Goal: Task Accomplishment & Management: Manage account settings

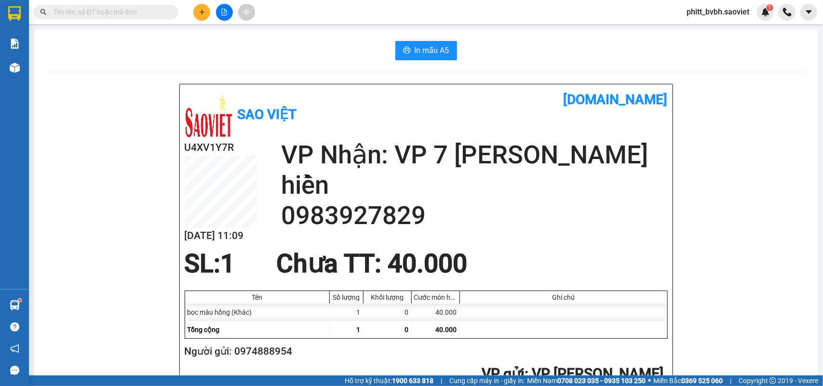
click at [147, 17] on input "text" at bounding box center [110, 12] width 114 height 11
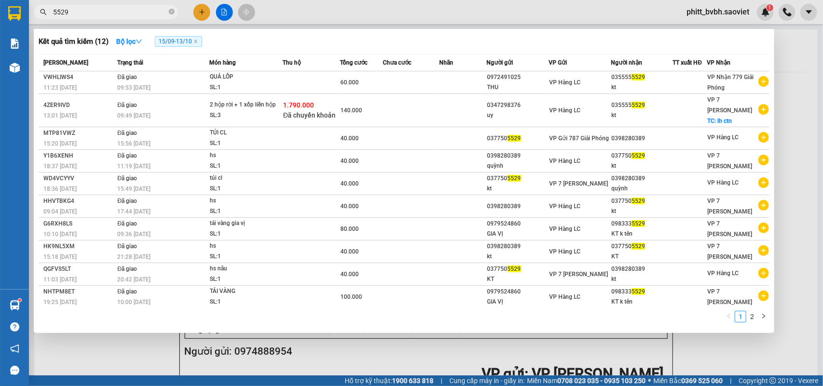
click at [97, 18] on span "5529" at bounding box center [106, 12] width 145 height 14
click at [95, 10] on input "5529" at bounding box center [110, 12] width 114 height 11
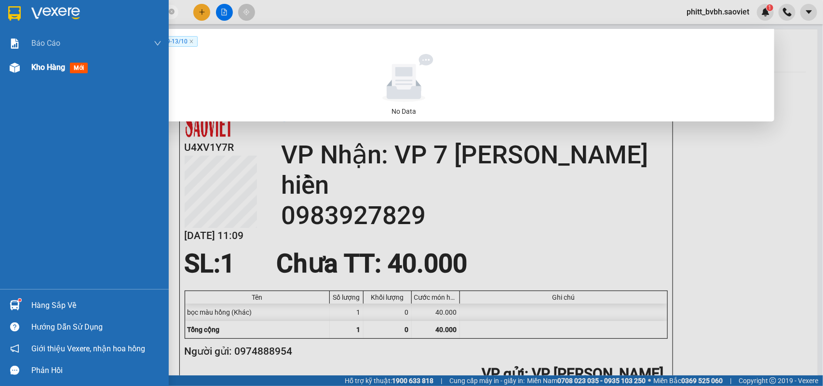
type input "0398545529"
click at [25, 66] on div "Kho hàng mới" at bounding box center [84, 67] width 169 height 24
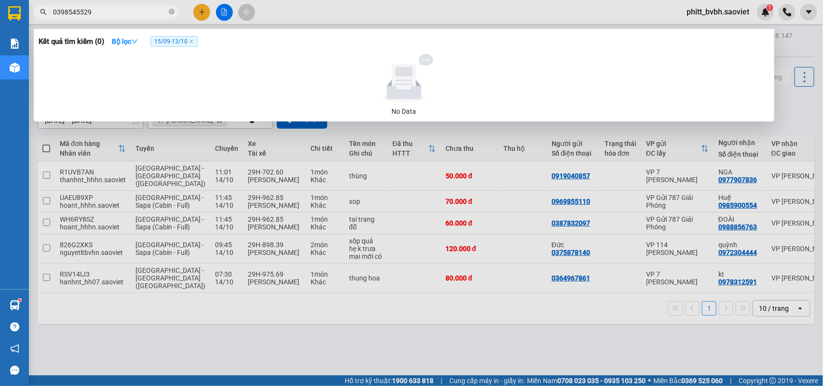
drag, startPoint x: 174, startPoint y: 249, endPoint x: 169, endPoint y: 249, distance: 5.3
click at [173, 249] on div at bounding box center [411, 193] width 823 height 386
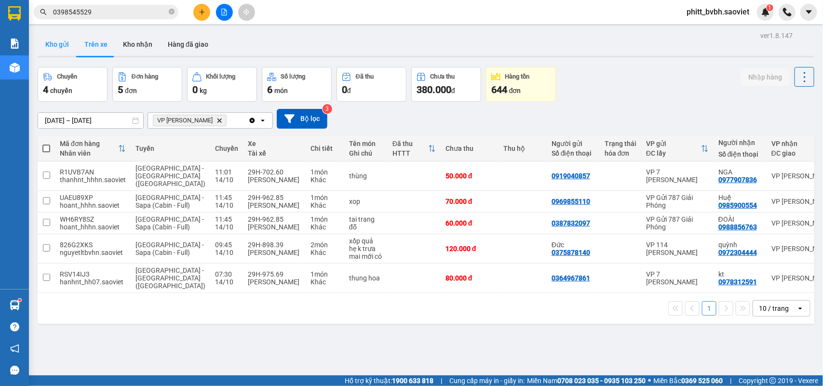
click at [54, 40] on button "Kho gửi" at bounding box center [57, 44] width 39 height 23
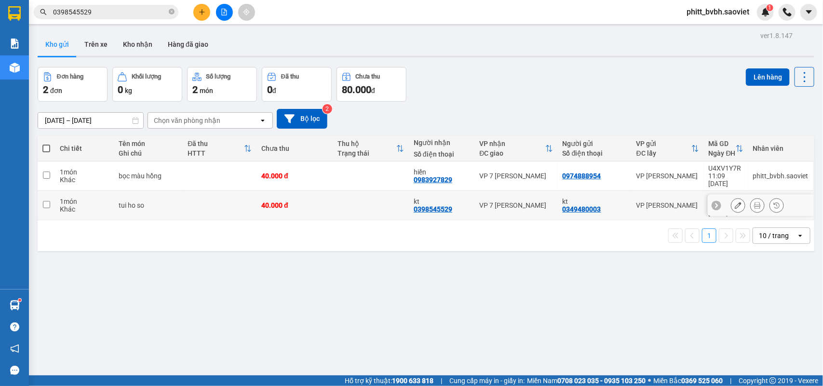
click at [332, 193] on td at bounding box center [370, 205] width 76 height 29
checkbox input "true"
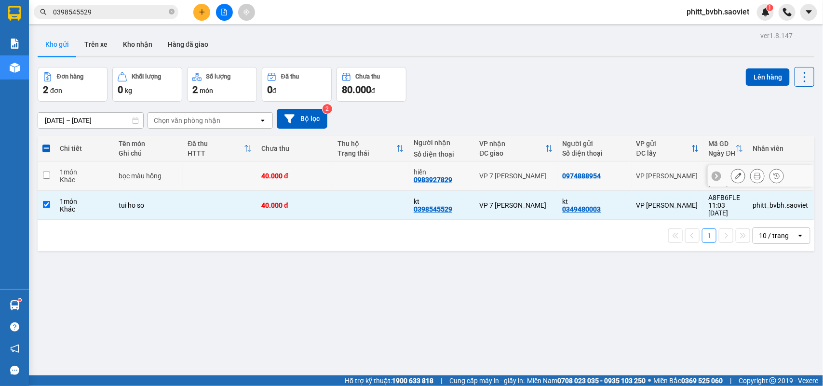
click at [334, 172] on td at bounding box center [370, 175] width 76 height 29
checkbox input "true"
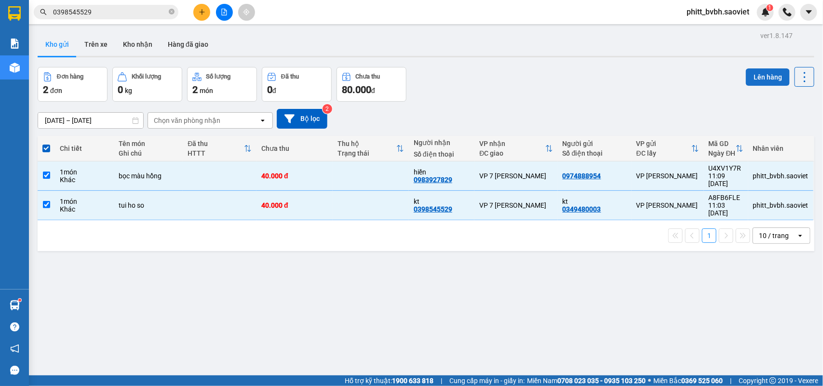
click at [756, 77] on button "Lên hàng" at bounding box center [767, 76] width 44 height 17
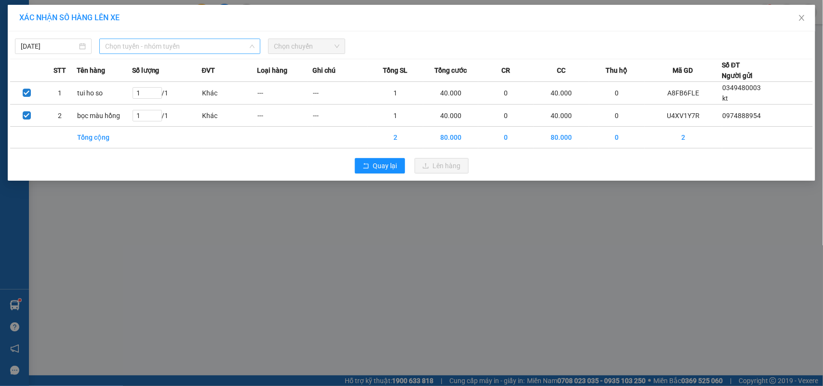
click at [147, 41] on span "Chọn tuyến - nhóm tuyến" at bounding box center [179, 46] width 149 height 14
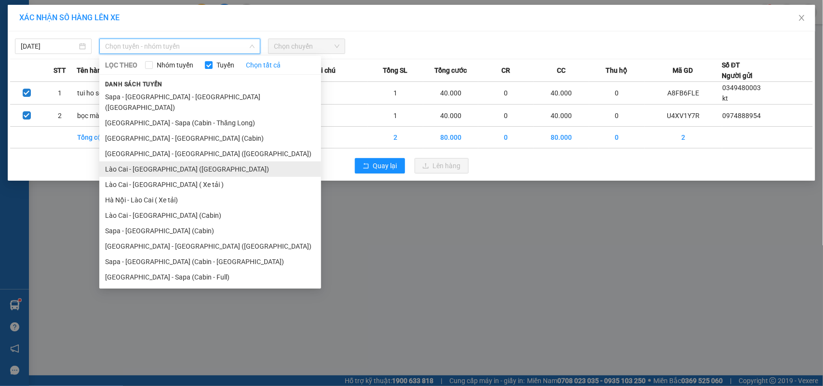
click at [167, 161] on li "Lào Cai - Hà Nội (Giường)" at bounding box center [210, 168] width 222 height 15
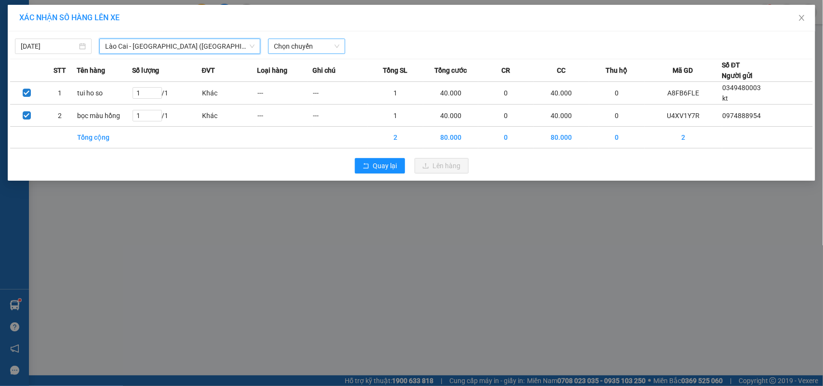
click at [287, 48] on span "Chọn chuyến" at bounding box center [306, 46] width 65 height 14
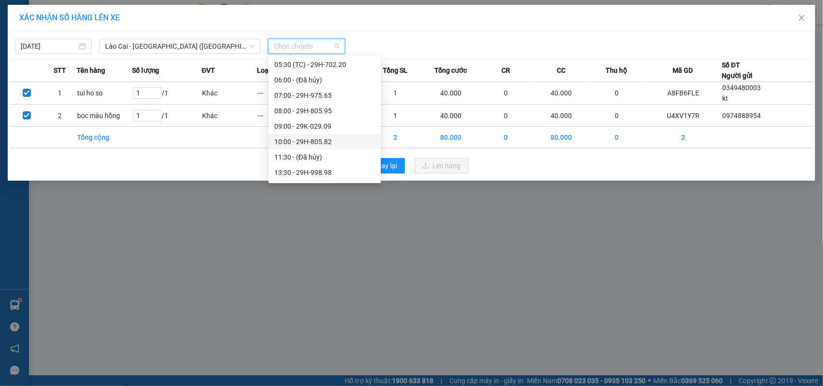
scroll to position [60, 0]
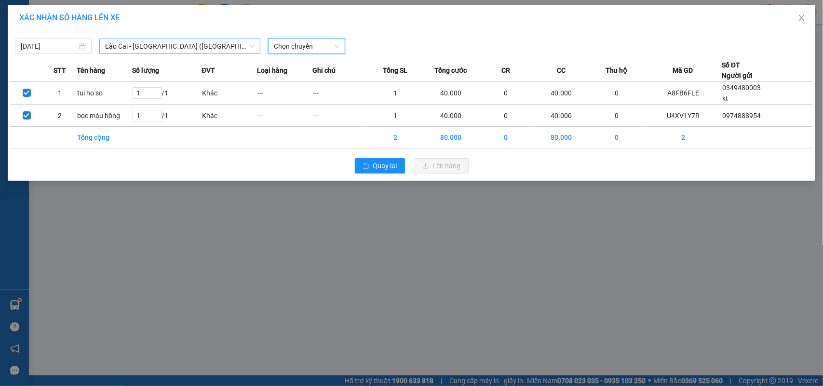
click at [148, 41] on span "Lào Cai - Hà Nội (Giường)" at bounding box center [179, 46] width 149 height 14
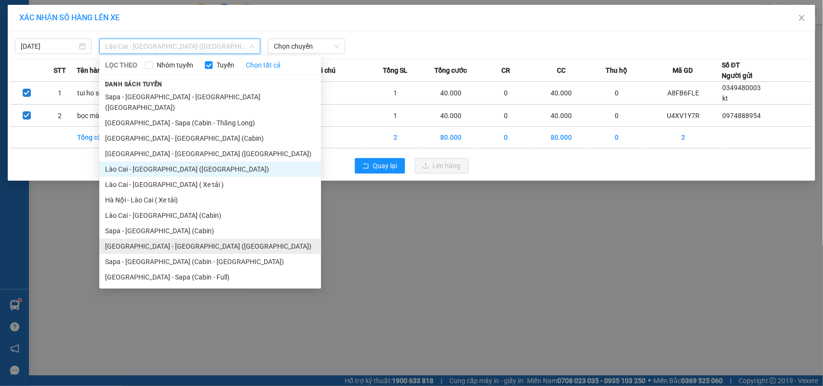
click at [192, 239] on li "[GEOGRAPHIC_DATA] - [GEOGRAPHIC_DATA] ([GEOGRAPHIC_DATA])" at bounding box center [210, 246] width 222 height 15
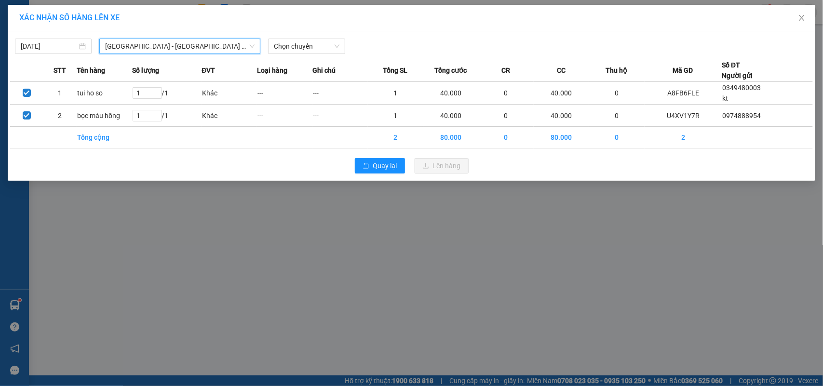
click at [220, 40] on span "[GEOGRAPHIC_DATA] - [GEOGRAPHIC_DATA] ([GEOGRAPHIC_DATA])" at bounding box center [179, 46] width 149 height 14
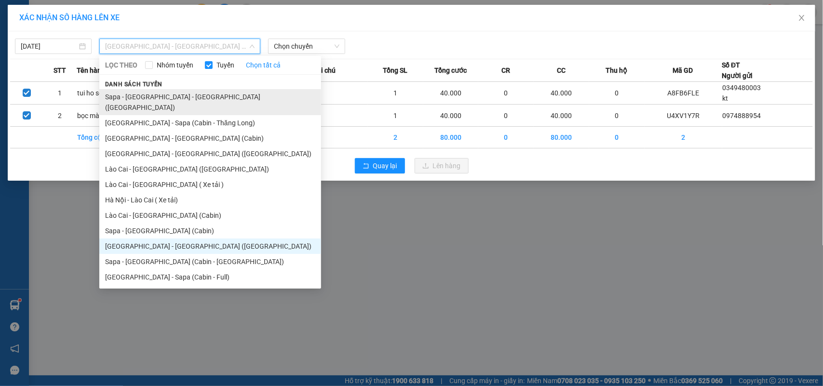
click at [188, 97] on li "Sapa - Lào Cai - Hà Nội (Giường)" at bounding box center [210, 102] width 222 height 26
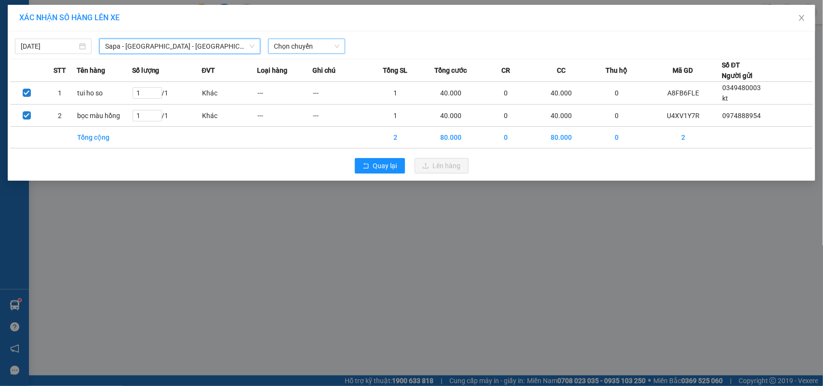
drag, startPoint x: 306, startPoint y: 47, endPoint x: 409, endPoint y: 66, distance: 104.3
click at [306, 46] on span "Chọn chuyến" at bounding box center [306, 46] width 65 height 14
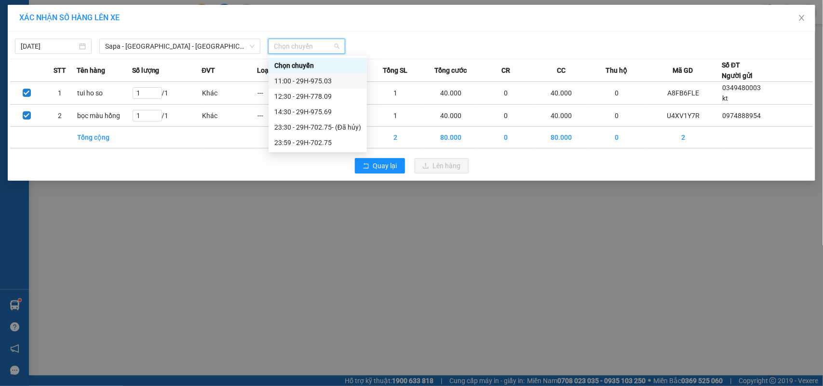
click at [331, 82] on div "11:00 - 29H-975.03" at bounding box center [317, 81] width 87 height 11
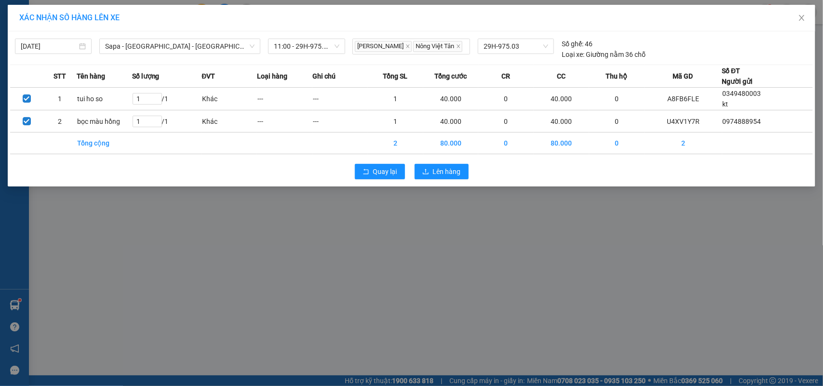
click at [449, 181] on div "Quay lại Lên hàng" at bounding box center [411, 171] width 802 height 25
click at [446, 173] on span "Lên hàng" at bounding box center [447, 171] width 28 height 11
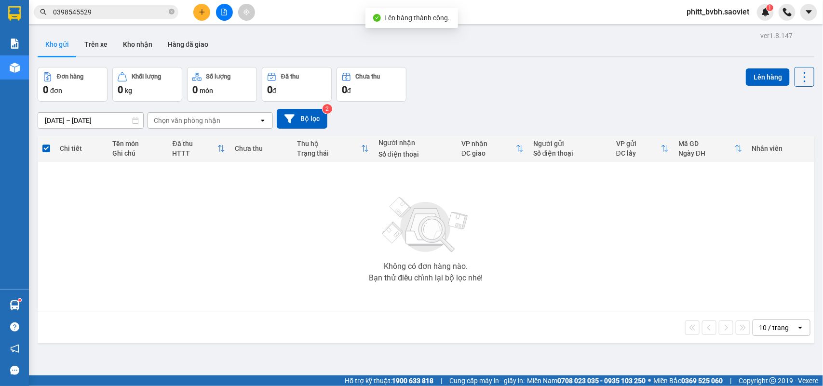
click at [226, 10] on icon "file-add" at bounding box center [224, 12] width 7 height 7
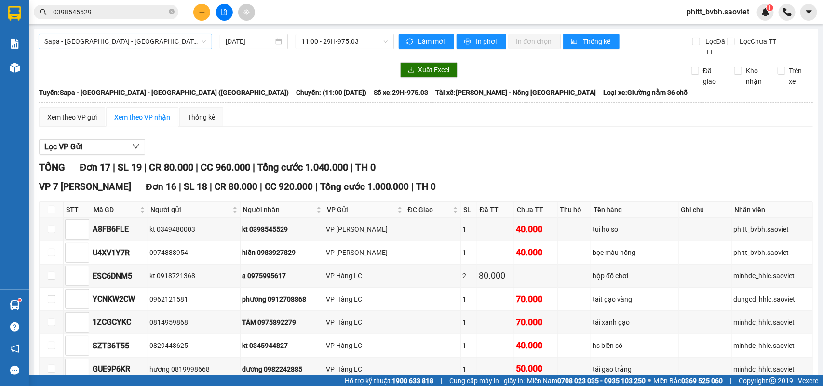
click at [91, 47] on div "Sapa - Lào Cai - Hà Nội (Giường) 14/10/2025 11:00 - 29H-975.03" at bounding box center [216, 46] width 355 height 24
click at [91, 39] on span "Sapa - Lào Cai - Hà Nội (Giường)" at bounding box center [125, 41] width 162 height 14
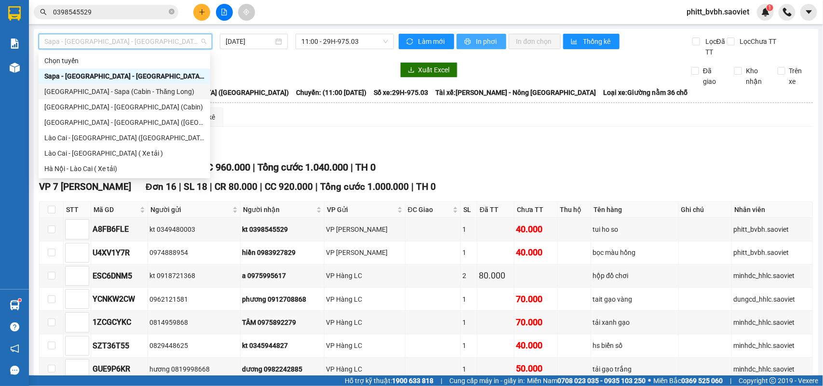
click at [492, 42] on span "In phơi" at bounding box center [487, 41] width 22 height 11
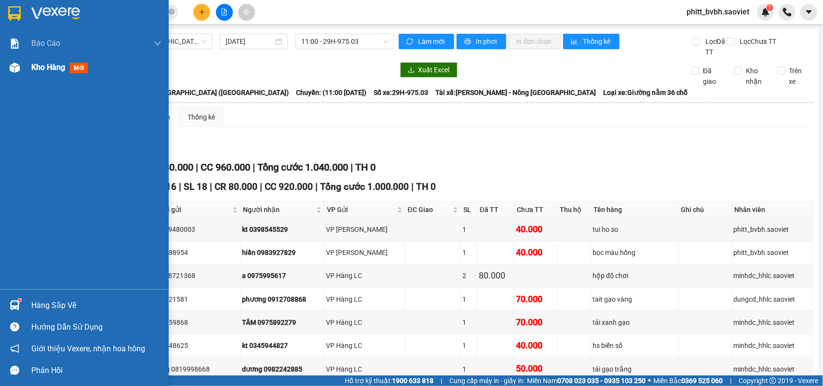
click at [35, 70] on span "Kho hàng" at bounding box center [48, 67] width 34 height 9
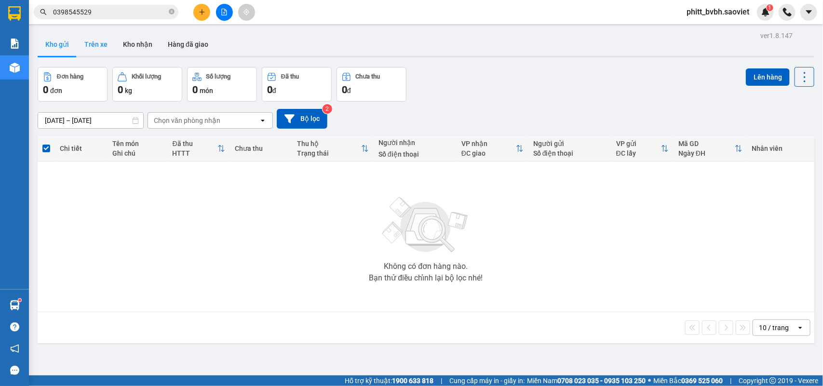
click at [93, 44] on button "Trên xe" at bounding box center [96, 44] width 39 height 23
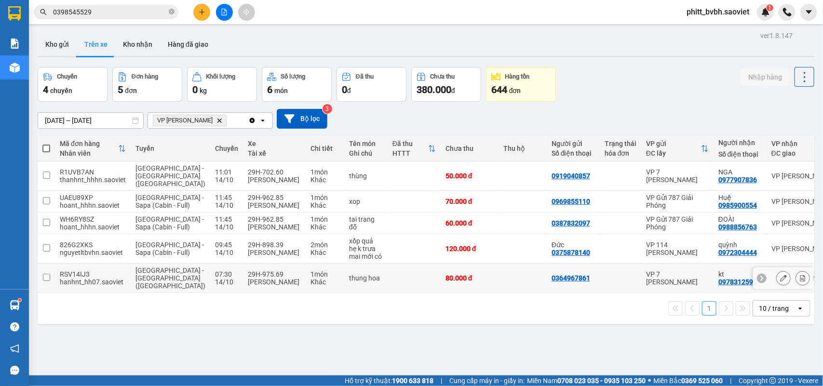
click at [396, 288] on td at bounding box center [413, 278] width 53 height 29
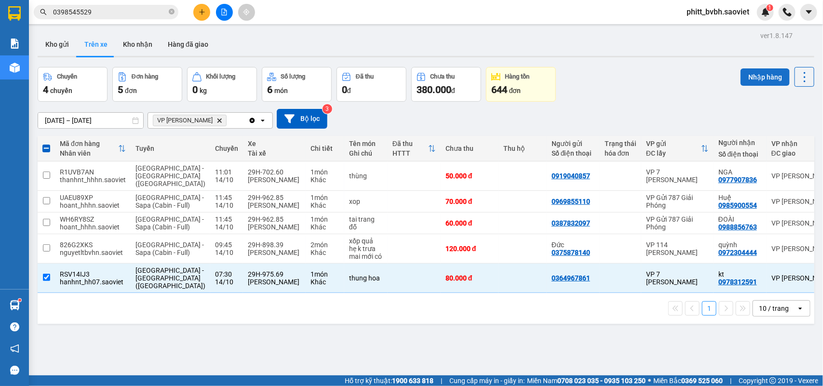
click at [752, 75] on button "Nhập hàng" at bounding box center [764, 76] width 49 height 17
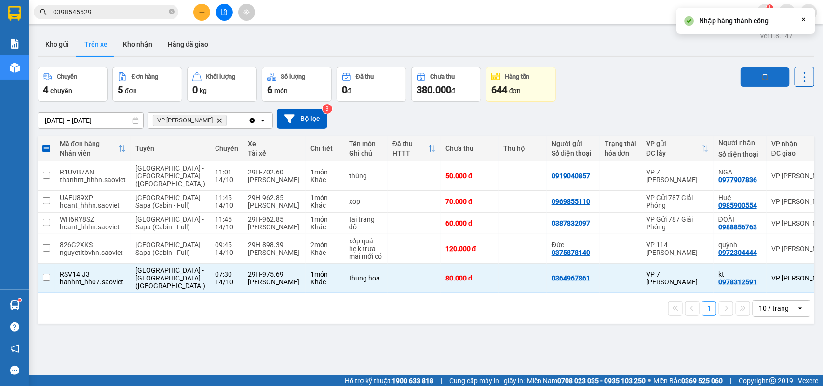
checkbox input "false"
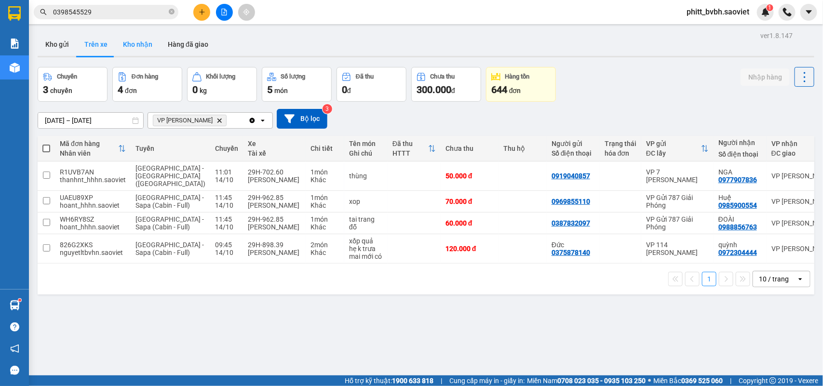
click at [131, 49] on button "Kho nhận" at bounding box center [137, 44] width 45 height 23
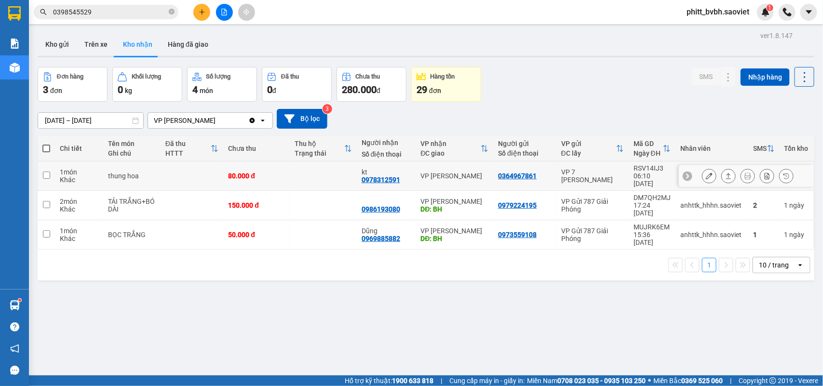
click at [298, 180] on td at bounding box center [323, 175] width 66 height 29
checkbox input "true"
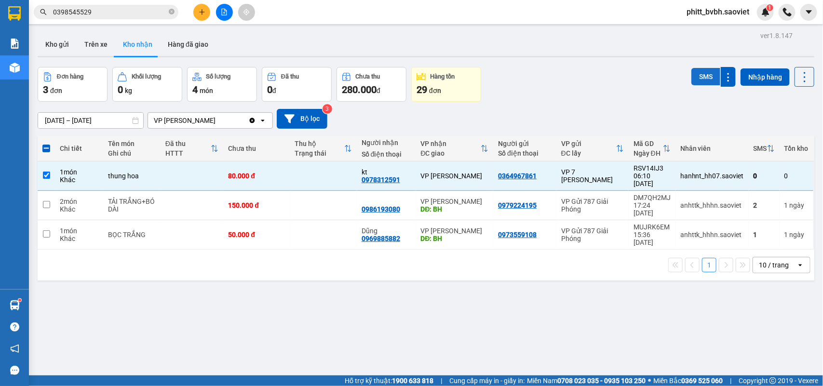
click at [699, 78] on button "SMS" at bounding box center [705, 76] width 29 height 17
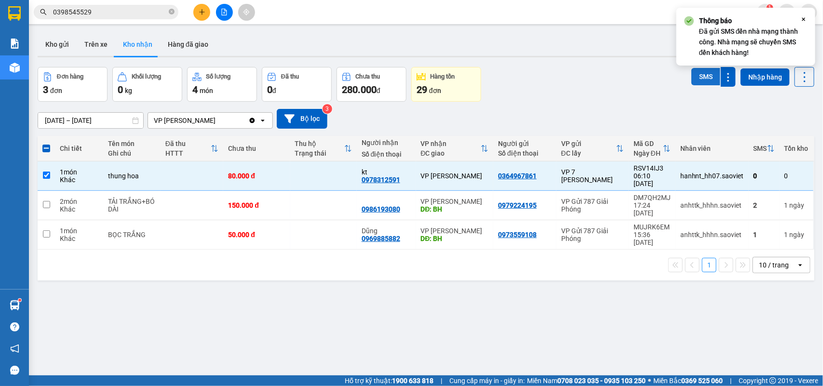
click at [699, 78] on button "SMS" at bounding box center [705, 76] width 29 height 17
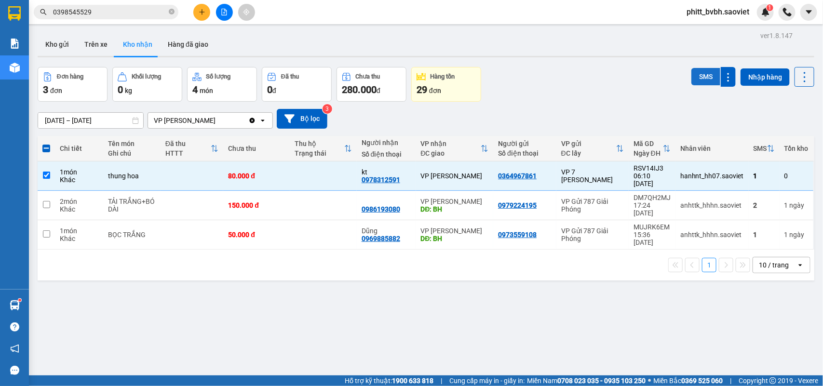
click at [693, 70] on button "SMS" at bounding box center [705, 76] width 29 height 17
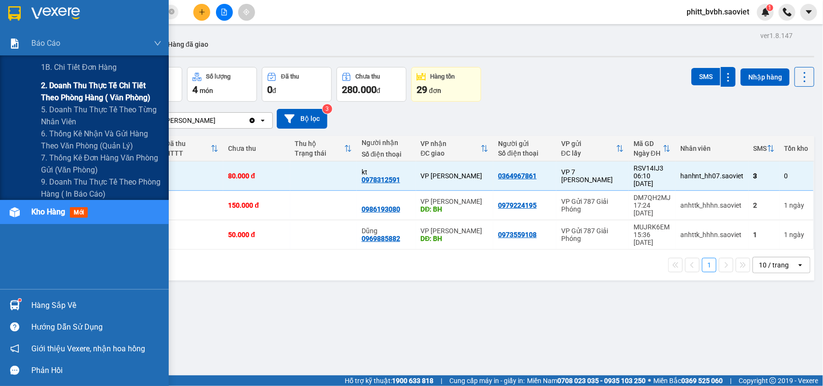
click at [63, 88] on span "2. Doanh thu thực tế chi tiết theo phòng hàng ( văn phòng)" at bounding box center [101, 92] width 120 height 24
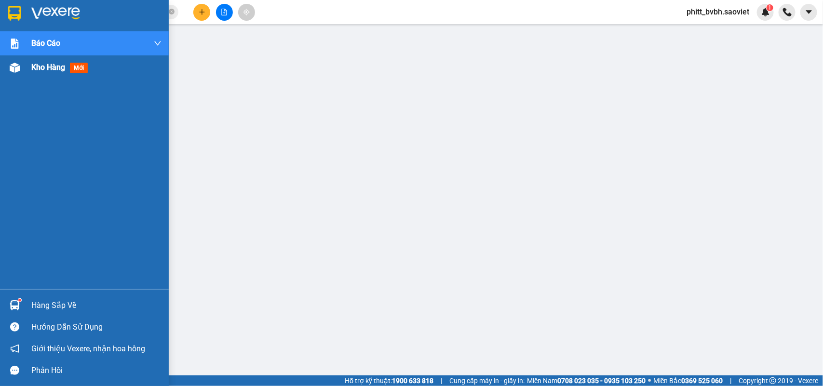
click at [49, 68] on span "Kho hàng" at bounding box center [48, 67] width 34 height 9
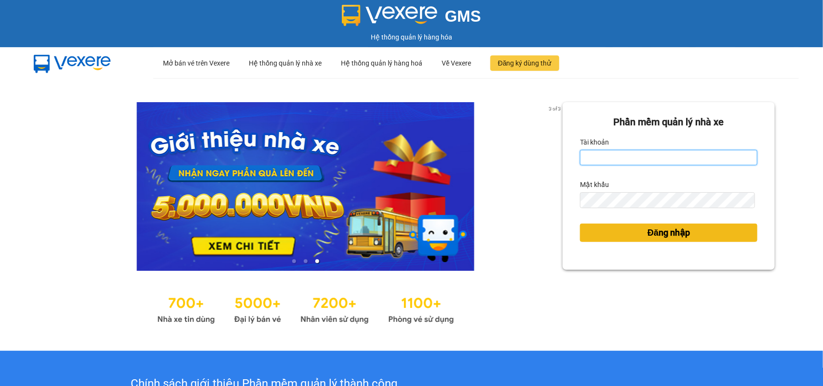
type input "phitt_bvbh.saoviet"
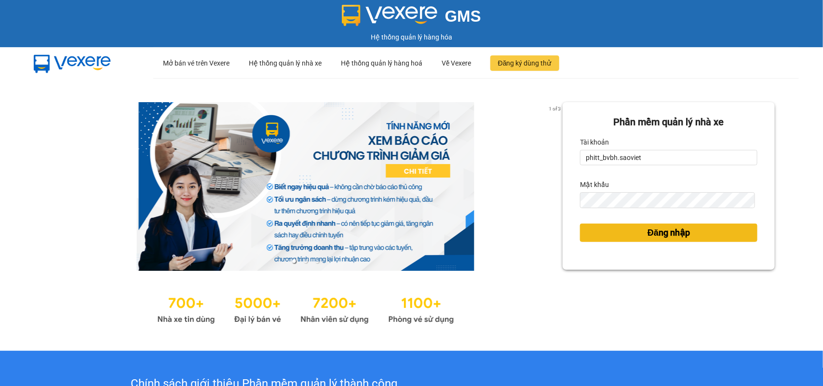
click at [706, 235] on button "Đăng nhập" at bounding box center [668, 233] width 177 height 18
click at [704, 230] on button "Đăng nhập" at bounding box center [668, 233] width 177 height 18
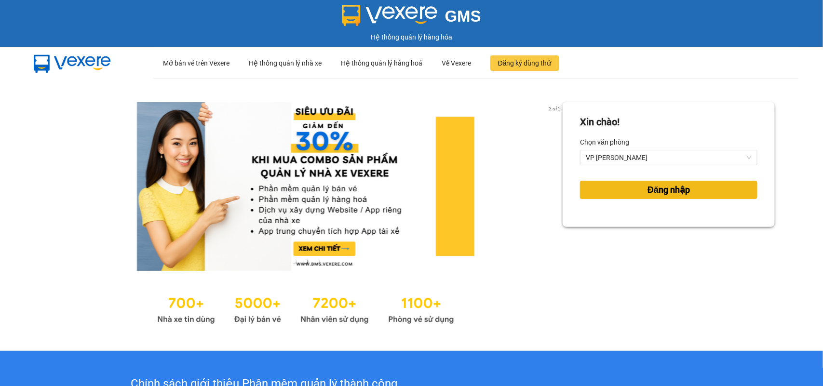
drag, startPoint x: 674, startPoint y: 194, endPoint x: 714, endPoint y: 76, distance: 125.3
click at [674, 186] on span "Đăng nhập" at bounding box center [668, 189] width 42 height 13
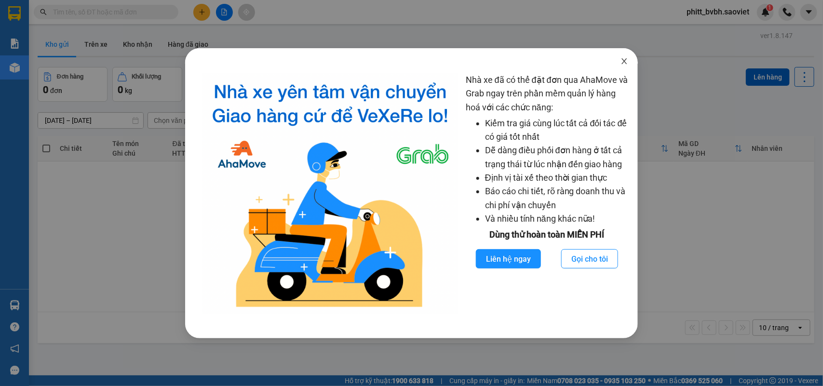
click at [624, 62] on icon "close" at bounding box center [623, 61] width 5 height 6
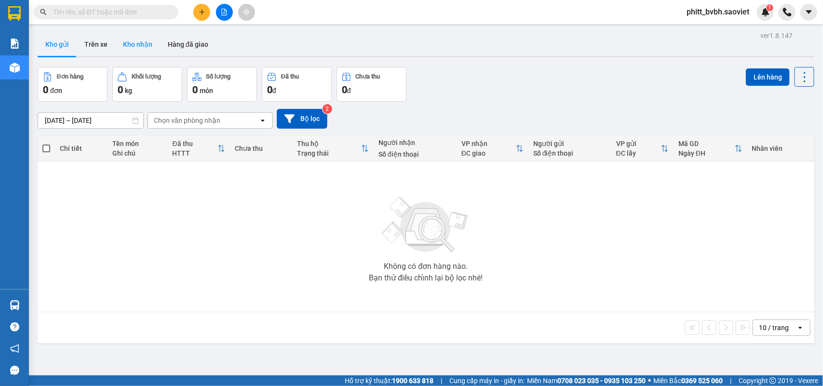
click at [126, 43] on button "Kho nhận" at bounding box center [137, 44] width 45 height 23
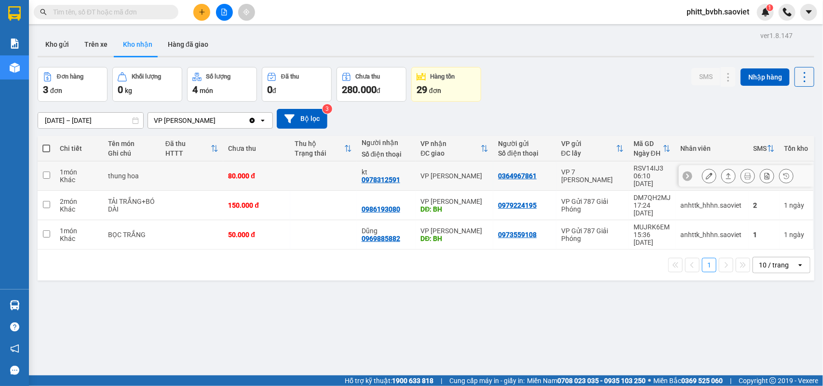
click at [321, 171] on td at bounding box center [323, 175] width 66 height 29
checkbox input "true"
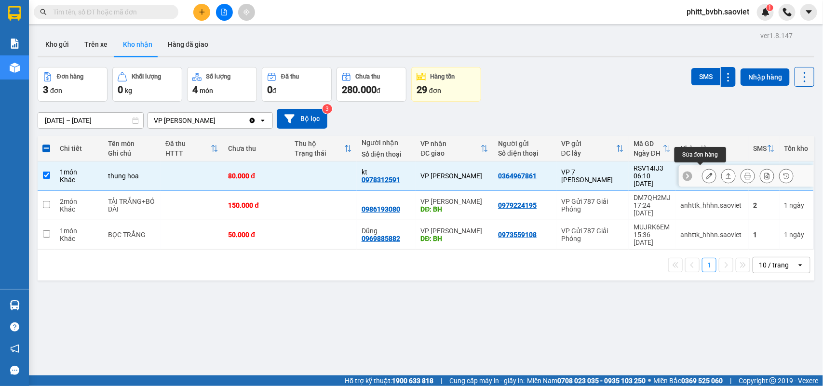
click at [705, 173] on icon at bounding box center [708, 176] width 7 height 7
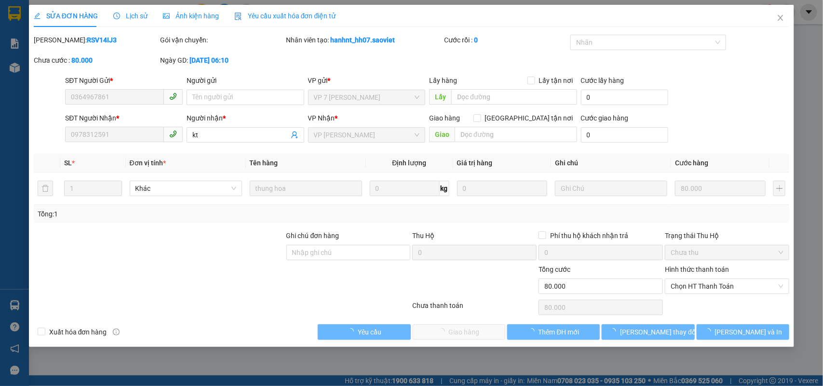
type input "0364967861"
type input "0978312591"
type input "kt"
type input "0"
type input "80.000"
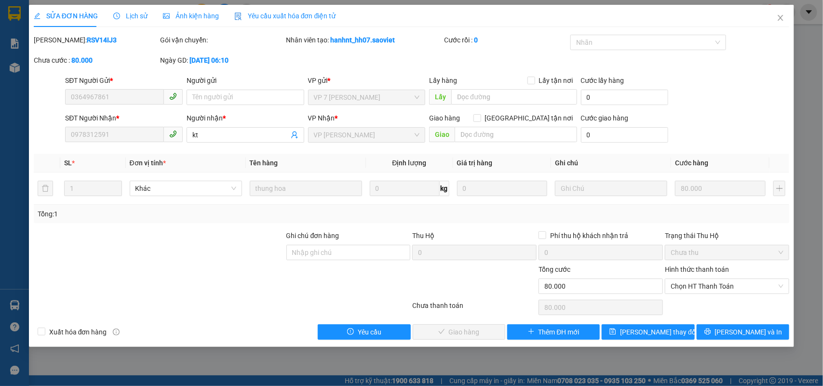
drag, startPoint x: 712, startPoint y: 287, endPoint x: 712, endPoint y: 302, distance: 14.9
click at [712, 294] on div "Chọn HT Thanh Toán" at bounding box center [726, 286] width 124 height 15
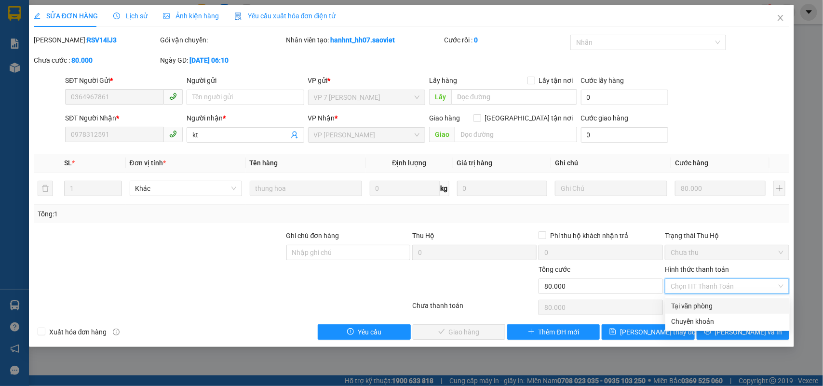
click at [700, 307] on div "Tại văn phòng" at bounding box center [727, 306] width 113 height 11
type input "0"
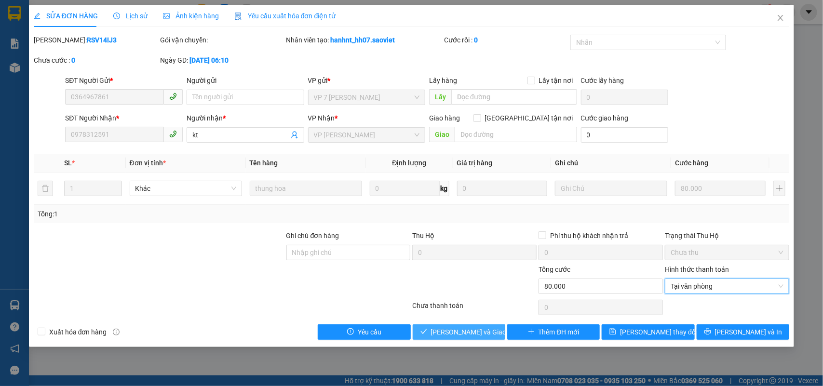
click at [457, 332] on span "Lưu và Giao hàng" at bounding box center [477, 332] width 93 height 11
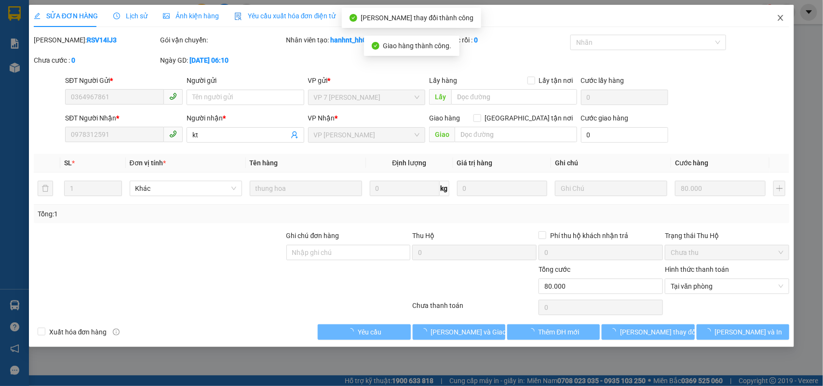
click at [781, 22] on span "Close" at bounding box center [780, 18] width 27 height 27
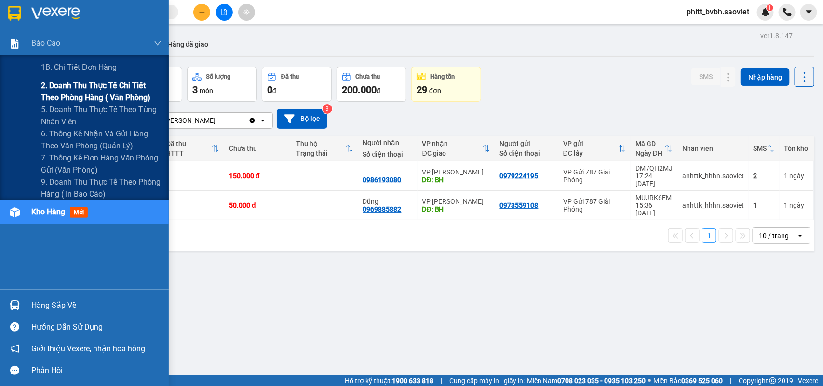
click at [53, 84] on span "2. Doanh thu thực tế chi tiết theo phòng hàng ( văn phòng)" at bounding box center [101, 92] width 120 height 24
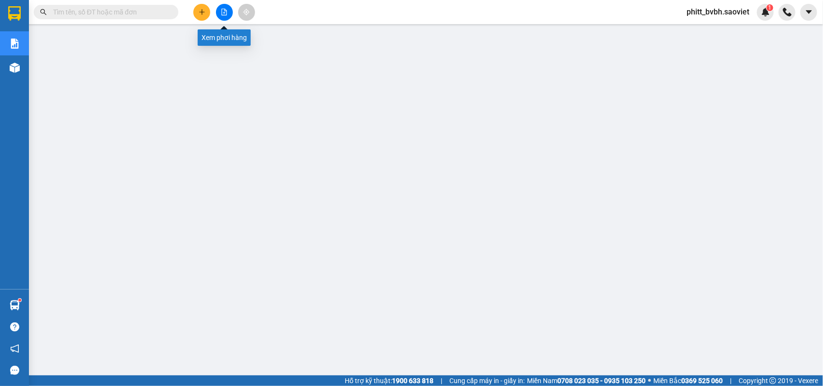
click at [225, 13] on icon "file-add" at bounding box center [224, 12] width 7 height 7
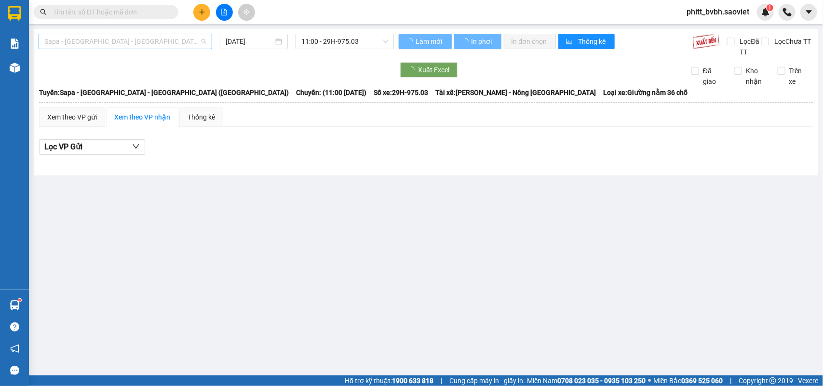
click at [114, 45] on span "Sapa - Lào Cai - Hà Nội (Giường)" at bounding box center [125, 41] width 162 height 14
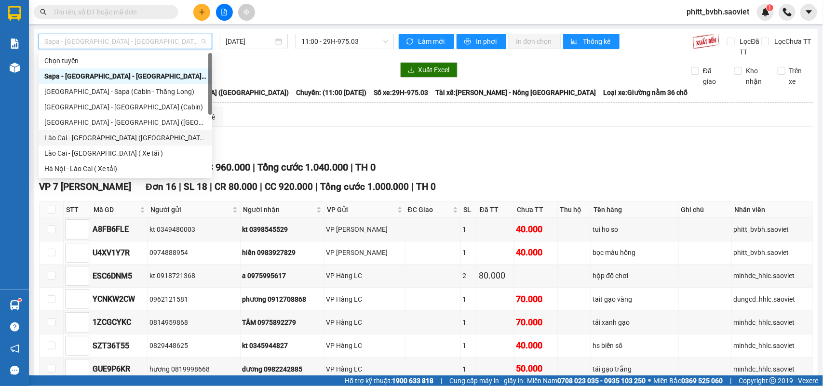
click at [99, 136] on div "Lào Cai - Hà Nội (Giường)" at bounding box center [125, 138] width 162 height 11
type input "14/10/2025"
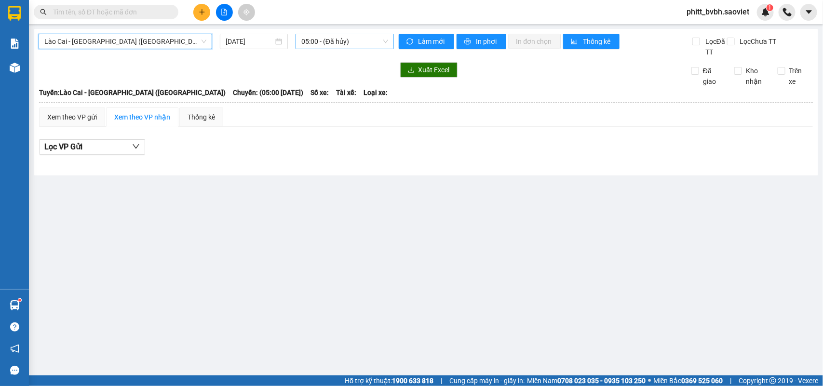
click at [307, 44] on span "05:00 - (Đã hủy)" at bounding box center [344, 41] width 86 height 14
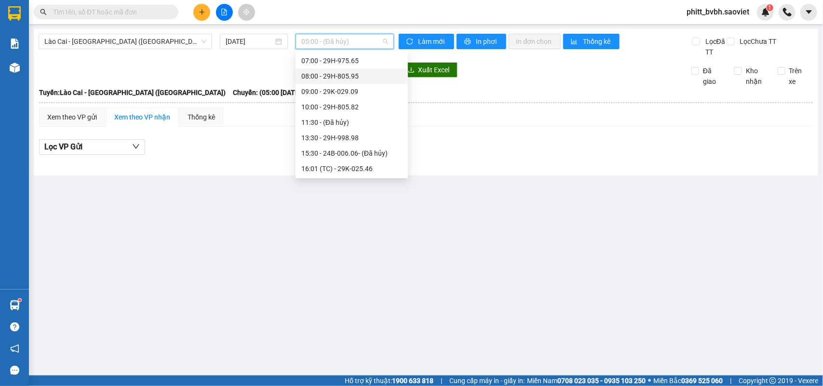
scroll to position [64, 0]
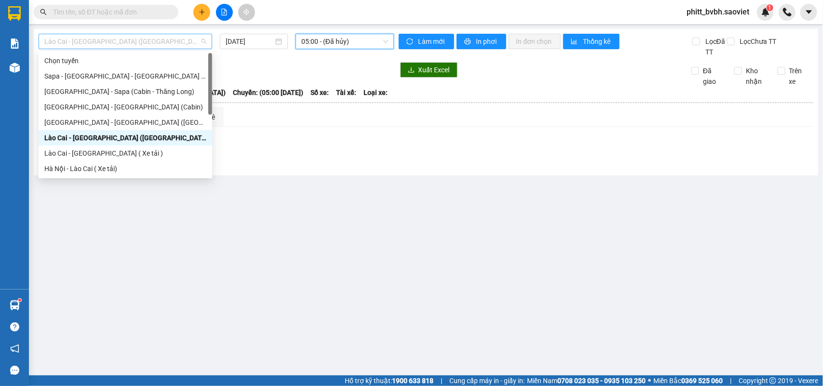
click at [141, 37] on span "Lào Cai - Hà Nội (Giường)" at bounding box center [125, 41] width 162 height 14
drag, startPoint x: 112, startPoint y: 77, endPoint x: 266, endPoint y: 29, distance: 161.1
click at [112, 76] on div "Sapa - Lào Cai - Hà Nội (Giường)" at bounding box center [125, 76] width 162 height 11
type input "14/10/2025"
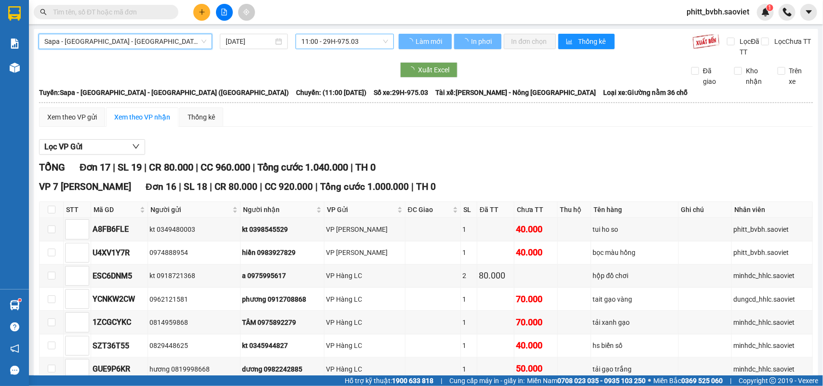
click at [334, 37] on span "11:00 - 29H-975.03" at bounding box center [344, 41] width 86 height 14
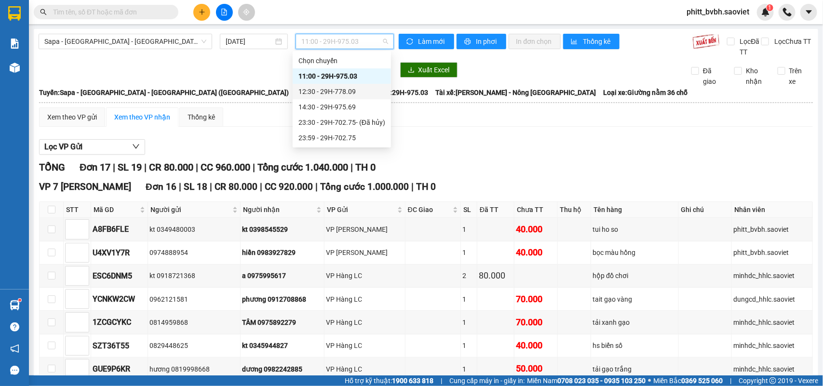
click at [346, 94] on div "12:30 - 29H-778.09" at bounding box center [341, 91] width 87 height 11
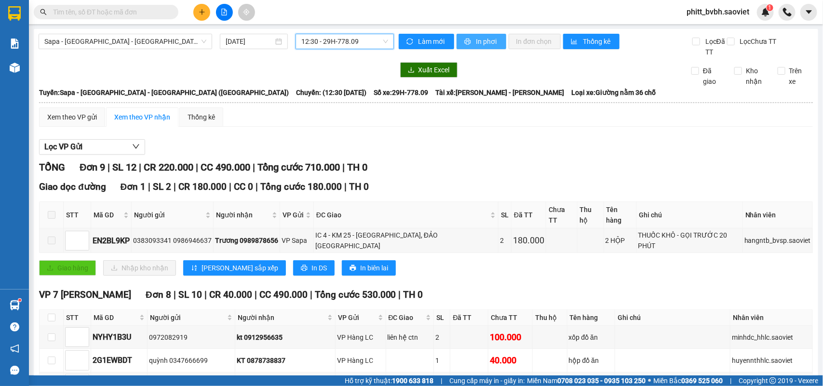
click at [482, 39] on span "In phơi" at bounding box center [487, 41] width 22 height 11
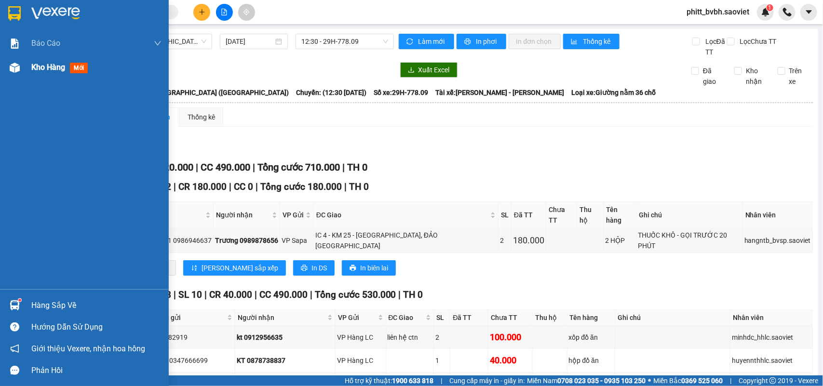
click at [58, 66] on span "Kho hàng" at bounding box center [48, 67] width 34 height 9
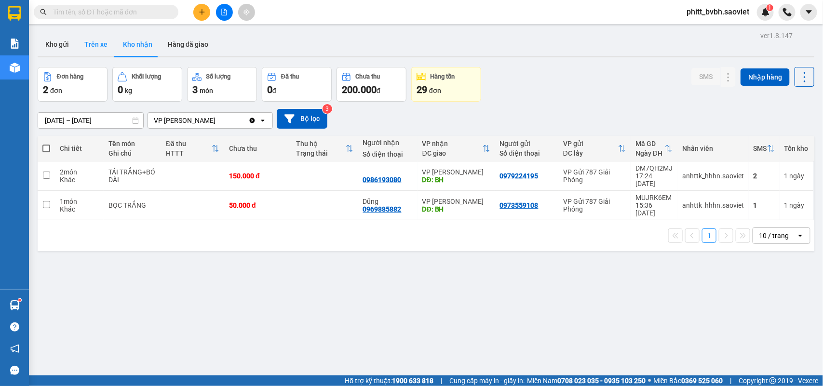
click at [92, 43] on button "Trên xe" at bounding box center [96, 44] width 39 height 23
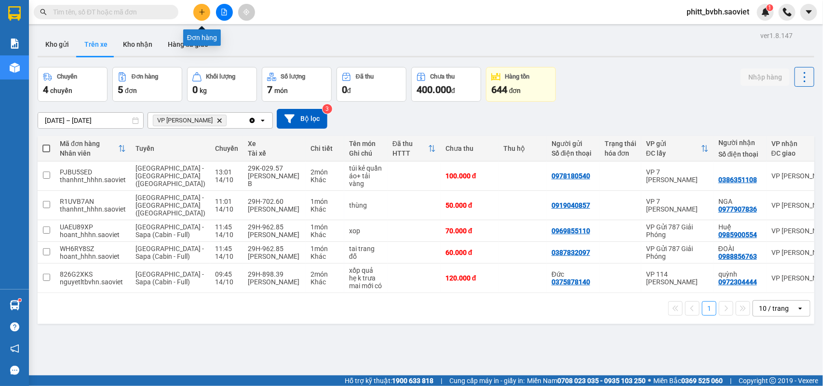
click at [198, 7] on button at bounding box center [201, 12] width 17 height 17
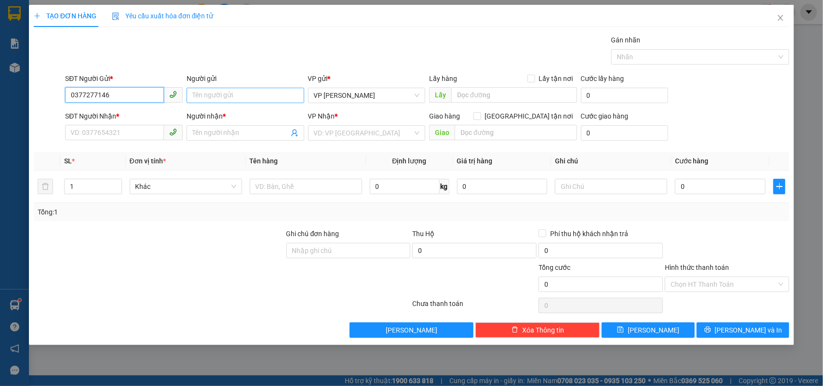
type input "0377277146"
click at [208, 99] on input "Người gửi" at bounding box center [245, 95] width 118 height 15
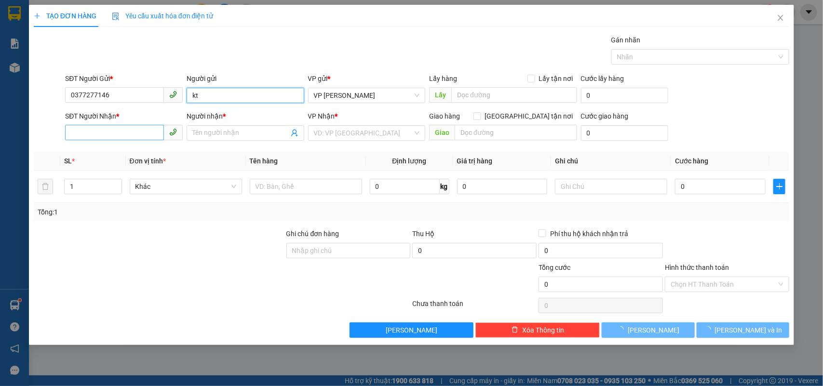
type input "kt"
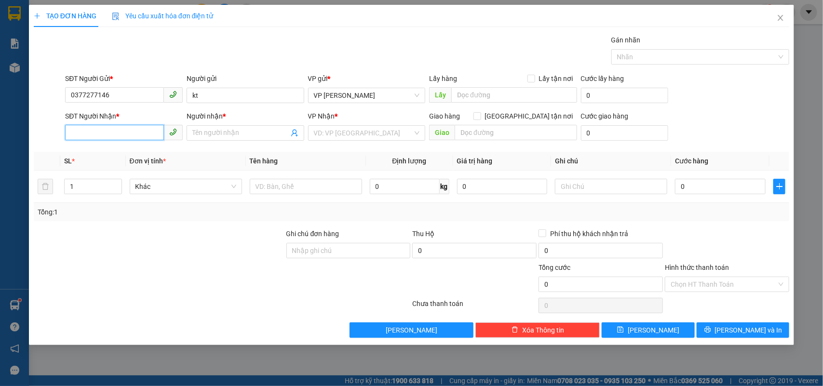
click at [124, 129] on input "SĐT Người Nhận *" at bounding box center [114, 132] width 99 height 15
type input "0934446271"
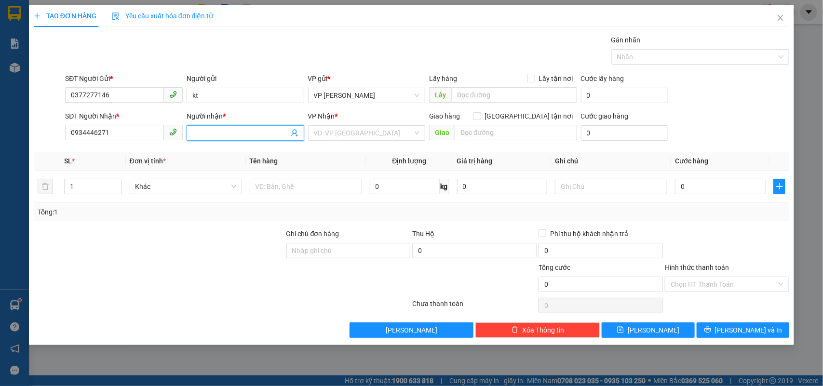
click at [217, 131] on input "Người nhận *" at bounding box center [240, 133] width 96 height 11
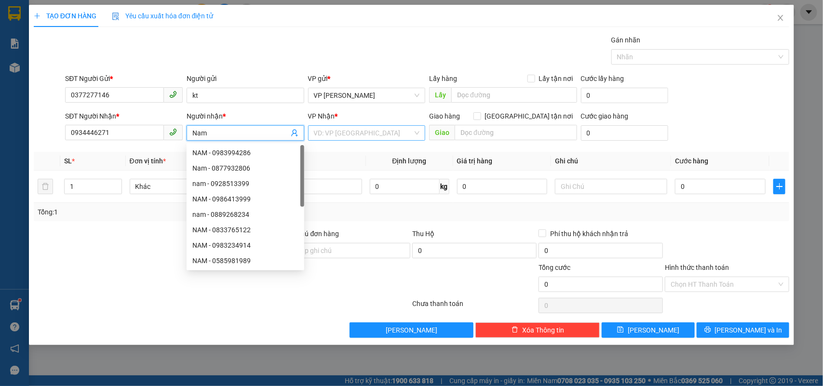
type input "Nam"
click at [352, 130] on input "search" at bounding box center [363, 133] width 99 height 14
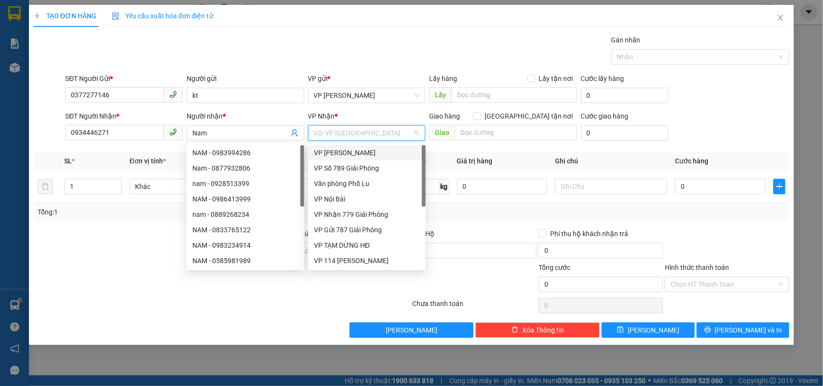
type input "7"
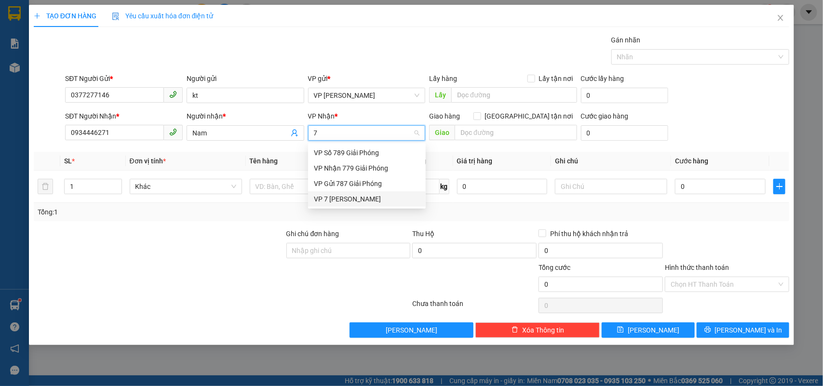
click at [357, 196] on div "VP 7 [PERSON_NAME]" at bounding box center [367, 199] width 106 height 11
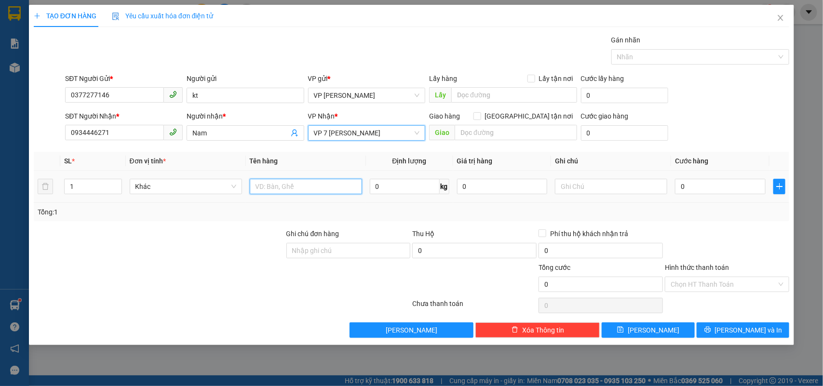
click at [276, 187] on input "text" at bounding box center [306, 186] width 112 height 15
type input "Hộp giấy"
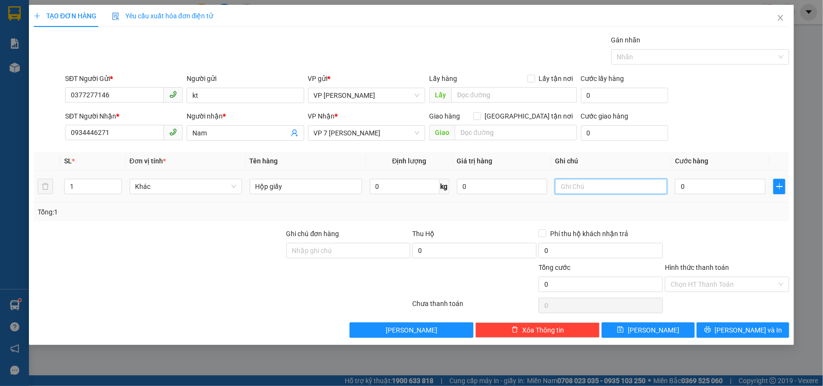
drag, startPoint x: 605, startPoint y: 190, endPoint x: 598, endPoint y: 220, distance: 30.4
click at [605, 191] on input "text" at bounding box center [611, 186] width 112 height 15
type input "Hồng chín xin nhẹ tay"
click at [699, 183] on input "0" at bounding box center [720, 186] width 91 height 15
type input "5"
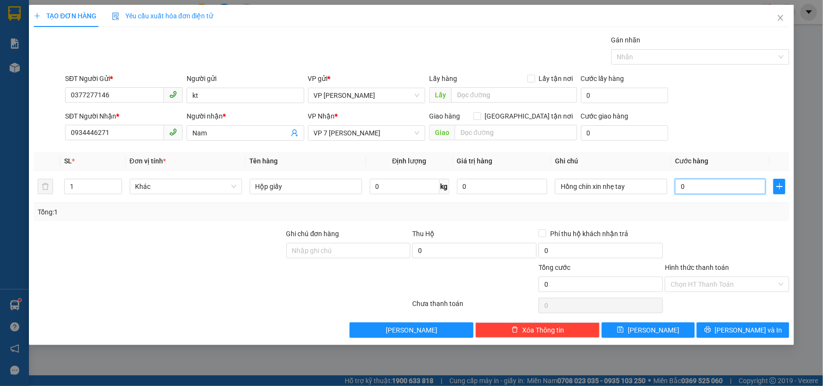
type input "5"
type input "50"
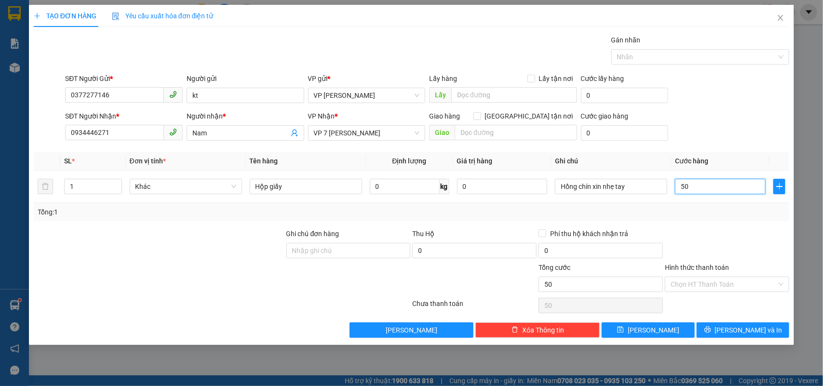
type input "500"
type input "5.000"
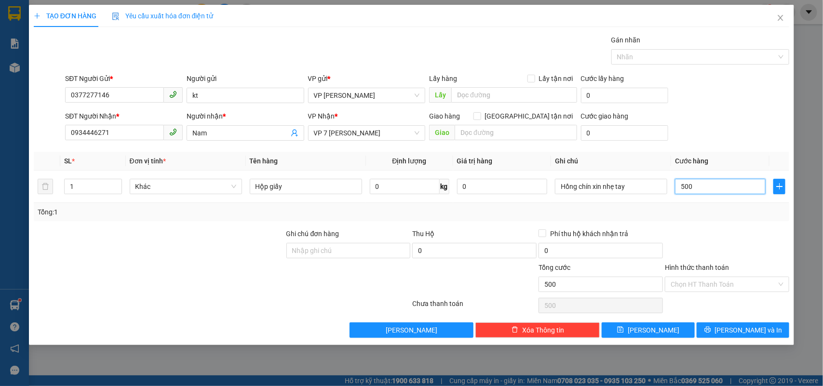
type input "5.000"
type input "50.000"
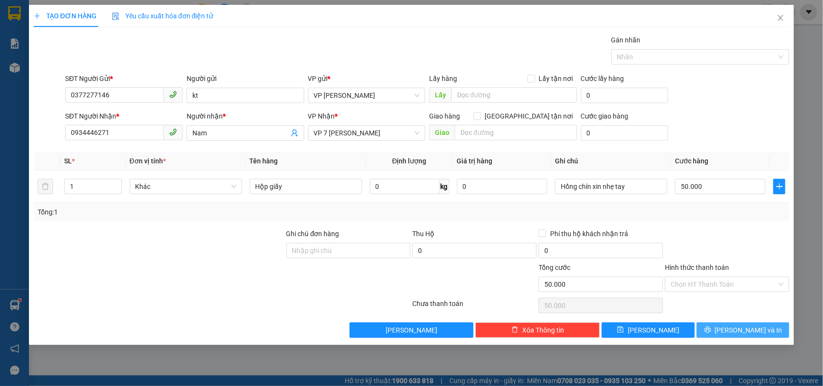
click at [728, 327] on button "[PERSON_NAME] và In" at bounding box center [742, 329] width 93 height 15
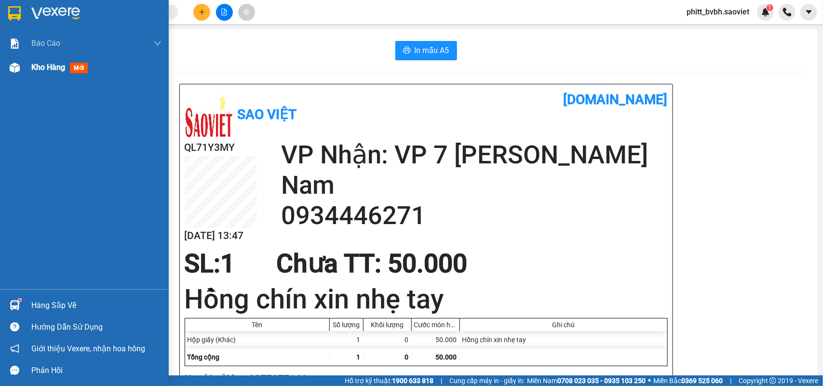
click at [50, 69] on span "Kho hàng" at bounding box center [48, 67] width 34 height 9
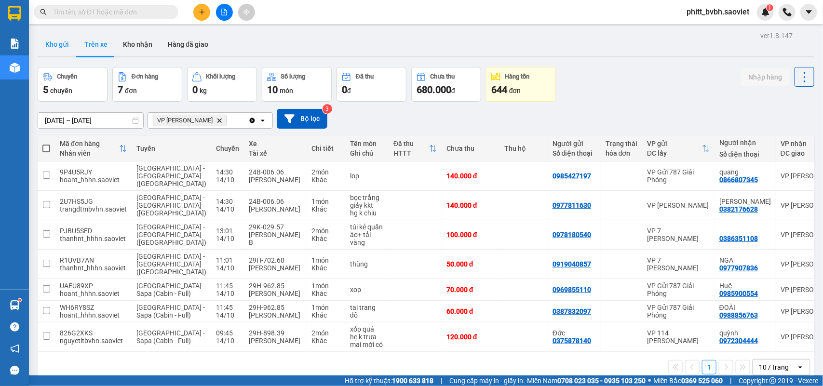
click at [58, 47] on button "Kho gửi" at bounding box center [57, 44] width 39 height 23
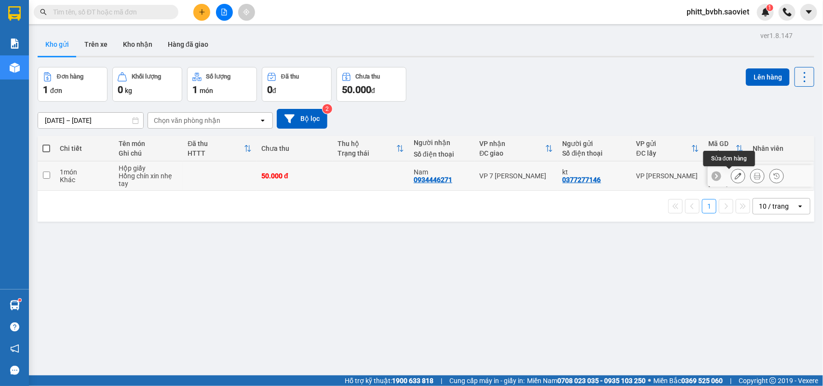
click at [731, 181] on button at bounding box center [737, 176] width 13 height 17
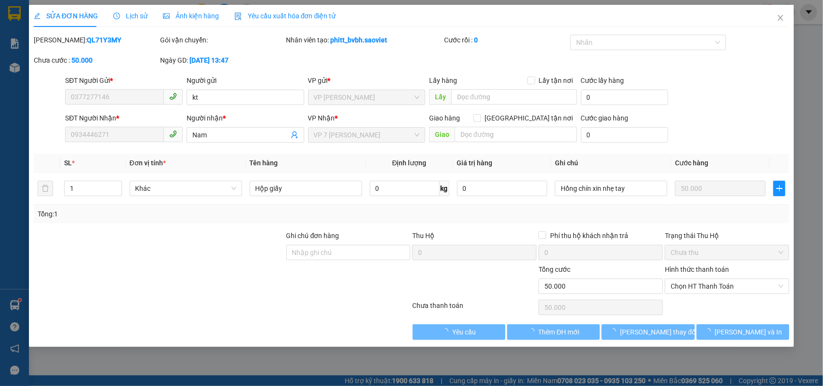
type input "0377277146"
type input "kt"
type input "0934446271"
type input "Nam"
type input "0"
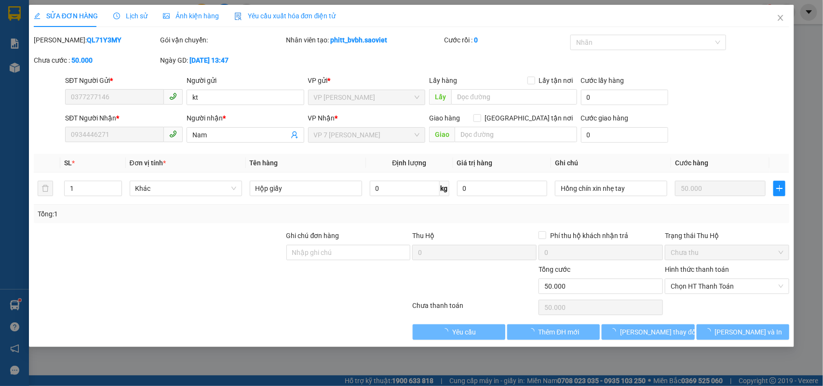
type input "50.000"
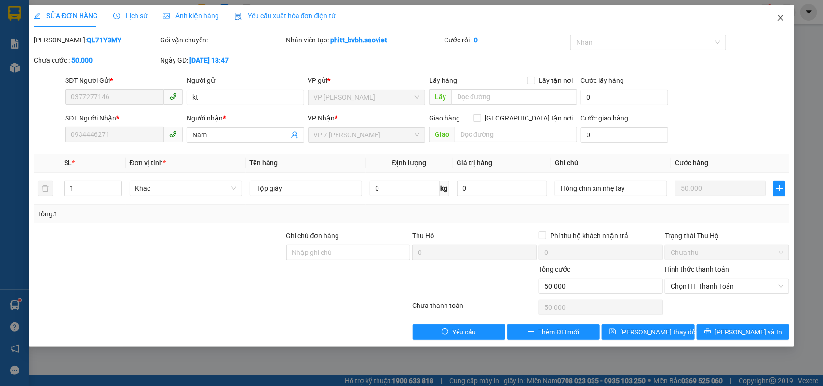
click at [780, 16] on icon "close" at bounding box center [780, 18] width 8 height 8
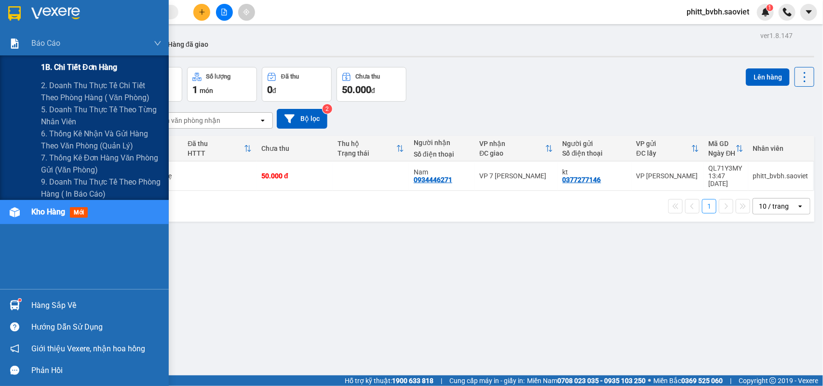
click at [16, 71] on div "1B. Chi tiết đơn hàng" at bounding box center [84, 67] width 169 height 24
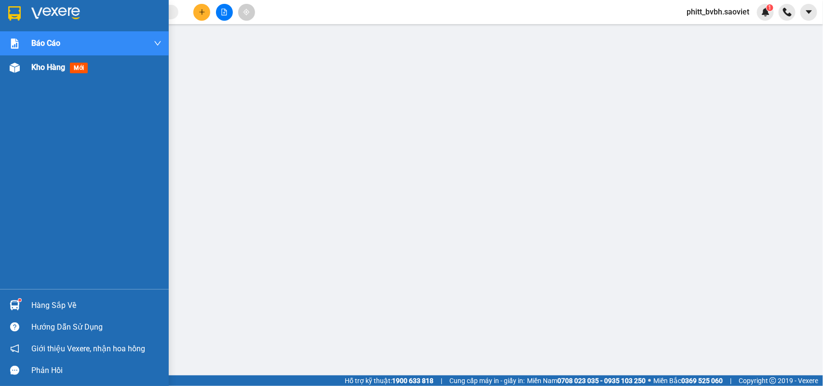
click at [39, 69] on span "Kho hàng" at bounding box center [48, 67] width 34 height 9
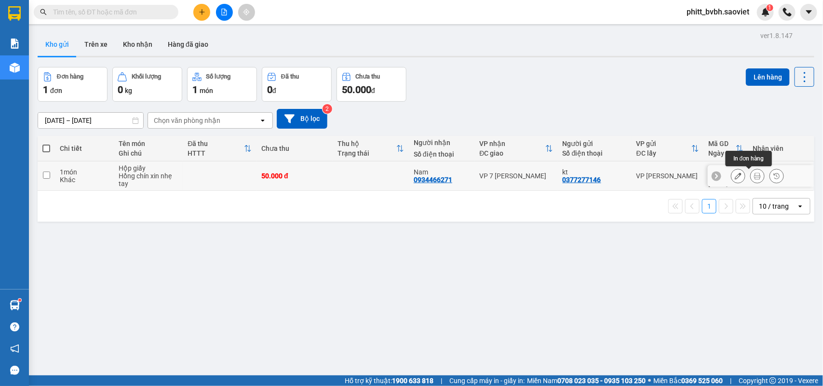
click at [754, 176] on icon at bounding box center [757, 176] width 7 height 7
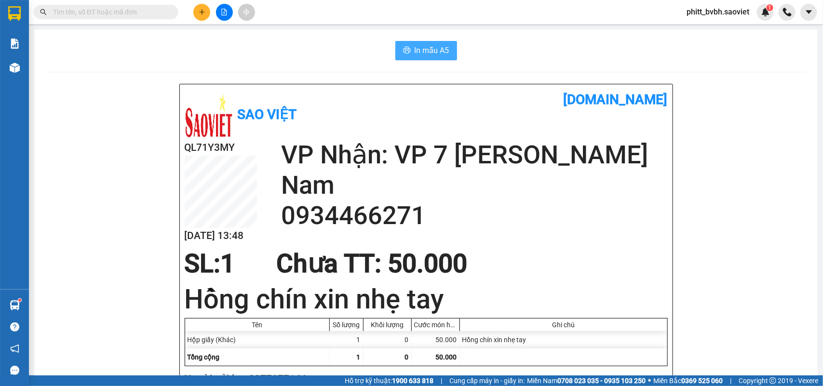
click at [418, 51] on span "In mẫu A5" at bounding box center [431, 50] width 35 height 12
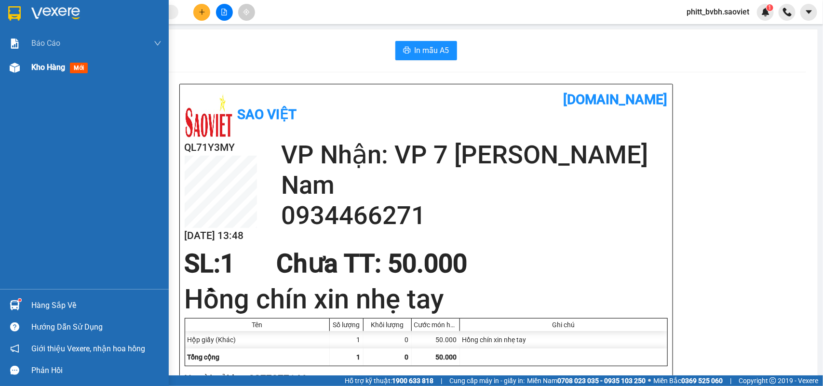
click at [53, 69] on span "Kho hàng" at bounding box center [48, 67] width 34 height 9
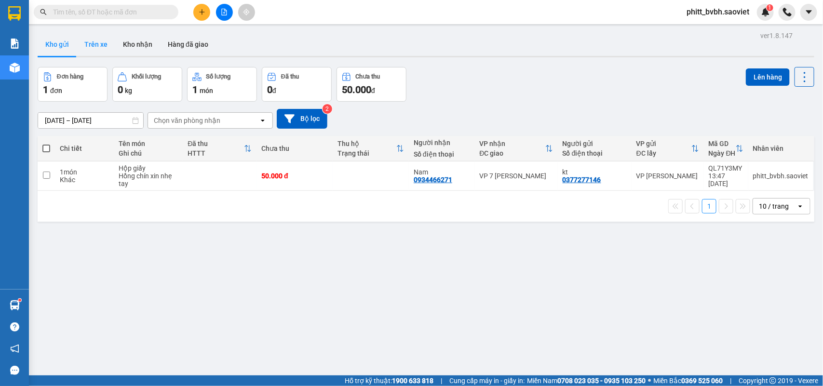
click at [92, 39] on button "Trên xe" at bounding box center [96, 44] width 39 height 23
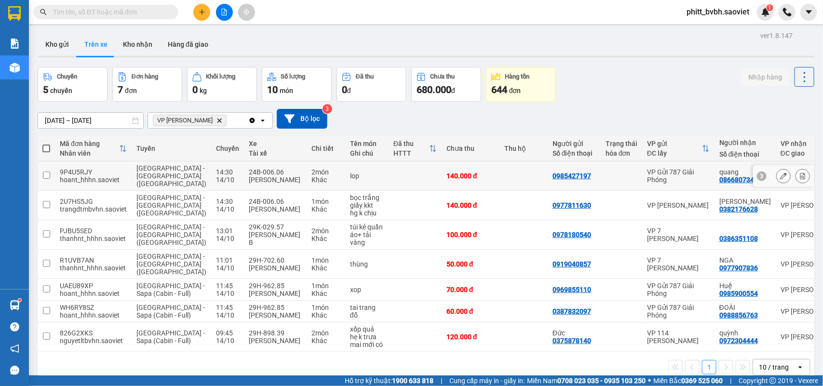
scroll to position [44, 0]
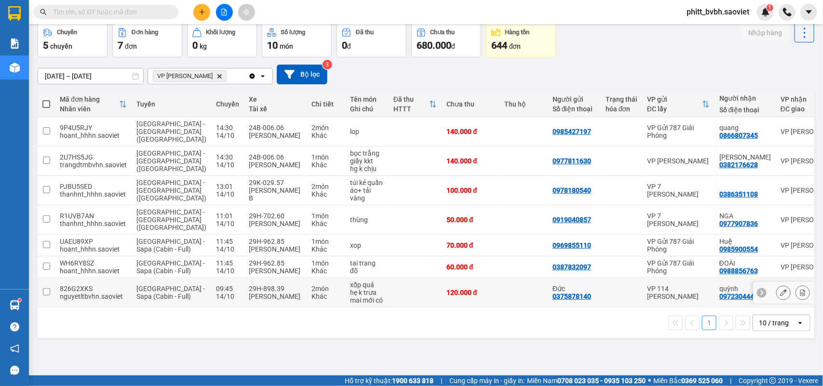
click at [388, 307] on td at bounding box center [414, 292] width 53 height 29
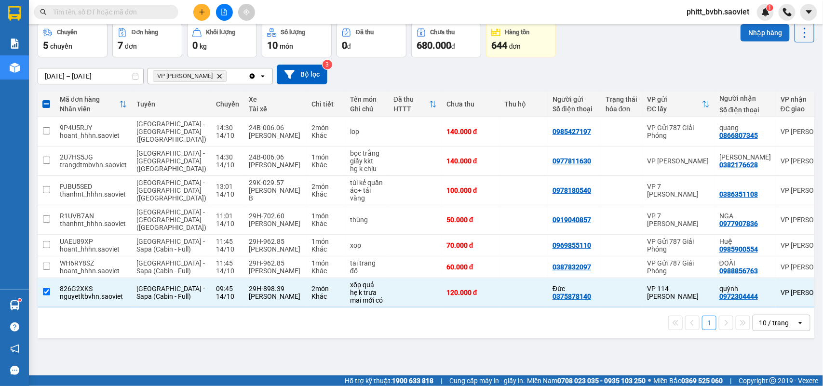
click at [754, 34] on button "Nhập hàng" at bounding box center [764, 32] width 49 height 17
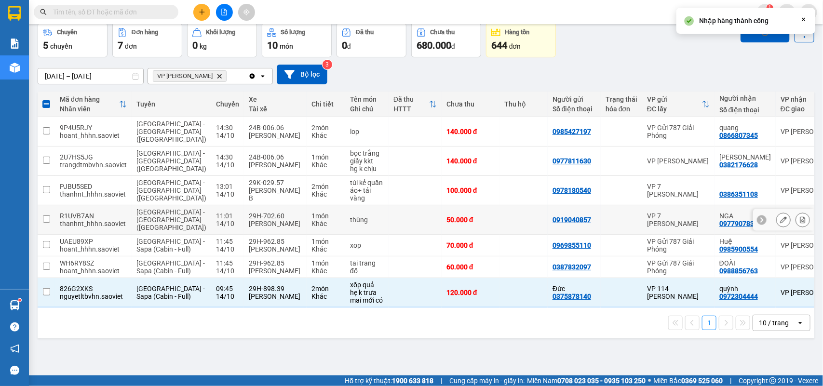
checkbox input "false"
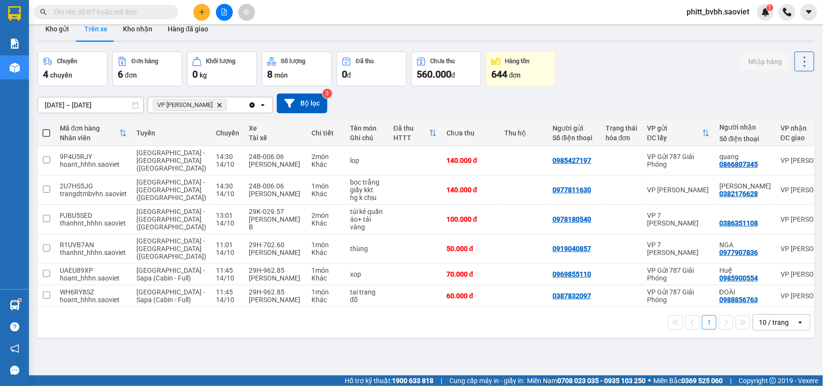
scroll to position [0, 0]
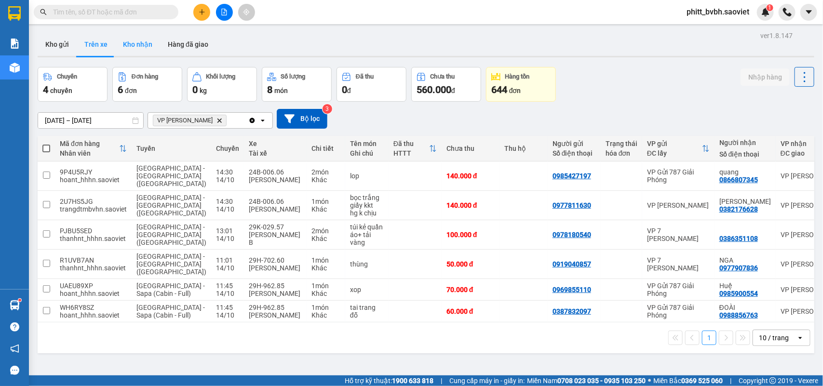
click at [141, 47] on button "Kho nhận" at bounding box center [137, 44] width 45 height 23
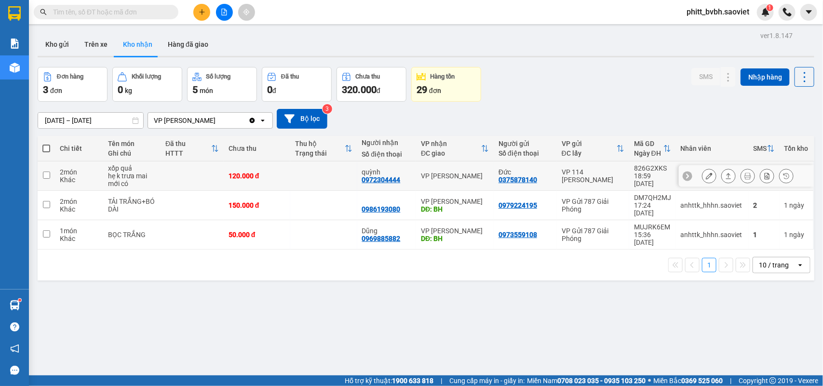
click at [384, 174] on div "quỳnh" at bounding box center [387, 172] width 50 height 8
checkbox input "true"
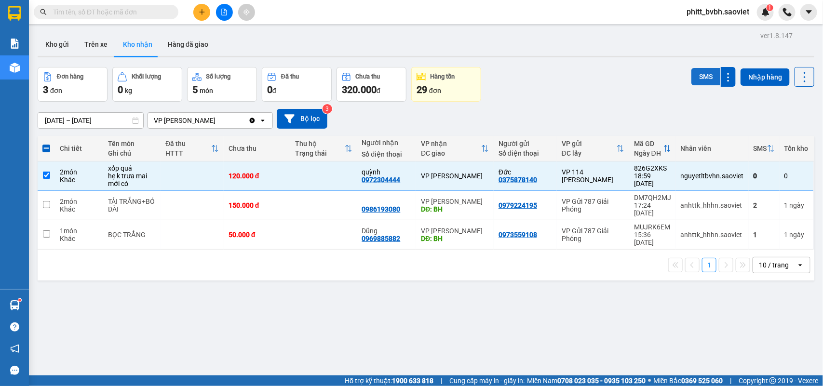
click at [691, 71] on button "SMS" at bounding box center [705, 76] width 29 height 17
click at [96, 50] on button "Trên xe" at bounding box center [96, 44] width 39 height 23
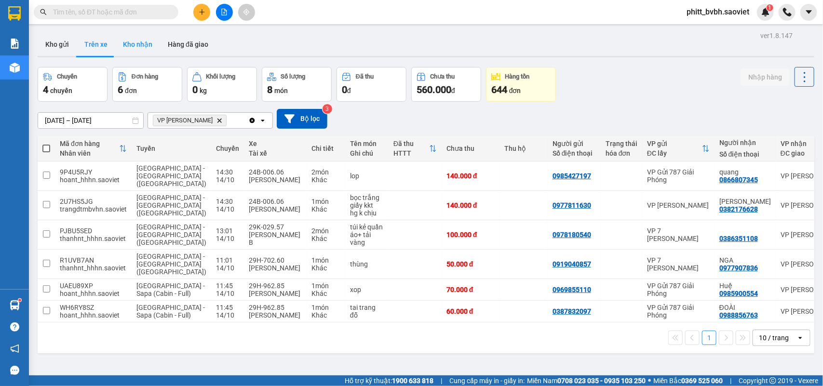
click at [131, 39] on button "Kho nhận" at bounding box center [137, 44] width 45 height 23
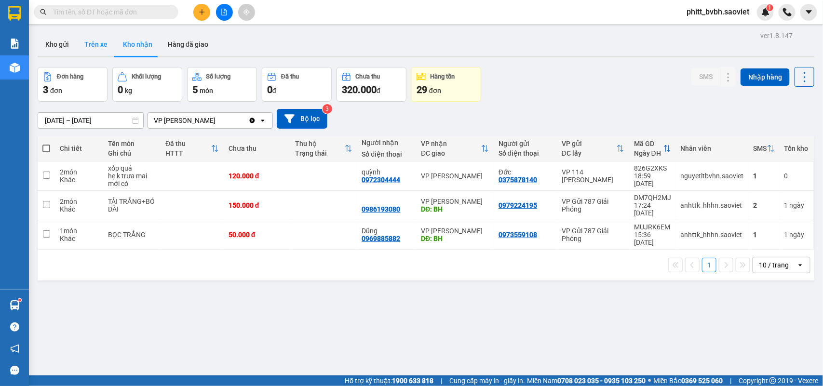
click at [84, 44] on button "Trên xe" at bounding box center [96, 44] width 39 height 23
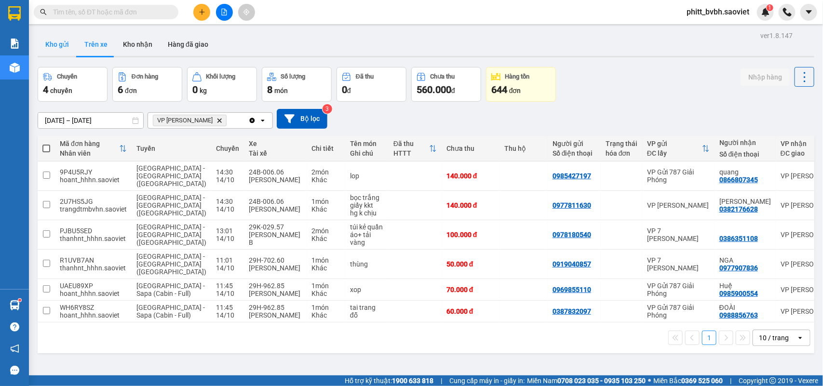
click at [64, 47] on button "Kho gửi" at bounding box center [57, 44] width 39 height 23
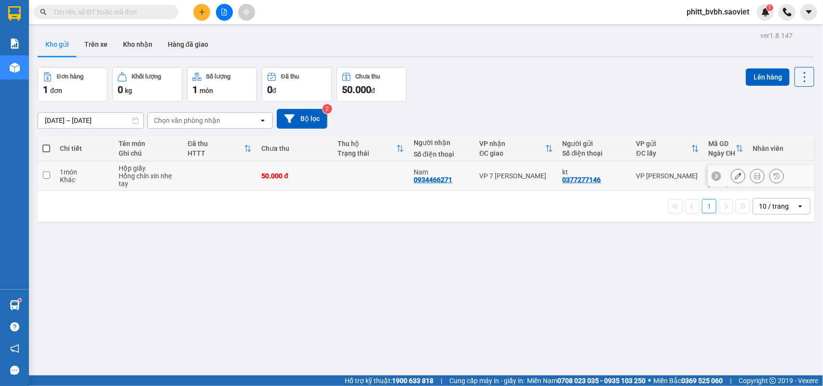
click at [51, 177] on td at bounding box center [46, 175] width 17 height 29
checkbox input "true"
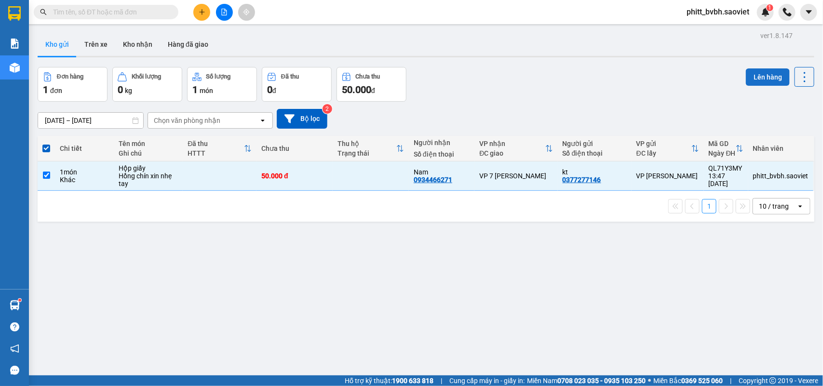
click at [757, 82] on button "Lên hàng" at bounding box center [767, 76] width 44 height 17
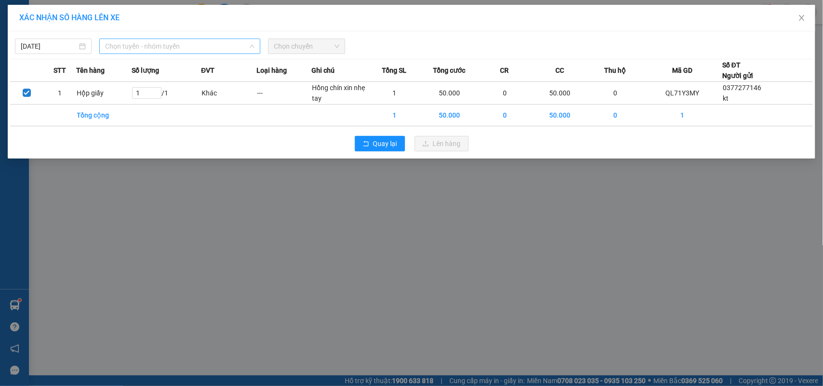
click at [199, 44] on span "Chọn tuyến - nhóm tuyến" at bounding box center [179, 46] width 149 height 14
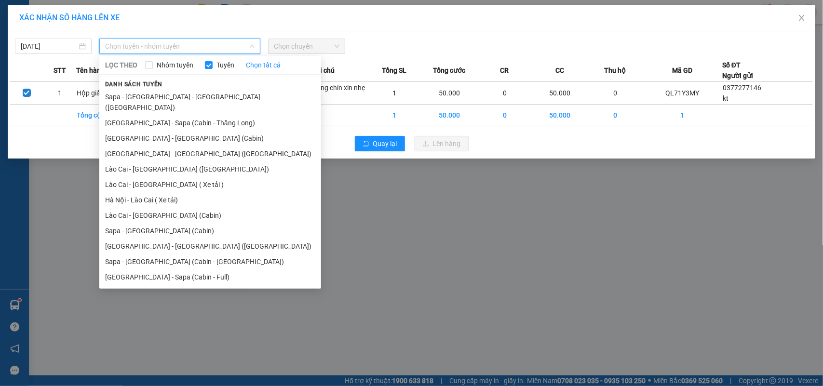
drag, startPoint x: 183, startPoint y: 158, endPoint x: 261, endPoint y: 119, distance: 87.1
click at [184, 161] on li "Lào Cai - [GEOGRAPHIC_DATA] ([GEOGRAPHIC_DATA])" at bounding box center [210, 168] width 222 height 15
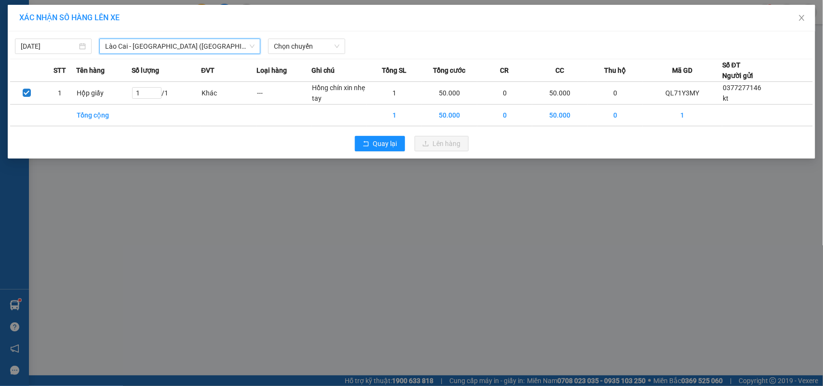
click at [314, 59] on th "Ghi chú" at bounding box center [338, 70] width 55 height 23
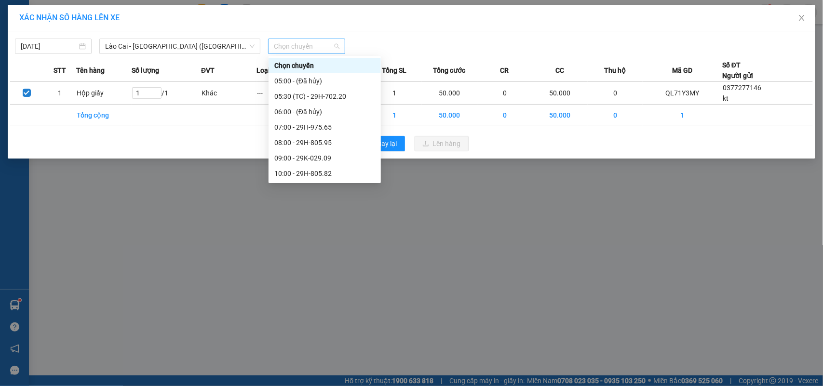
click at [314, 44] on span "Chọn chuyến" at bounding box center [306, 46] width 65 height 14
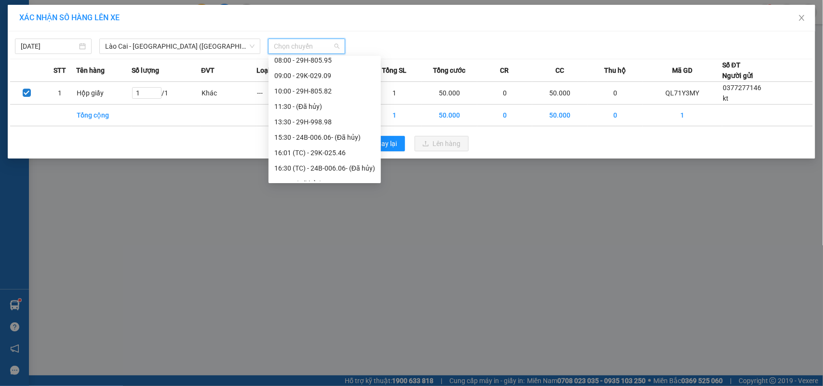
scroll to position [138, 0]
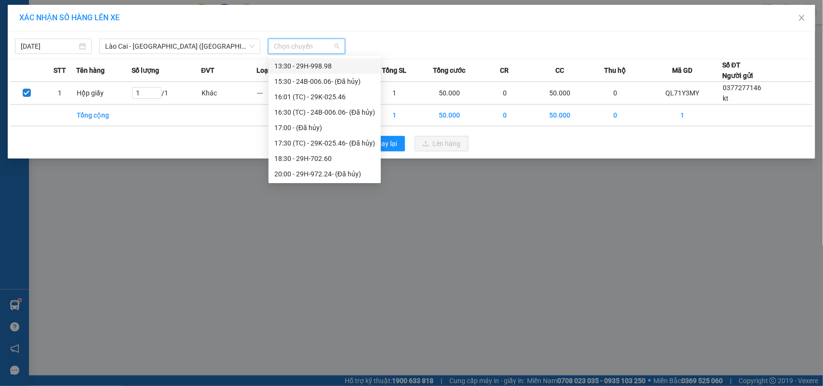
click at [332, 61] on div "13:30 - 29H-998.98" at bounding box center [324, 66] width 101 height 11
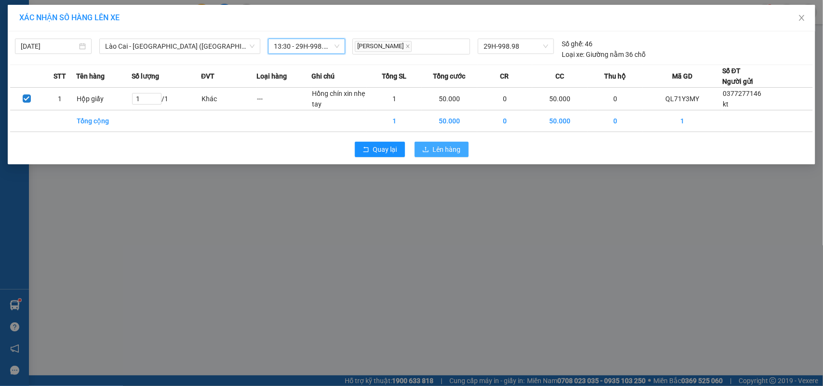
click at [454, 144] on button "Lên hàng" at bounding box center [441, 149] width 54 height 15
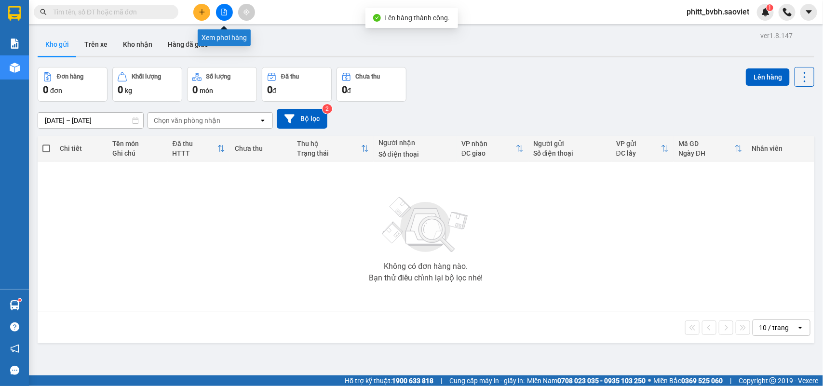
click at [221, 10] on icon "file-add" at bounding box center [224, 12] width 7 height 7
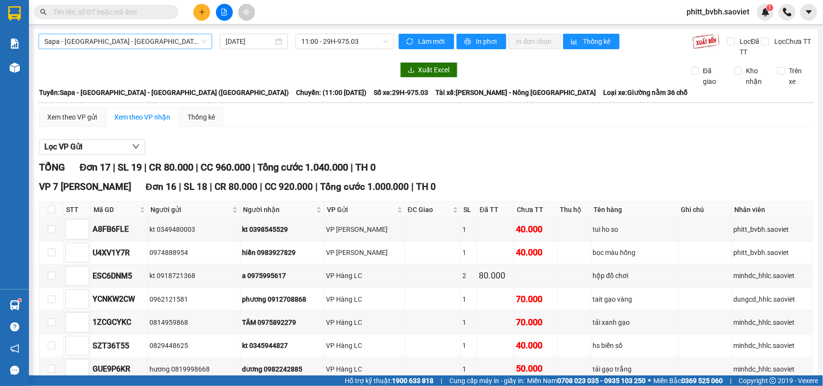
click at [154, 41] on span "Sapa - [GEOGRAPHIC_DATA] - [GEOGRAPHIC_DATA] ([GEOGRAPHIC_DATA])" at bounding box center [125, 41] width 162 height 14
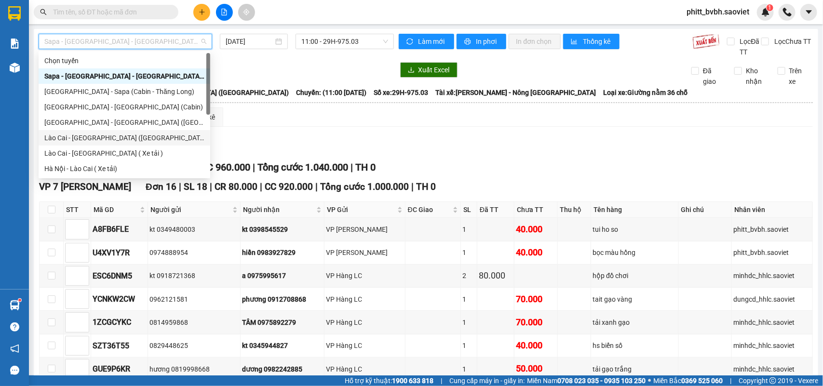
click at [117, 136] on div "Lào Cai - [GEOGRAPHIC_DATA] ([GEOGRAPHIC_DATA])" at bounding box center [124, 138] width 160 height 11
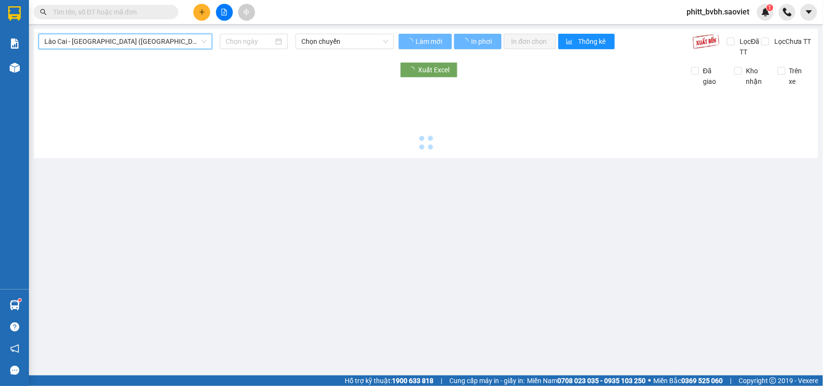
type input "[DATE]"
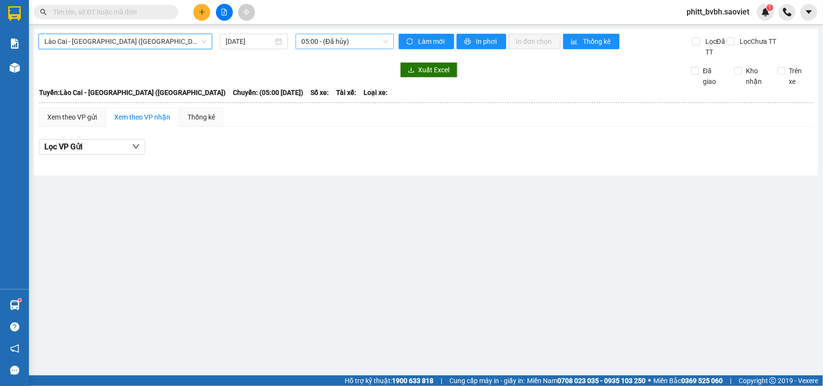
click at [347, 42] on span "05:00 - (Đã hủy)" at bounding box center [344, 41] width 86 height 14
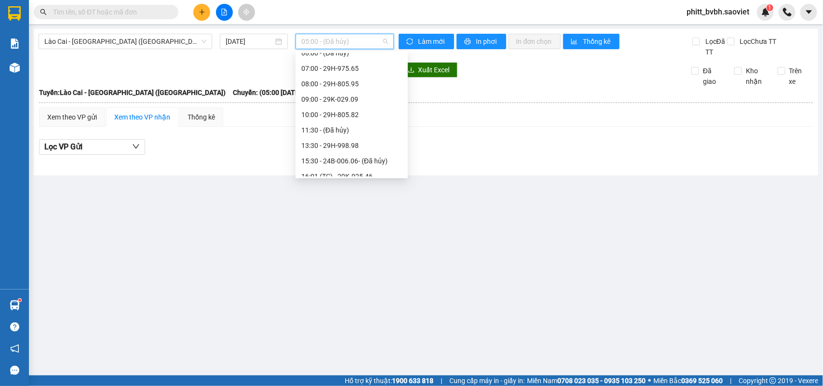
scroll to position [56, 0]
click at [347, 140] on div "13:30 - 29H-998.98" at bounding box center [351, 143] width 101 height 11
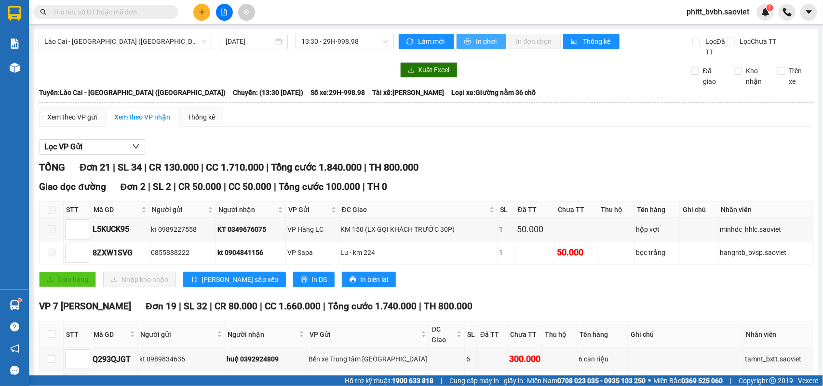
click at [480, 38] on span "In phơi" at bounding box center [487, 41] width 22 height 11
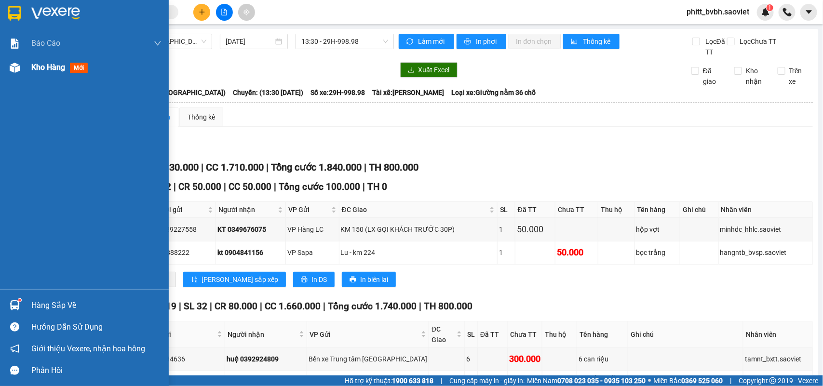
click at [47, 63] on span "Kho hàng" at bounding box center [48, 67] width 34 height 9
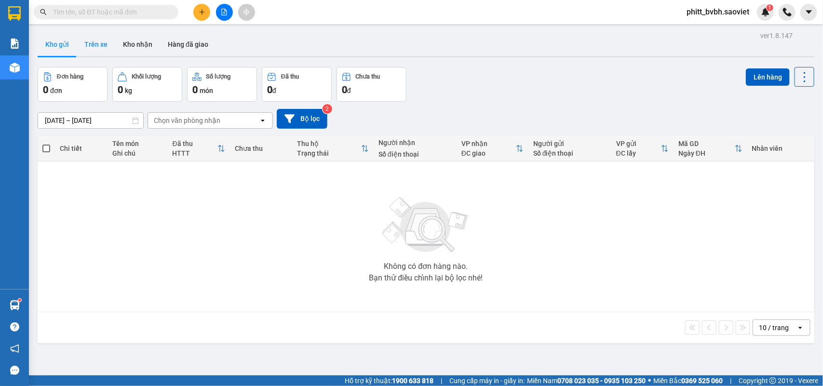
click at [95, 44] on button "Trên xe" at bounding box center [96, 44] width 39 height 23
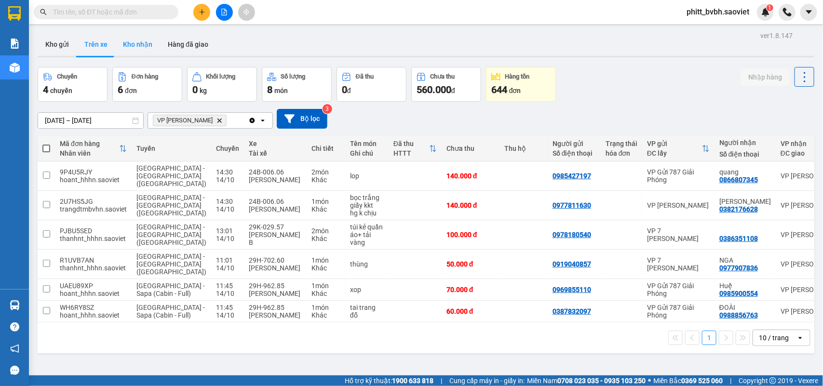
click at [143, 44] on button "Kho nhận" at bounding box center [137, 44] width 45 height 23
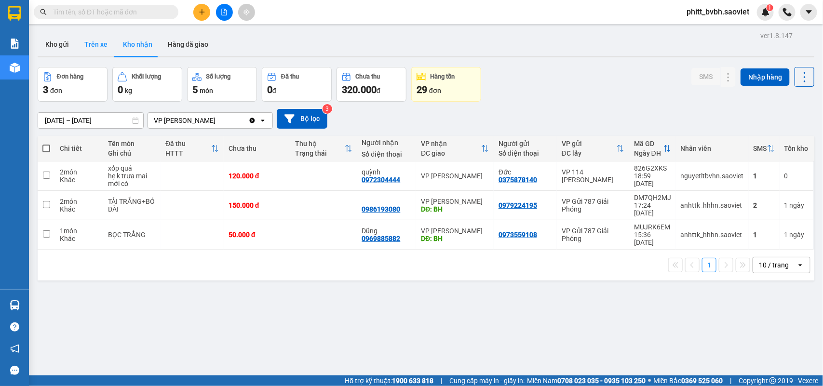
click at [94, 44] on button "Trên xe" at bounding box center [96, 44] width 39 height 23
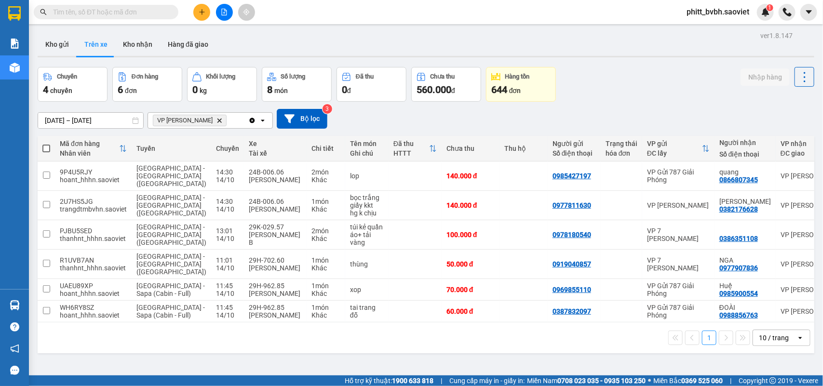
click at [123, 12] on input "text" at bounding box center [110, 12] width 114 height 11
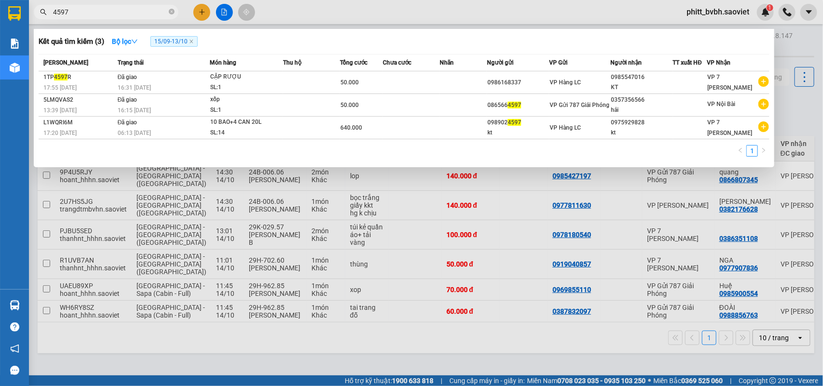
click at [94, 13] on input "4597" at bounding box center [110, 12] width 114 height 11
click at [95, 7] on input "4597" at bounding box center [110, 12] width 114 height 11
click at [95, 9] on input "4597" at bounding box center [110, 12] width 114 height 11
drag, startPoint x: 88, startPoint y: 10, endPoint x: 31, endPoint y: 17, distance: 57.3
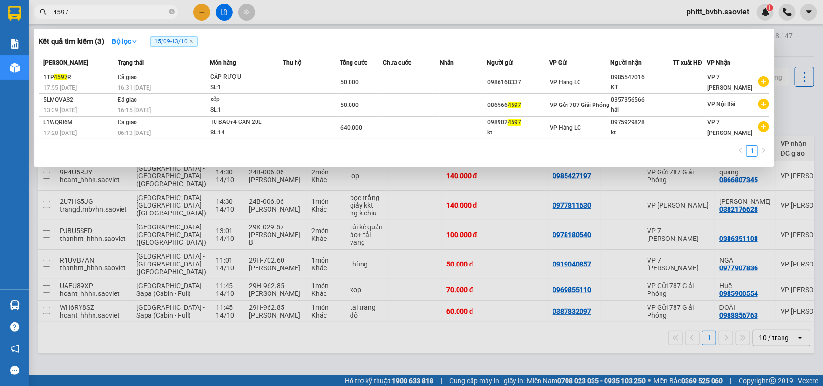
click at [35, 21] on div "Kết quả tìm kiếm ( 3 ) Bộ lọc 15/09 - 13/10 Mã ĐH Trạng thái Món hàng Thu hộ Tổ…" at bounding box center [94, 12] width 188 height 17
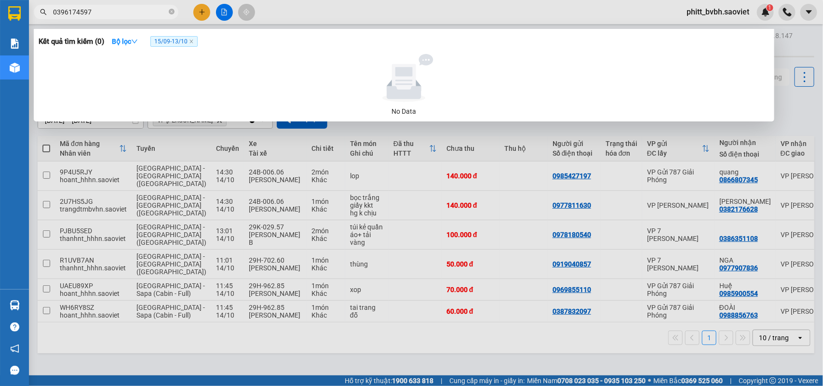
type input "0396174597"
click at [43, 10] on icon "search" at bounding box center [43, 12] width 7 height 7
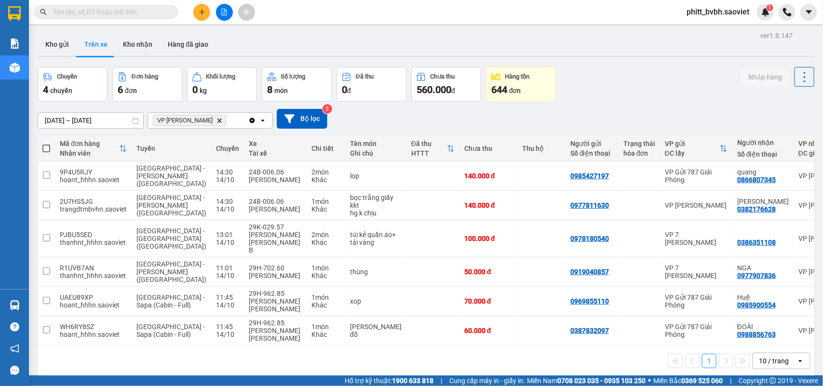
click at [78, 13] on input "text" at bounding box center [110, 12] width 114 height 11
paste input "0396174597"
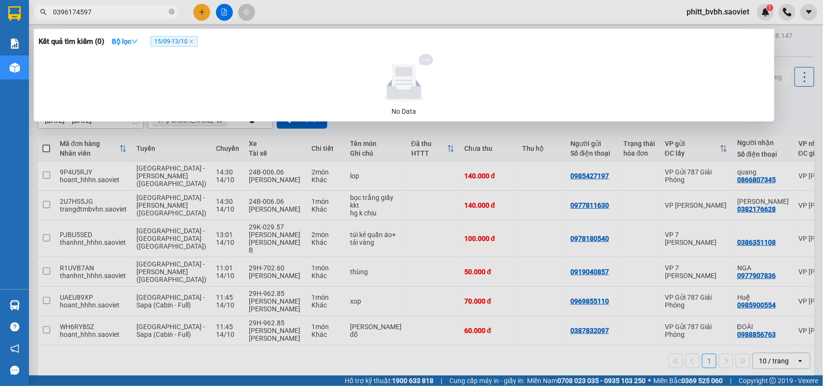
type input "0396174597"
click at [249, 173] on div at bounding box center [411, 193] width 823 height 386
click at [173, 11] on icon "close-circle" at bounding box center [172, 12] width 6 height 6
type input "0353345805"
click at [118, 215] on div at bounding box center [411, 193] width 823 height 386
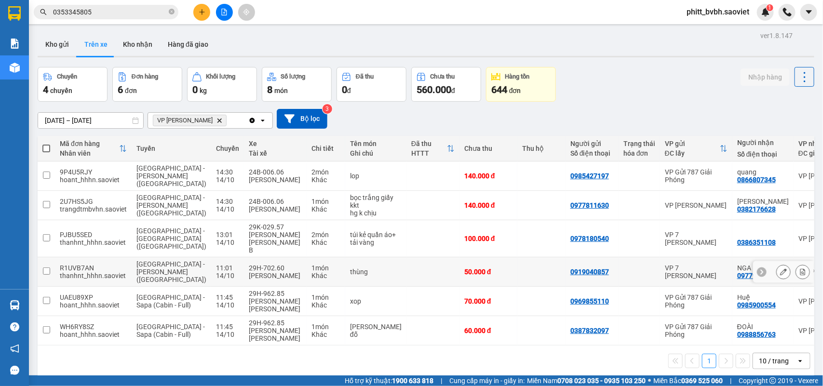
click at [406, 269] on td at bounding box center [432, 271] width 53 height 29
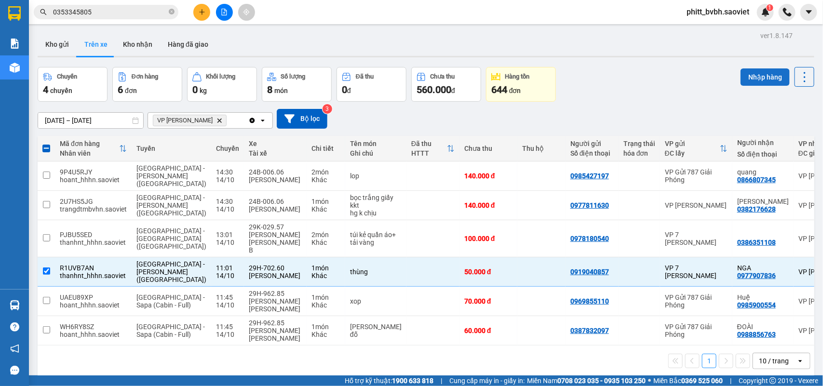
click at [740, 72] on button "Nhập hàng" at bounding box center [764, 76] width 49 height 17
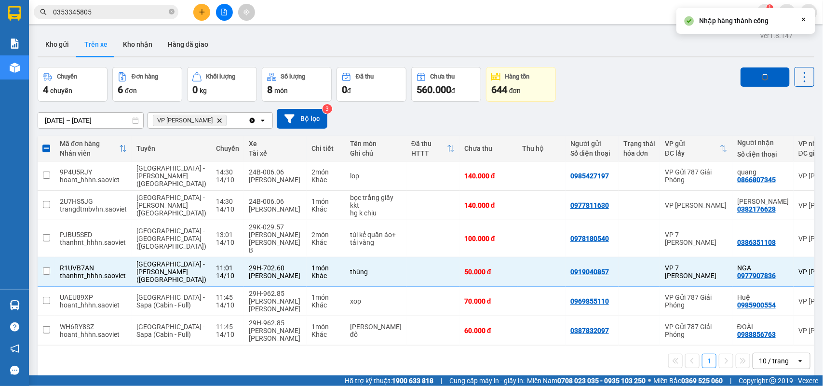
checkbox input "false"
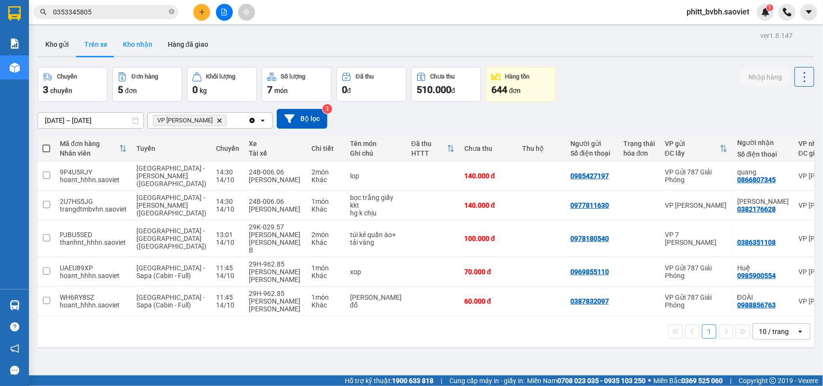
click at [138, 43] on button "Kho nhận" at bounding box center [137, 44] width 45 height 23
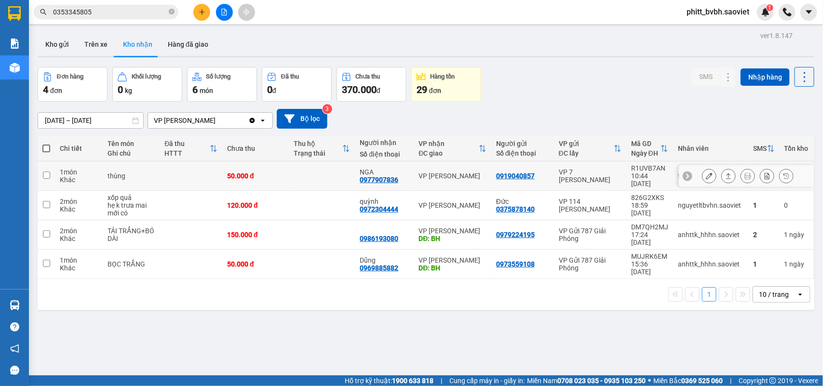
click at [200, 177] on td at bounding box center [190, 175] width 63 height 29
checkbox input "true"
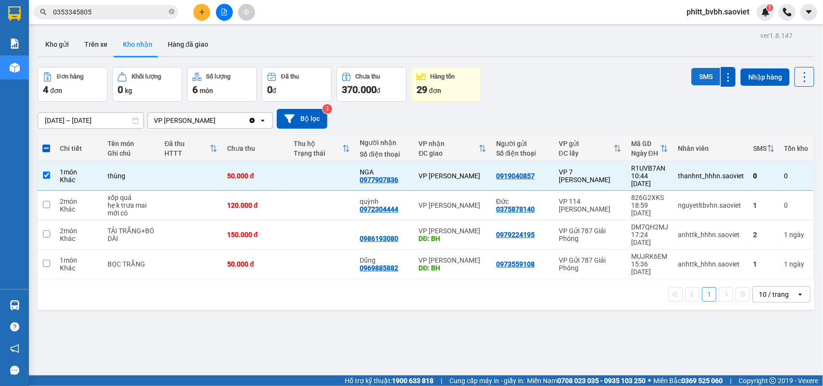
click at [693, 78] on button "SMS" at bounding box center [705, 76] width 29 height 17
click at [698, 76] on button "SMS" at bounding box center [705, 76] width 29 height 17
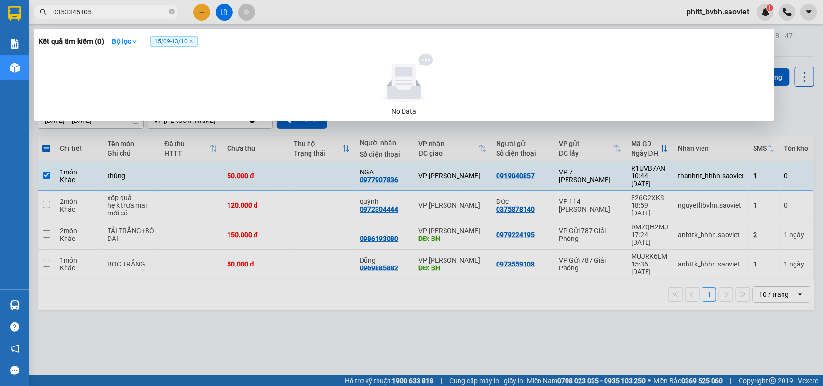
click at [97, 10] on input "0353345805" at bounding box center [110, 12] width 114 height 11
click at [172, 8] on span at bounding box center [172, 12] width 6 height 9
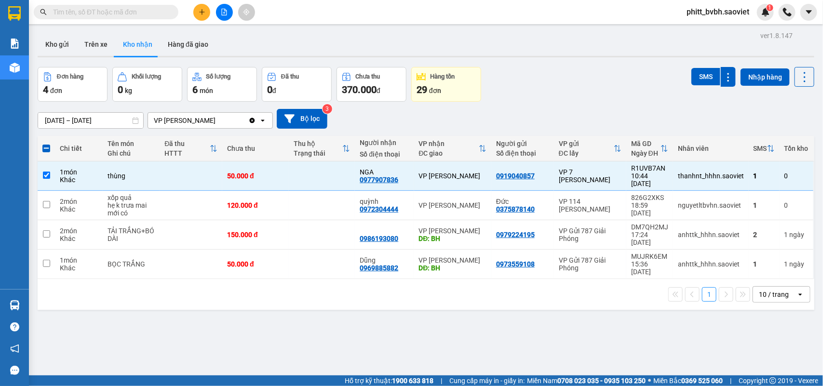
click at [138, 14] on input "text" at bounding box center [110, 12] width 114 height 11
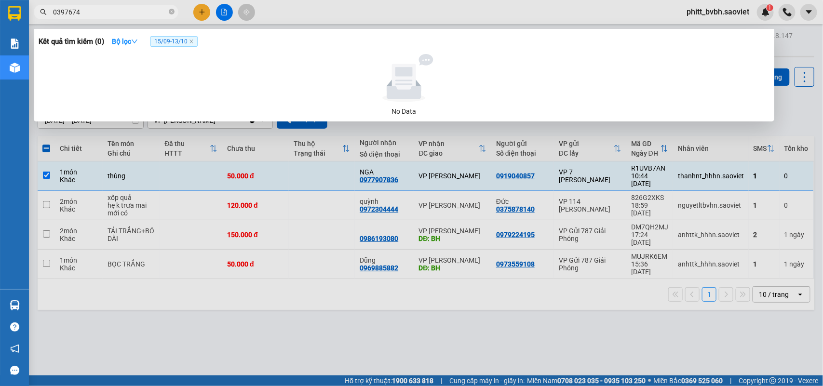
type input "0397674"
drag, startPoint x: 109, startPoint y: 18, endPoint x: 32, endPoint y: 13, distance: 77.7
click at [32, 13] on div "0397674" at bounding box center [94, 12] width 188 height 14
click at [173, 13] on icon "close-circle" at bounding box center [172, 12] width 6 height 6
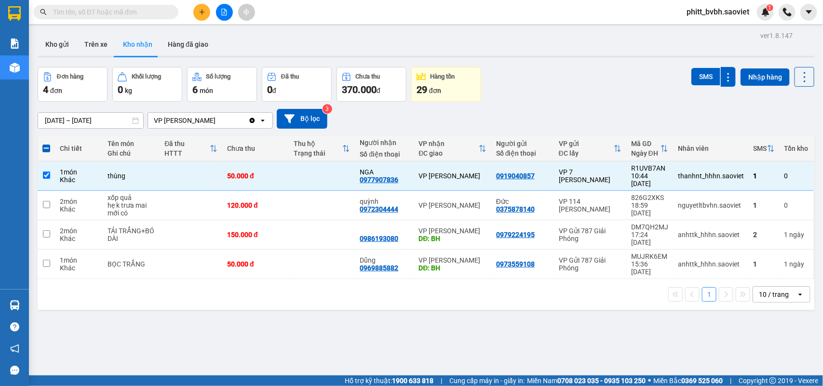
click at [56, 7] on input "text" at bounding box center [110, 12] width 114 height 11
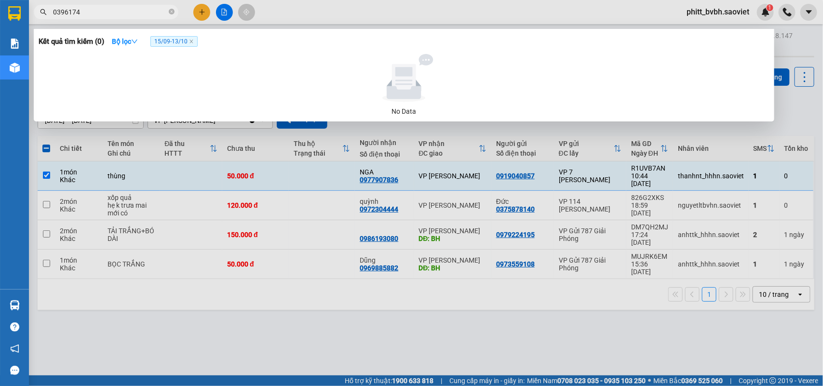
click at [84, 11] on input "0396174" at bounding box center [110, 12] width 114 height 11
type input "0396174597"
click at [132, 41] on strong "Bộ lọc" at bounding box center [125, 42] width 26 height 8
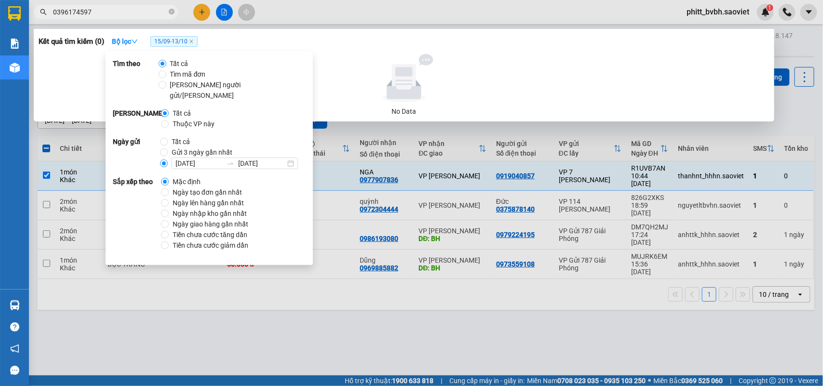
click at [77, 41] on h3 "Kết quả tìm kiếm ( 0 )" at bounding box center [72, 42] width 66 height 10
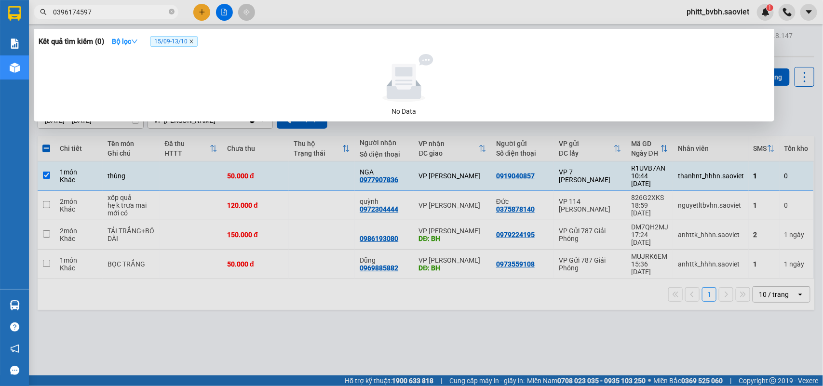
click at [193, 42] on icon "close" at bounding box center [190, 41] width 3 height 3
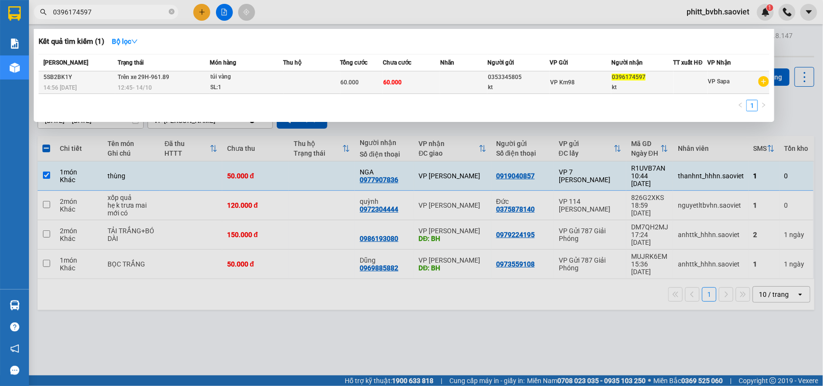
click at [298, 87] on td at bounding box center [311, 82] width 57 height 23
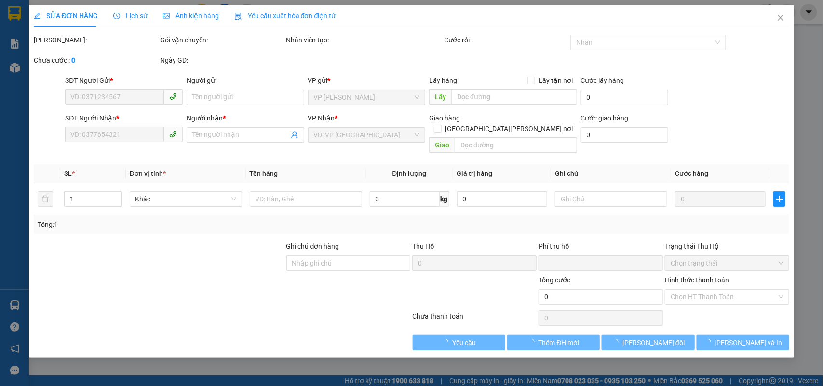
type input "0353345805"
type input "kt"
type input "0396174597"
type input "kt"
type input "0"
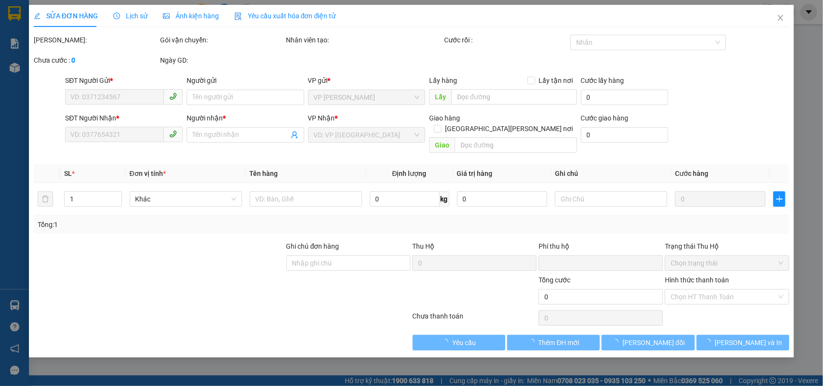
type input "60.000"
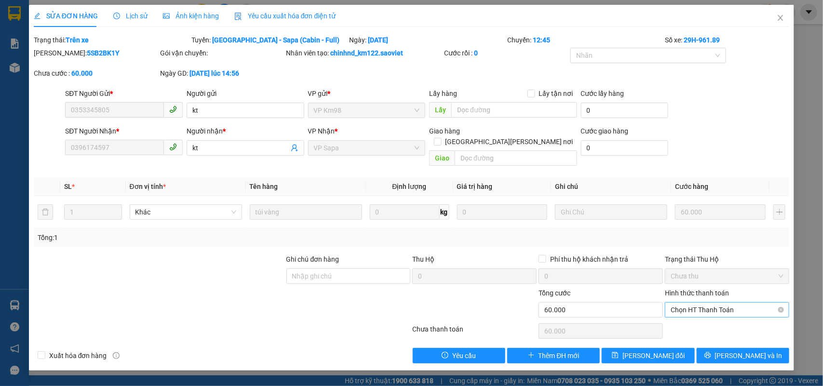
click at [706, 303] on span "Chọn HT Thanh Toán" at bounding box center [726, 310] width 113 height 14
click at [699, 318] on div "Tại văn phòng" at bounding box center [727, 319] width 113 height 11
type input "0"
click at [709, 303] on span "Tại văn phòng" at bounding box center [726, 310] width 113 height 14
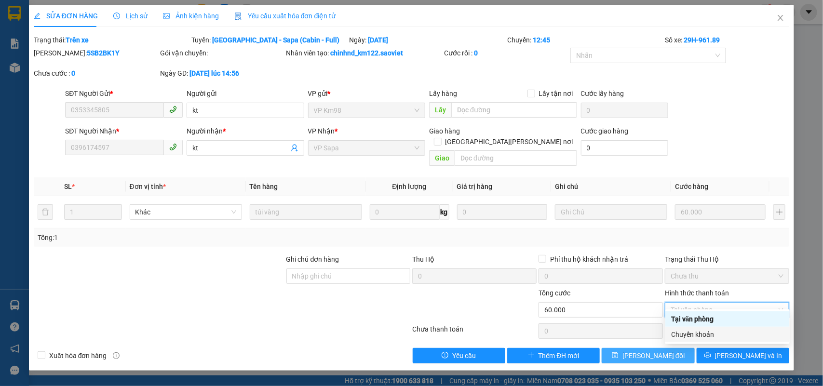
drag, startPoint x: 705, startPoint y: 332, endPoint x: 688, endPoint y: 340, distance: 19.2
click at [704, 333] on div "Chuyển khoản" at bounding box center [727, 334] width 113 height 11
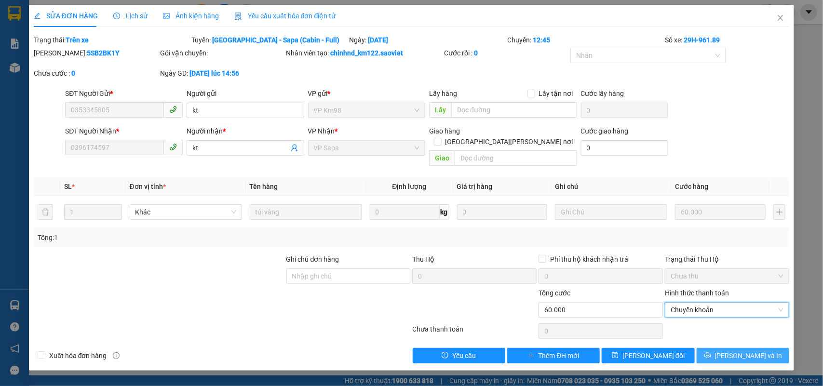
click at [765, 351] on button "Lưu và In" at bounding box center [742, 355] width 93 height 15
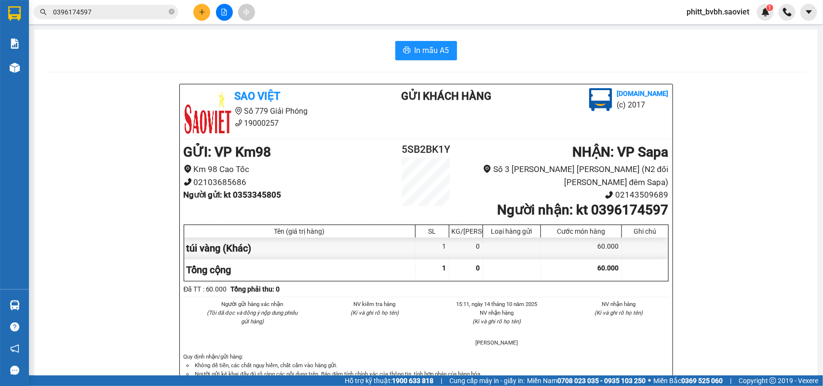
click at [113, 0] on div "Kết quả tìm kiếm ( 1 ) Bộ lọc Mã ĐH Trạng thái Món hàng Thu hộ Tổng cước Chưa c…" at bounding box center [411, 12] width 823 height 24
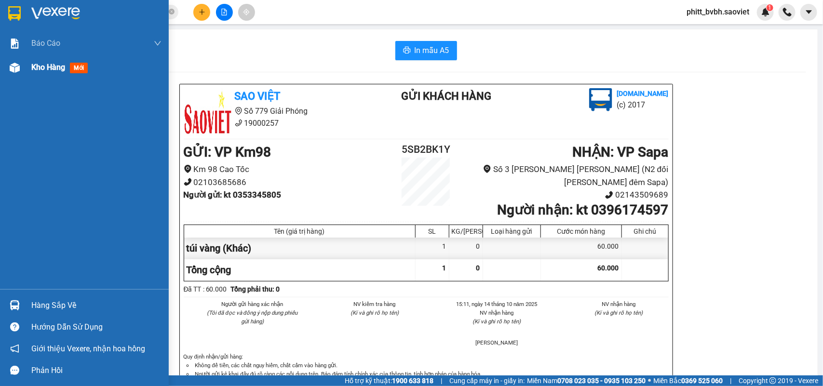
drag, startPoint x: 50, startPoint y: 60, endPoint x: 50, endPoint y: 66, distance: 6.3
click at [50, 61] on div "Kho hàng mới" at bounding box center [96, 67] width 130 height 24
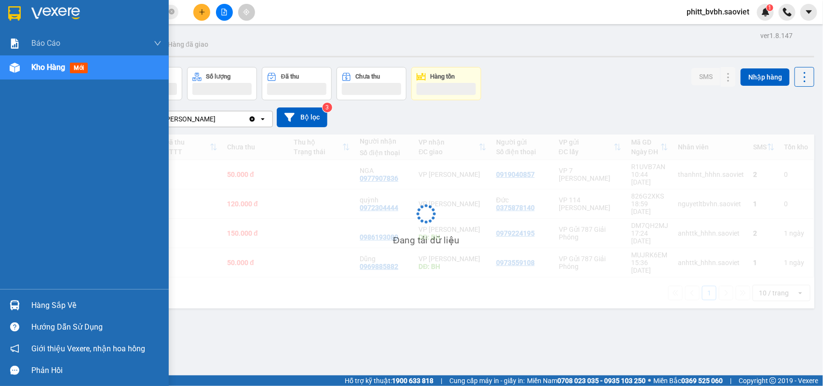
click at [50, 66] on span "Kho hàng" at bounding box center [48, 67] width 34 height 9
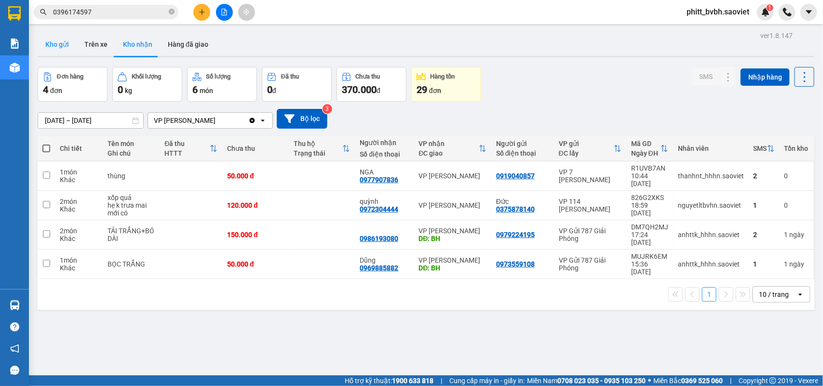
click at [52, 33] on button "Kho gửi" at bounding box center [57, 44] width 39 height 23
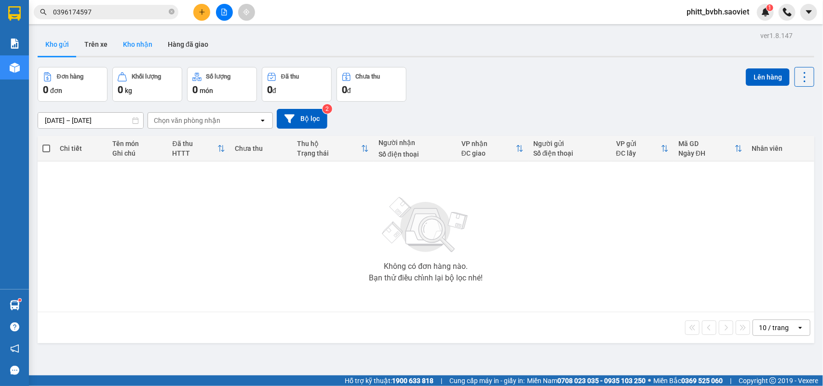
click at [143, 53] on button "Kho nhận" at bounding box center [137, 44] width 45 height 23
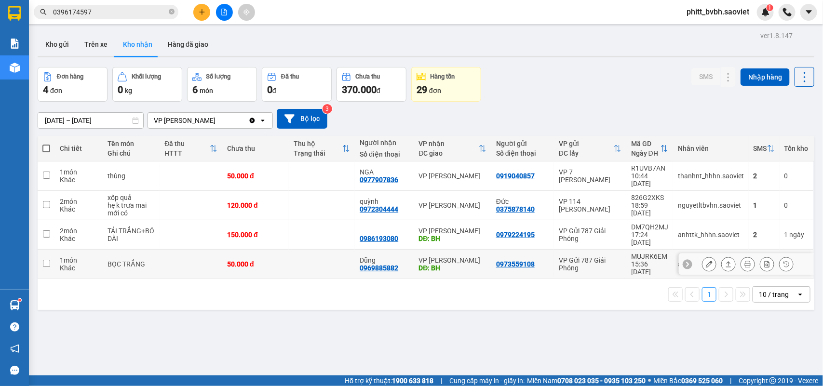
click at [414, 250] on td "VP Bảo Hà DĐ: BH" at bounding box center [452, 264] width 77 height 29
checkbox input "true"
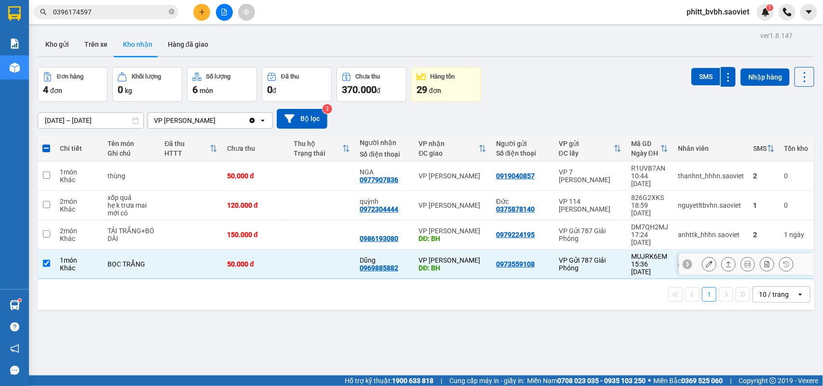
click at [705, 261] on icon at bounding box center [708, 264] width 7 height 7
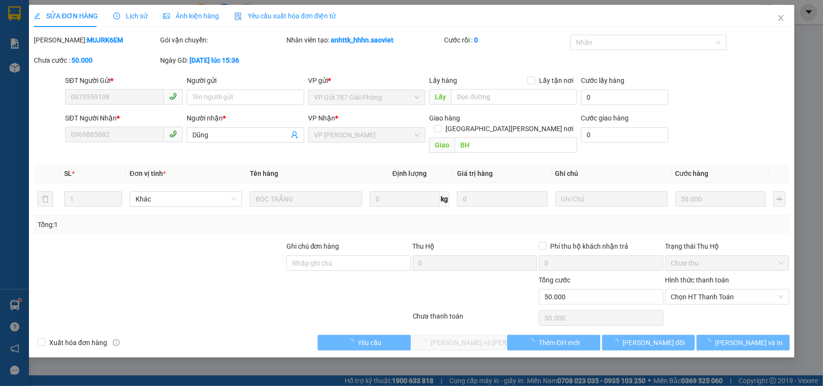
type input "0973559108"
type input "0969885882"
type input "Dũng"
type input "BH"
type input "0"
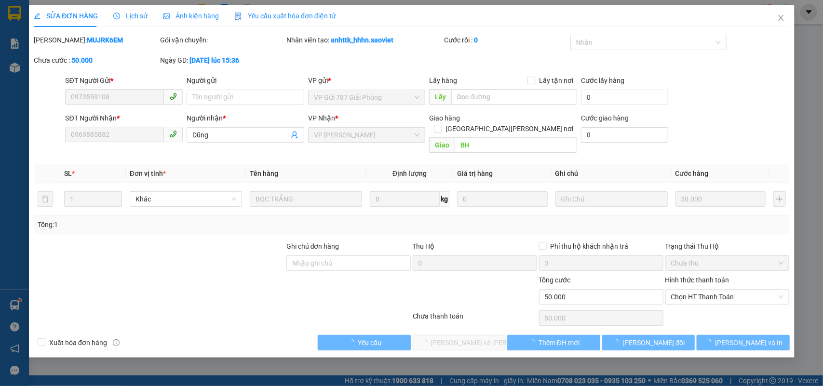
type input "50.000"
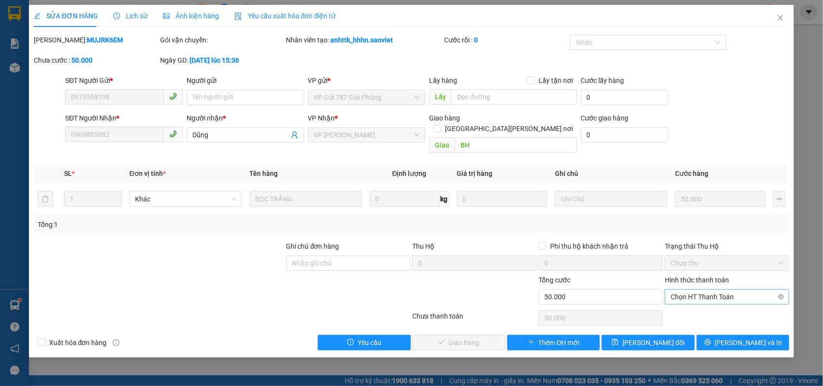
click at [708, 290] on span "Chọn HT Thanh Toán" at bounding box center [726, 297] width 113 height 14
drag, startPoint x: 695, startPoint y: 304, endPoint x: 457, endPoint y: 336, distance: 240.2
click at [691, 309] on div "Tại văn phòng" at bounding box center [727, 306] width 113 height 11
type input "0"
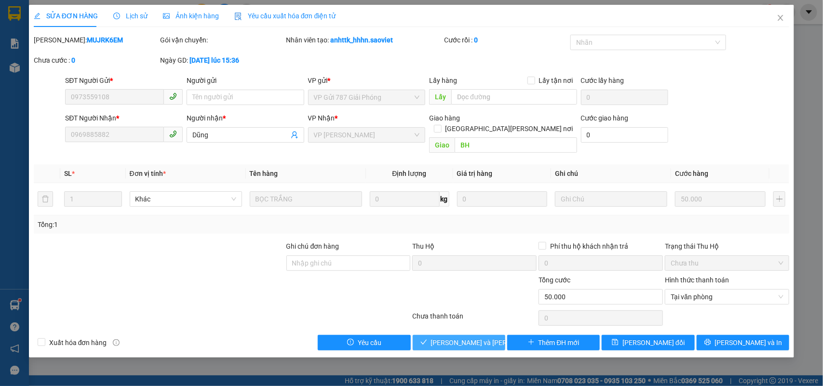
click at [447, 337] on span "[PERSON_NAME] và [PERSON_NAME] hàng" at bounding box center [496, 342] width 130 height 11
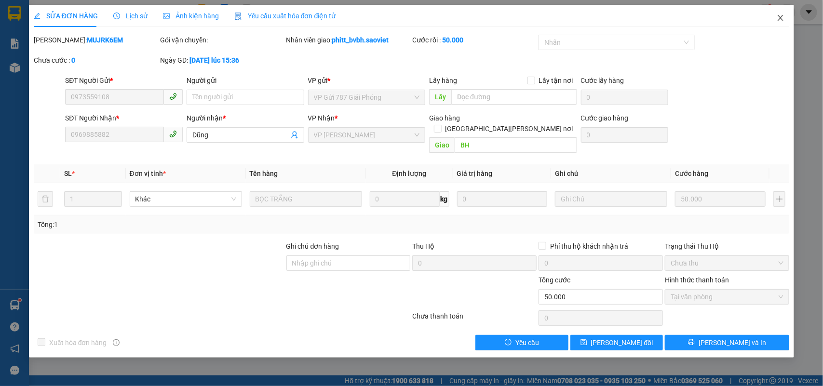
click at [778, 14] on icon "close" at bounding box center [780, 18] width 8 height 8
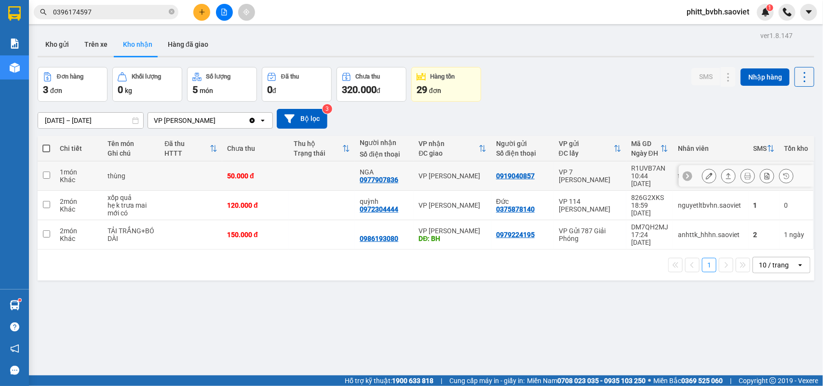
click at [297, 172] on td at bounding box center [322, 175] width 66 height 29
checkbox input "true"
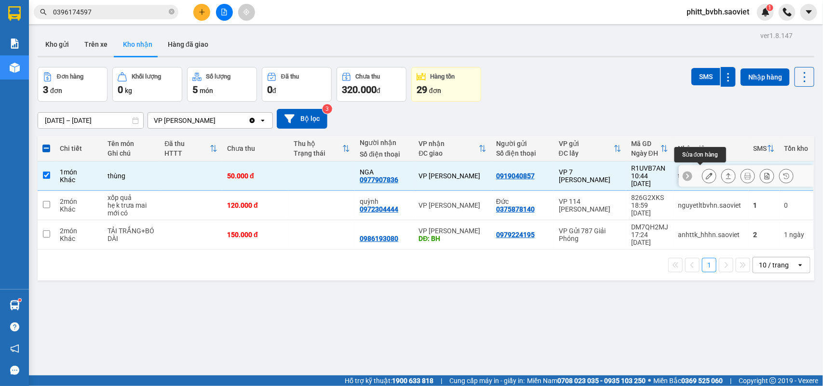
click at [705, 173] on icon at bounding box center [708, 176] width 7 height 7
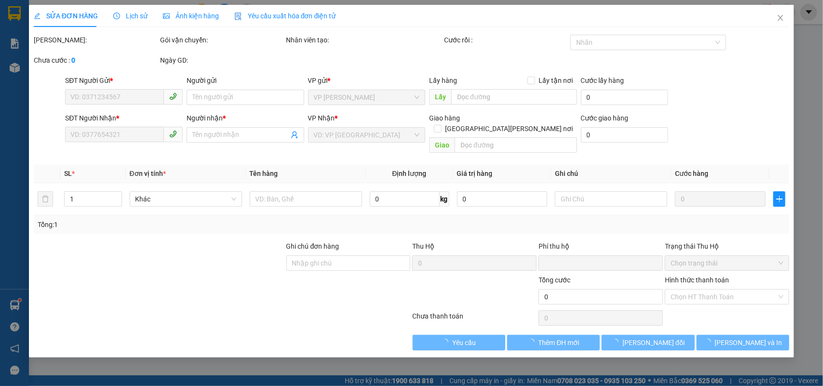
type input "0919040857"
type input "0977907836"
type input "NGA"
type input "0"
type input "50.000"
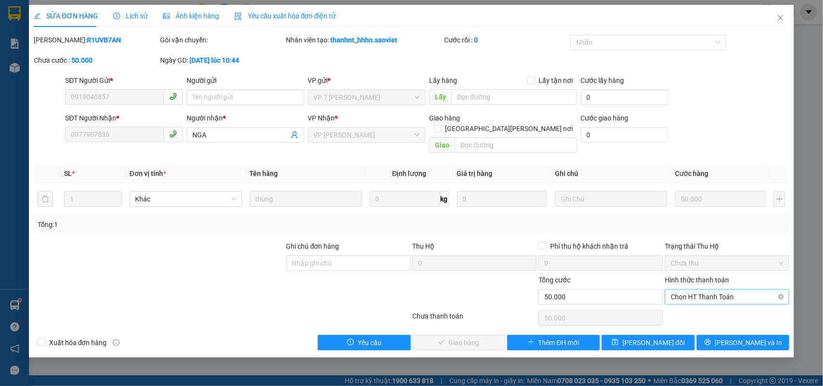
click at [676, 290] on span "Chọn HT Thanh Toán" at bounding box center [726, 297] width 113 height 14
click at [693, 305] on div "Tại văn phòng" at bounding box center [727, 306] width 113 height 11
type input "0"
click at [465, 337] on span "[PERSON_NAME] và [PERSON_NAME] hàng" at bounding box center [496, 342] width 130 height 11
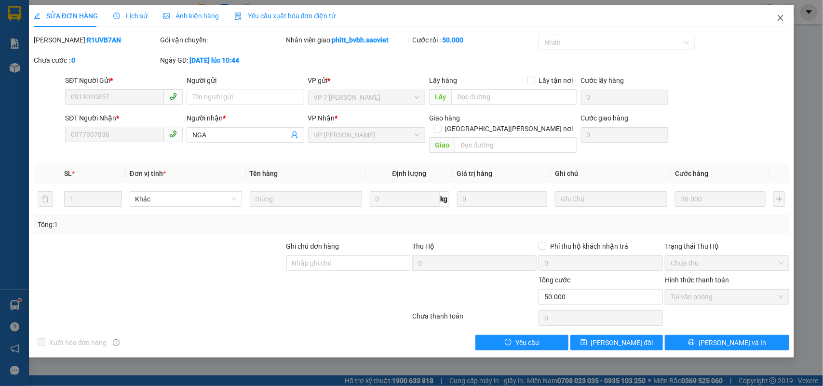
click at [778, 16] on icon "close" at bounding box center [780, 18] width 8 height 8
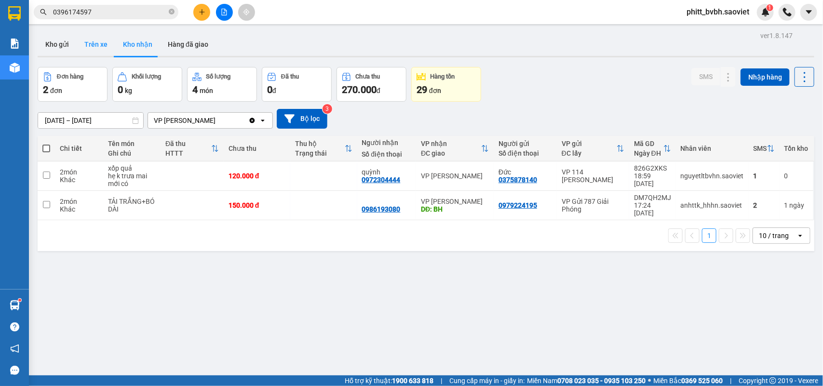
click at [104, 47] on button "Trên xe" at bounding box center [96, 44] width 39 height 23
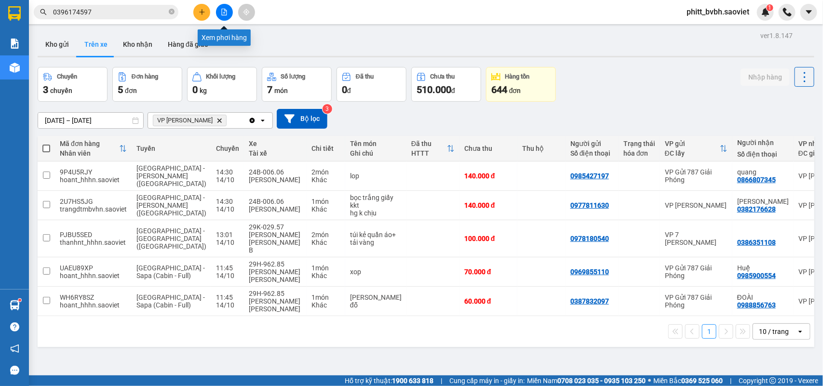
click at [226, 10] on icon "file-add" at bounding box center [224, 12] width 7 height 7
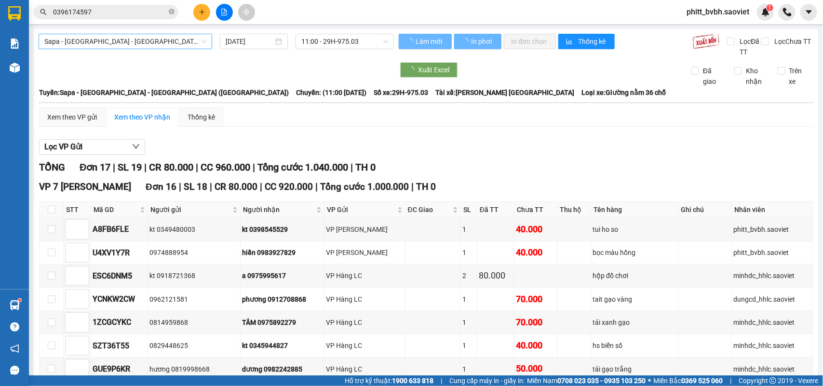
click at [161, 37] on span "Sapa - Lào Cai - Hà Nội (Giường)" at bounding box center [125, 41] width 162 height 14
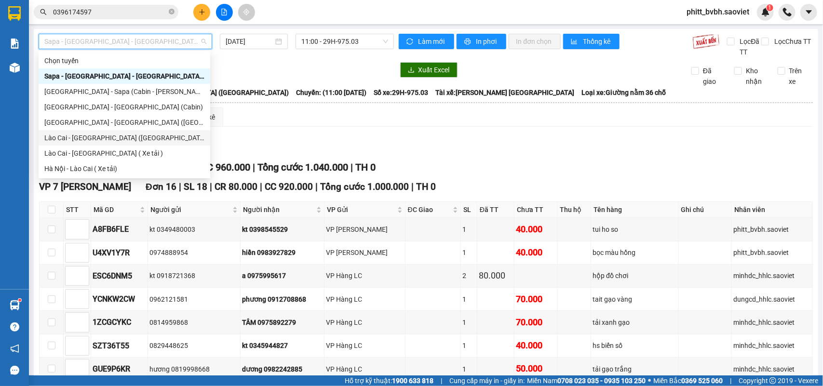
click at [97, 136] on div "Lào Cai - Hà Nội (Giường)" at bounding box center [124, 138] width 160 height 11
type input "14/10/2025"
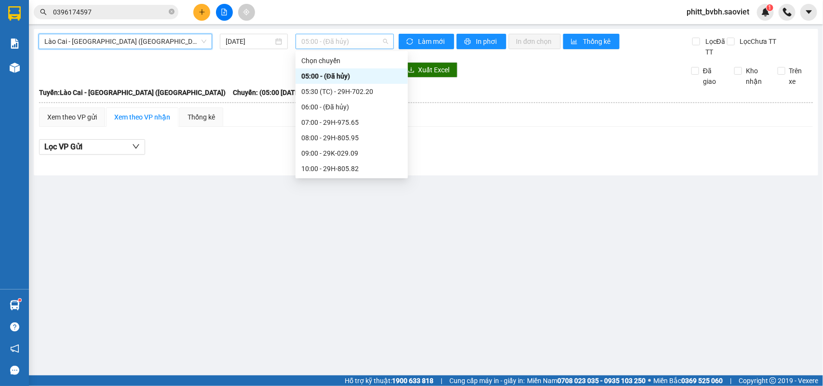
click at [311, 40] on span "05:00 - (Đã hủy)" at bounding box center [344, 41] width 86 height 14
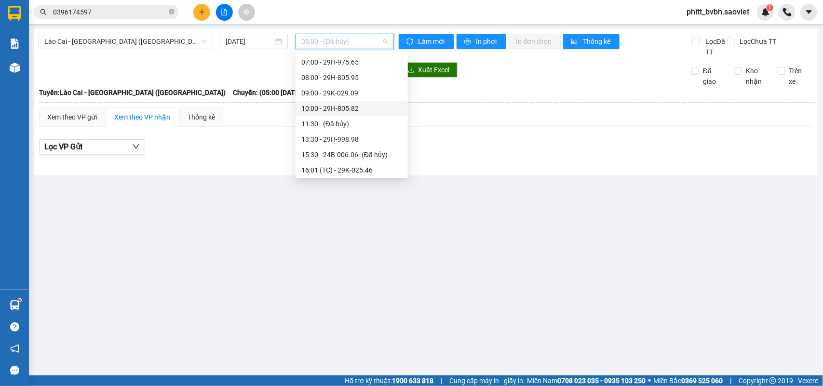
scroll to position [120, 0]
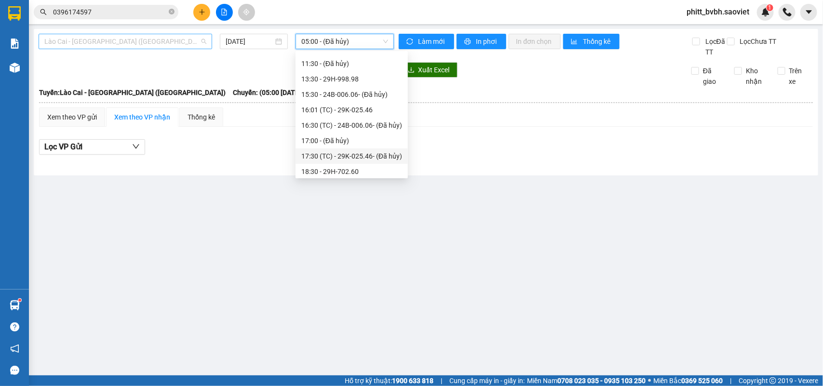
click at [125, 39] on span "Lào Cai - Hà Nội (Giường)" at bounding box center [125, 41] width 162 height 14
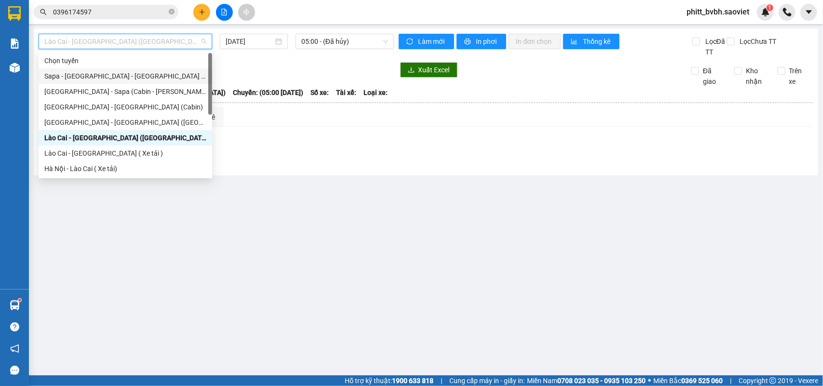
click at [105, 75] on div "Sapa - [GEOGRAPHIC_DATA] - [GEOGRAPHIC_DATA] ([GEOGRAPHIC_DATA])" at bounding box center [125, 76] width 162 height 11
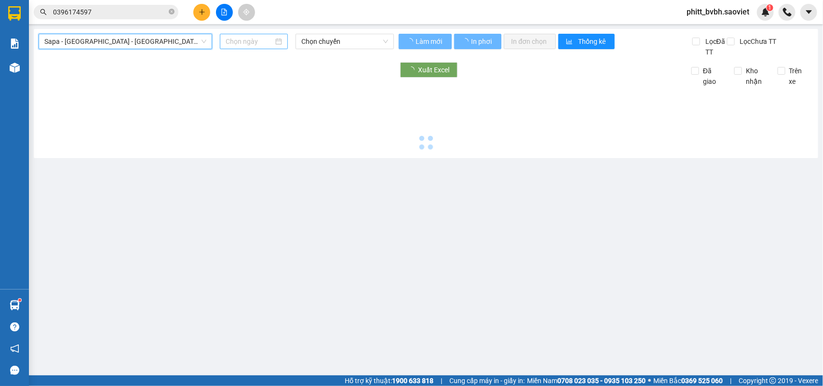
type input "14/10/2025"
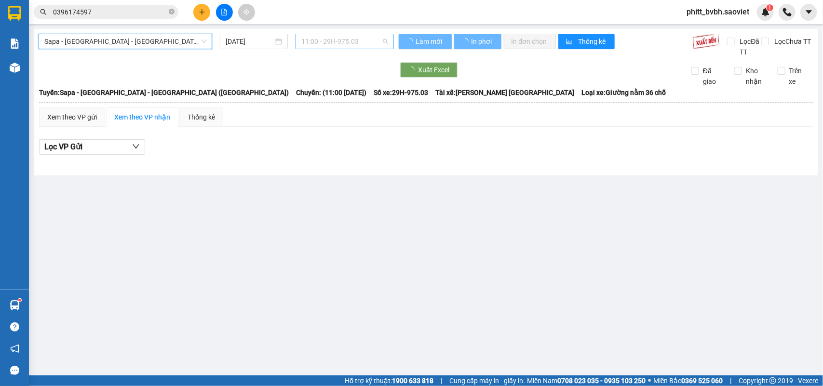
click at [341, 43] on span "11:00 - 29H-975.03" at bounding box center [344, 41] width 86 height 14
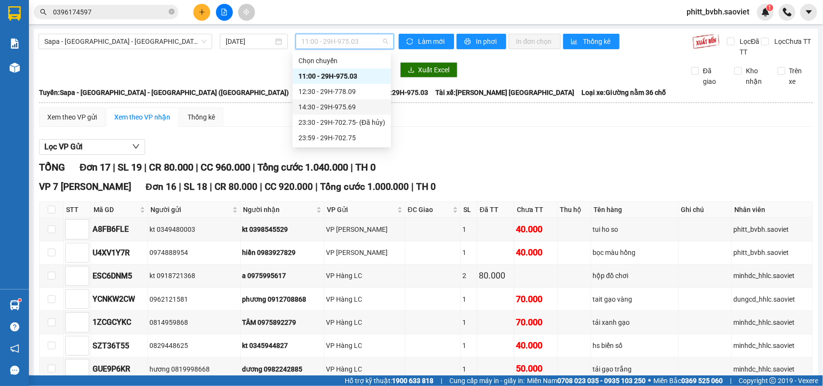
click at [351, 105] on div "14:30 - 29H-975.69" at bounding box center [341, 107] width 87 height 11
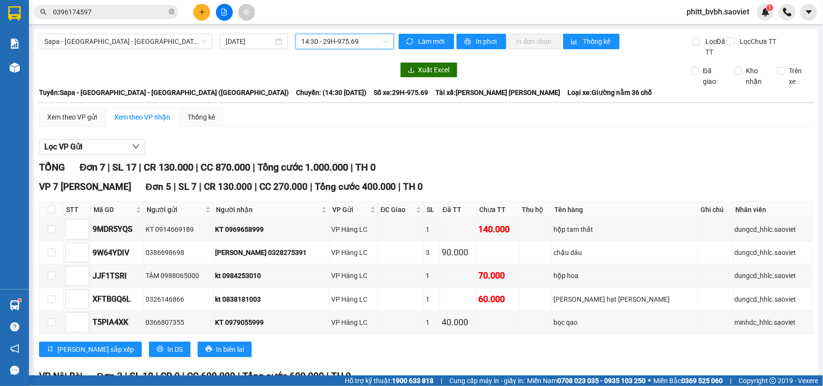
click at [98, 13] on input "0396174597" at bounding box center [110, 12] width 114 height 11
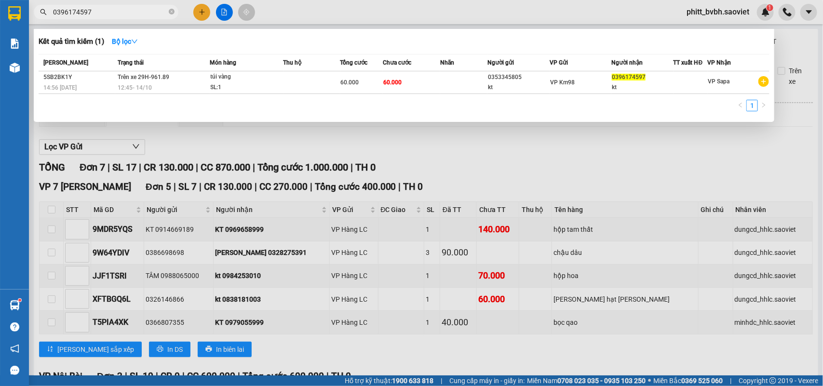
click at [98, 13] on input "0396174597" at bounding box center [110, 12] width 114 height 11
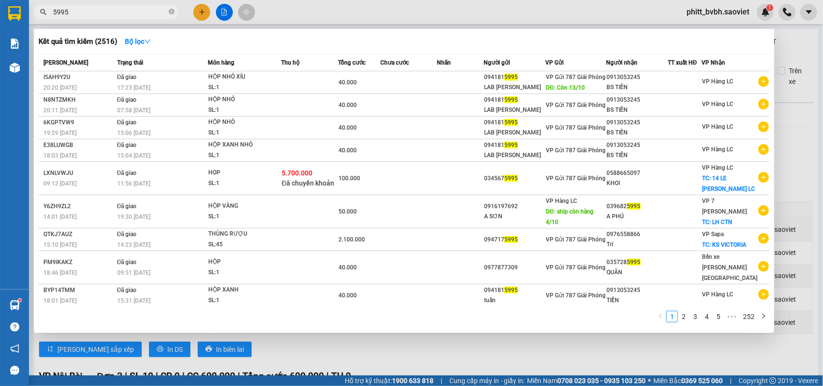
drag, startPoint x: 239, startPoint y: 384, endPoint x: 241, endPoint y: 389, distance: 5.2
click at [241, 385] on html "Kết quả tìm kiếm ( 2516 ) Bộ lọc Mã ĐH Trạng thái Món hàng Thu hộ Tổng cước Chư…" at bounding box center [411, 193] width 823 height 386
click at [118, 8] on input "5995" at bounding box center [110, 12] width 114 height 11
click at [117, 8] on input "5995" at bounding box center [110, 12] width 114 height 11
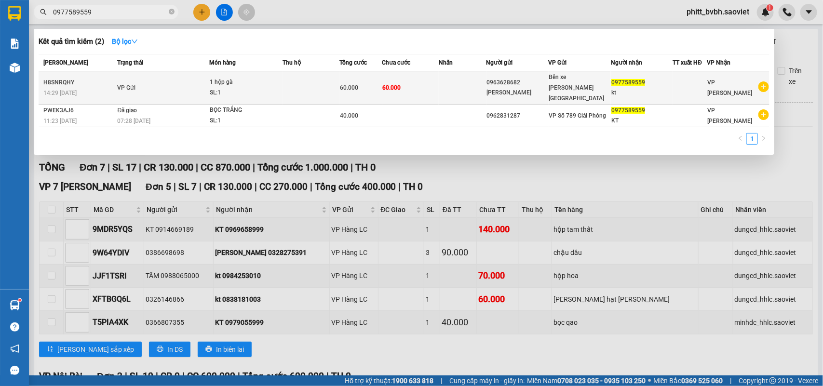
type input "0977589559"
click at [256, 88] on div "SL: 1" at bounding box center [246, 93] width 72 height 11
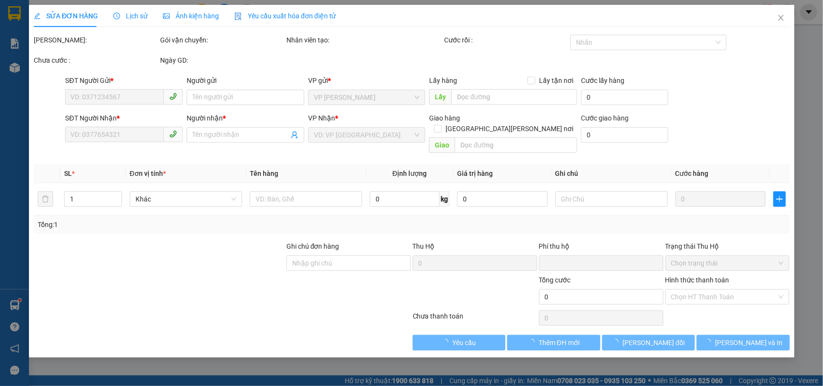
type input "0963628682"
type input "[PERSON_NAME]"
type input "0977589559"
type input "kt"
type input "0"
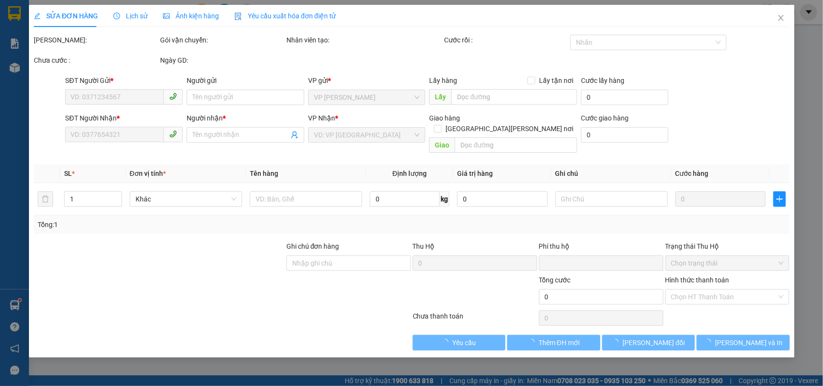
type input "60.000"
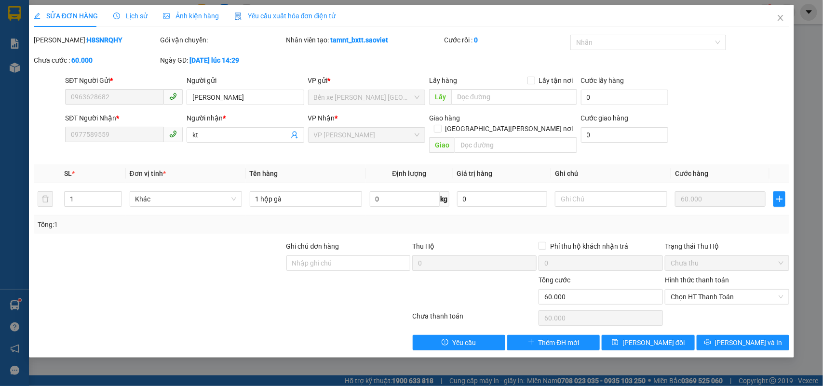
click at [136, 18] on span "Lịch sử" at bounding box center [130, 16] width 34 height 8
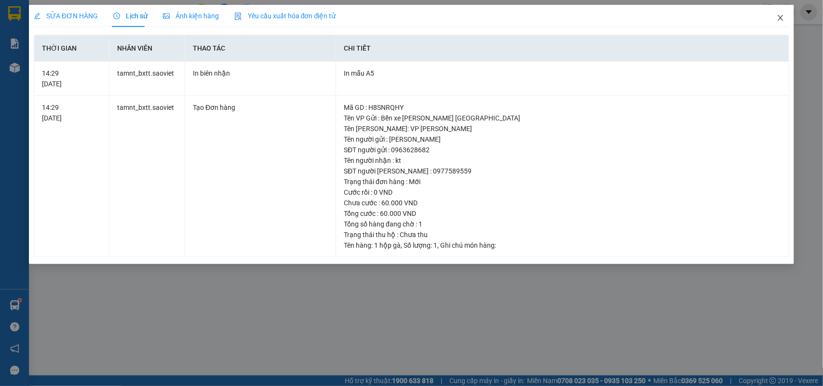
click at [776, 15] on span "Close" at bounding box center [780, 18] width 27 height 27
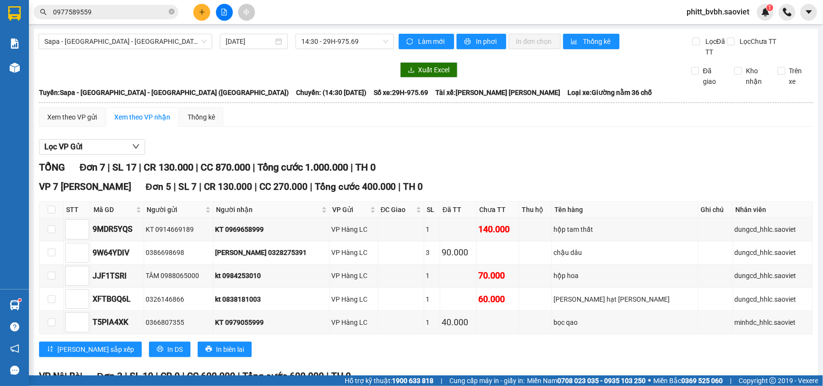
click at [105, 6] on span "0977589559" at bounding box center [106, 12] width 145 height 14
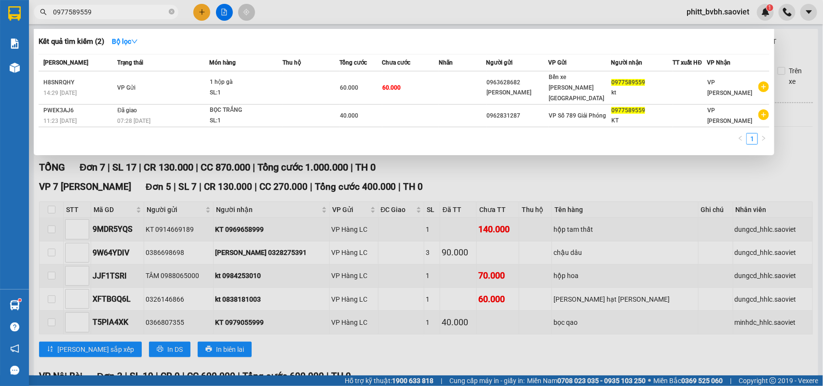
click at [556, 164] on div at bounding box center [411, 193] width 823 height 386
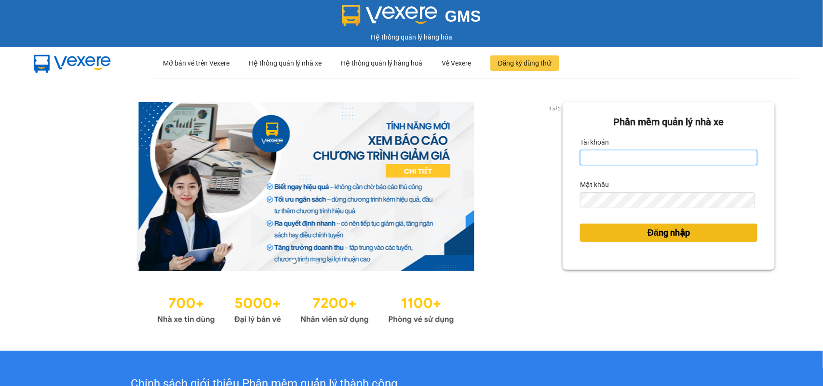
type input "phitt_bvbh.saoviet"
click at [625, 233] on button "Đăng nhập" at bounding box center [668, 233] width 177 height 18
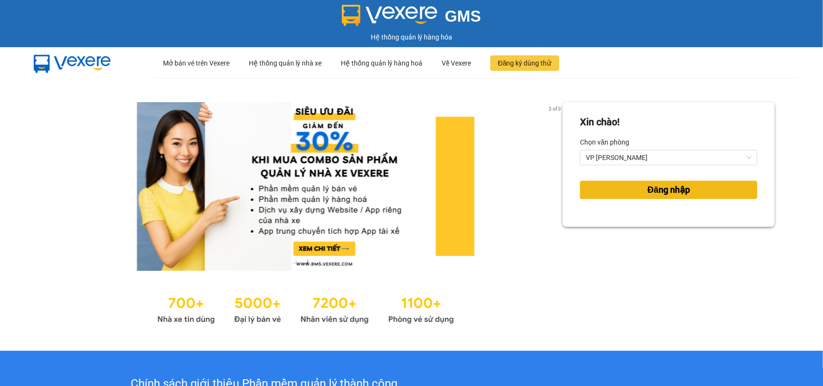
click at [627, 189] on button "Đăng nhập" at bounding box center [668, 190] width 177 height 18
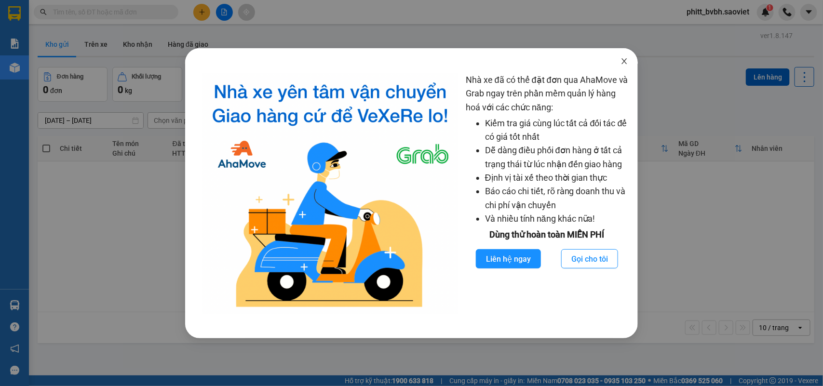
click at [624, 56] on span "Close" at bounding box center [624, 61] width 27 height 27
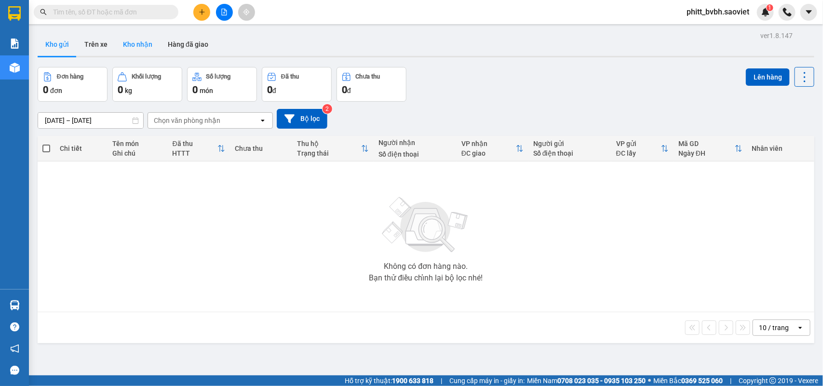
click at [129, 44] on button "Kho nhận" at bounding box center [137, 44] width 45 height 23
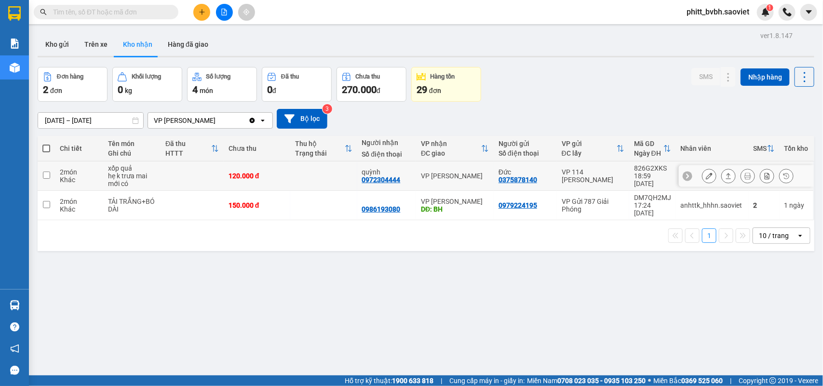
click at [705, 176] on icon at bounding box center [708, 176] width 7 height 7
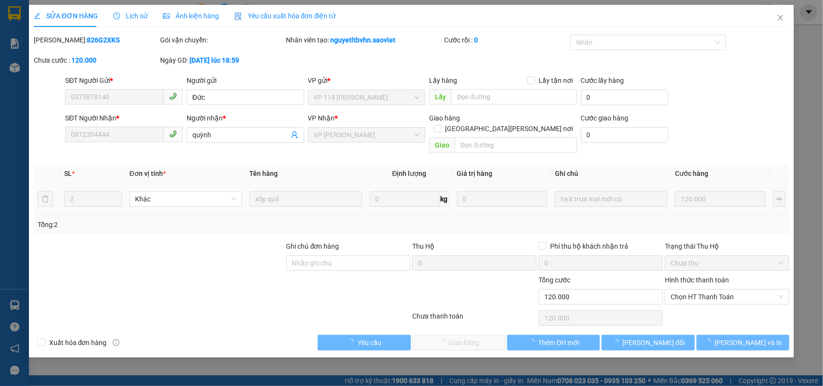
type input "0375878140"
type input "Đức"
type input "0972304444"
type input "quỳnh"
type input "0"
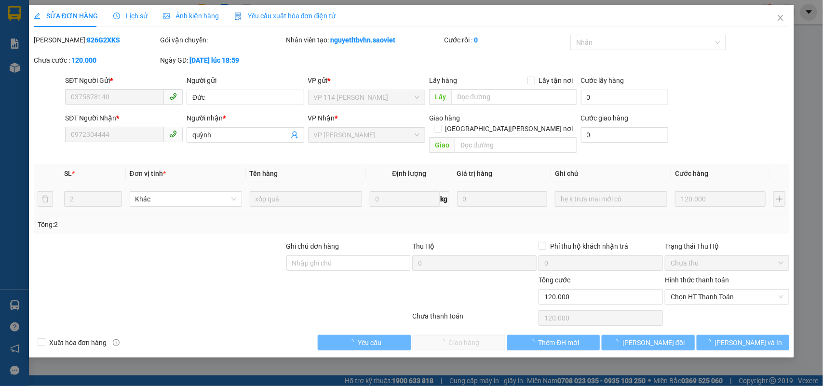
type input "120.000"
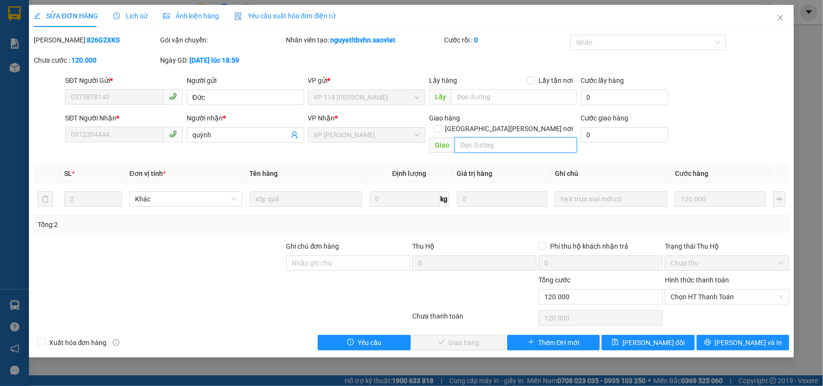
drag, startPoint x: 488, startPoint y: 138, endPoint x: 497, endPoint y: 116, distance: 24.0
click at [488, 137] on input "text" at bounding box center [515, 144] width 122 height 15
type input "phi giao"
drag, startPoint x: 649, startPoint y: 333, endPoint x: 649, endPoint y: 328, distance: 5.3
click at [649, 337] on span "[PERSON_NAME] đổi" at bounding box center [653, 342] width 62 height 11
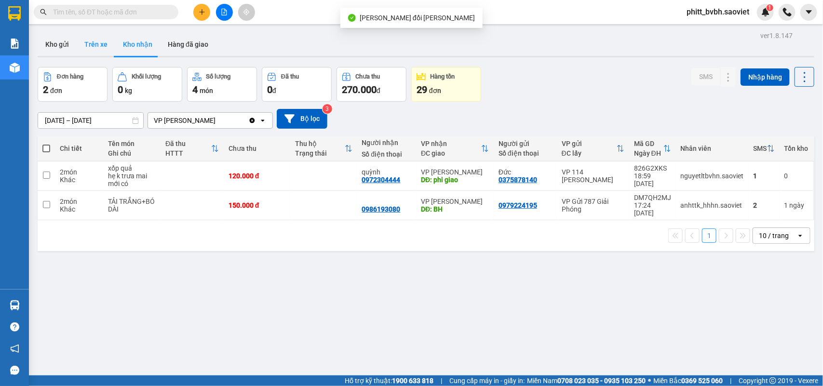
click at [85, 46] on button "Trên xe" at bounding box center [96, 44] width 39 height 23
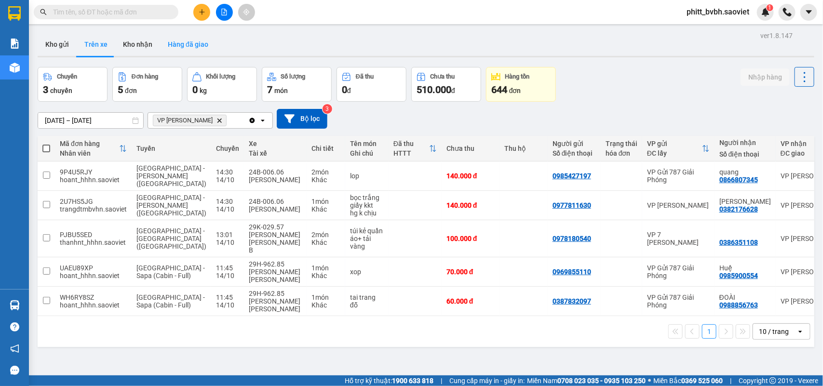
click at [188, 49] on button "Hàng đã giao" at bounding box center [188, 44] width 56 height 23
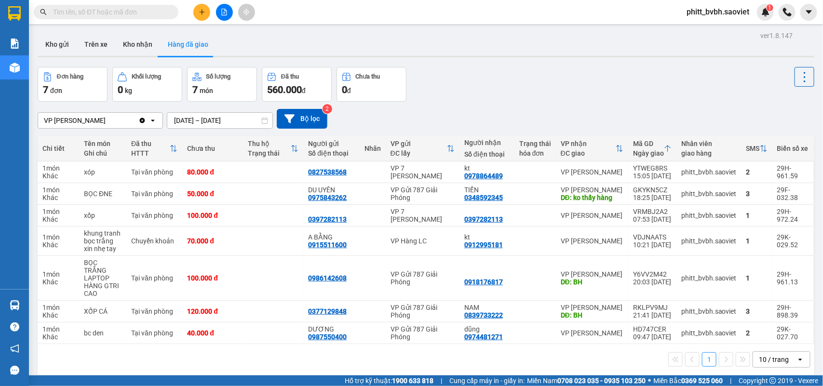
click at [211, 125] on div "ver 1.8.147 Kho gửi Trên xe [PERSON_NAME] Hàng đã [PERSON_NAME] hàng 7 đơn [PER…" at bounding box center [426, 222] width 784 height 386
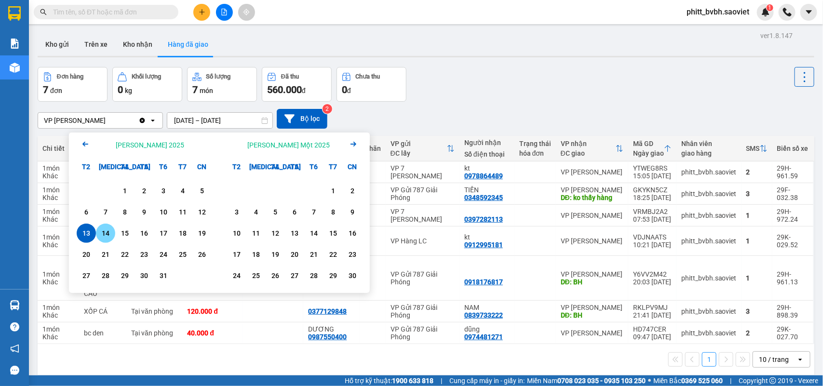
click at [108, 233] on div "14" at bounding box center [105, 233] width 13 height 12
click at [91, 211] on div "6" at bounding box center [86, 212] width 13 height 12
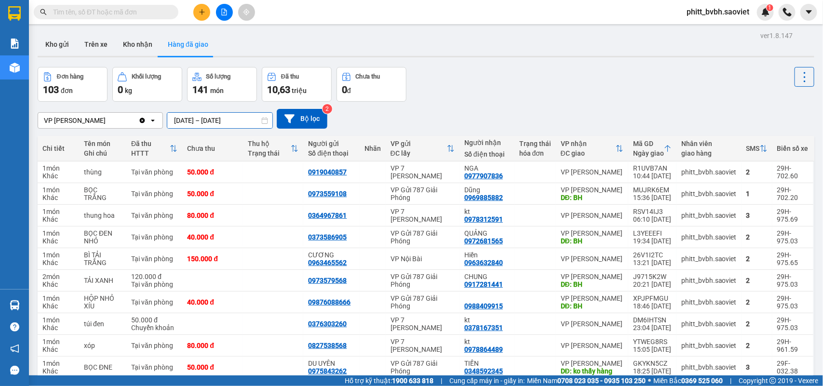
click at [189, 120] on input "[DATE] – [DATE]" at bounding box center [219, 120] width 105 height 15
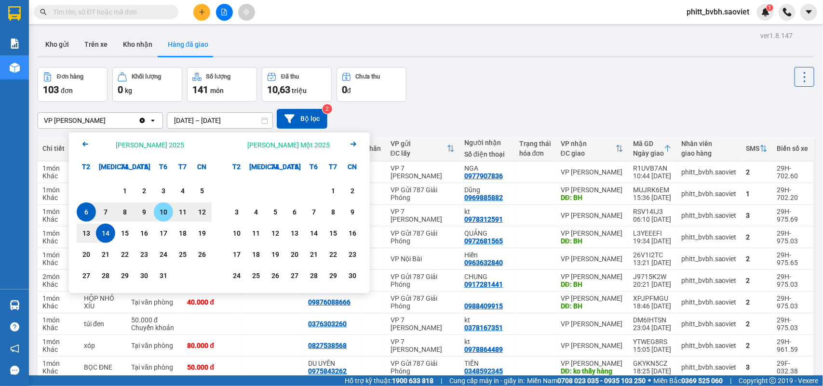
click at [163, 210] on div "10" at bounding box center [163, 212] width 13 height 12
click at [203, 216] on div "12" at bounding box center [201, 212] width 13 height 12
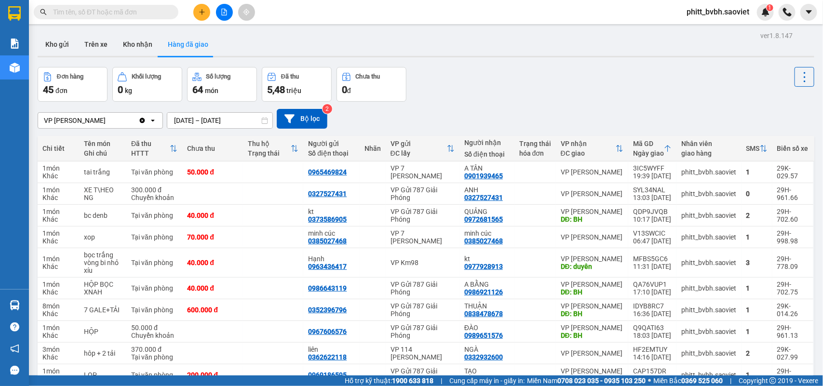
click at [211, 122] on input "[DATE] – [DATE]" at bounding box center [219, 120] width 105 height 15
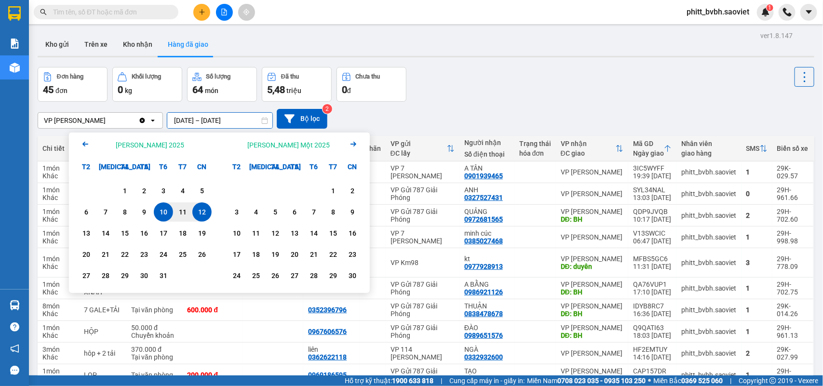
click at [200, 208] on div "12" at bounding box center [201, 212] width 13 height 12
click at [102, 231] on div "14" at bounding box center [105, 233] width 13 height 12
type input "[DATE] – [DATE]"
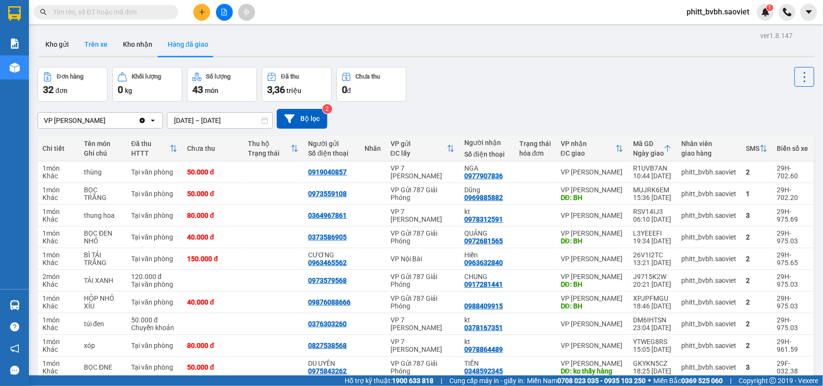
click at [96, 45] on button "Trên xe" at bounding box center [96, 44] width 39 height 23
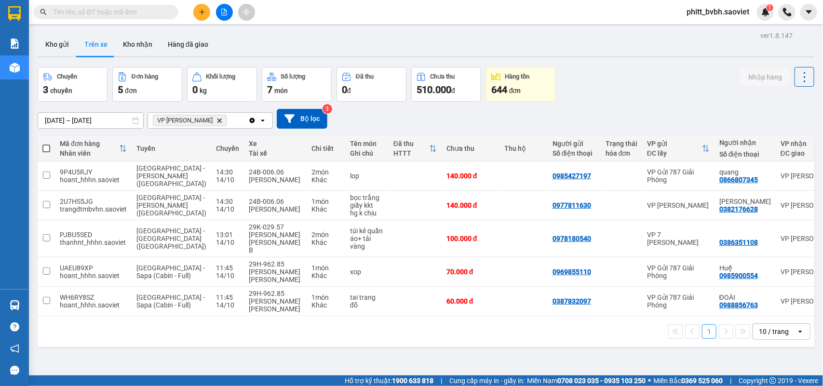
click at [117, 11] on input "text" at bounding box center [110, 12] width 114 height 11
type input "9"
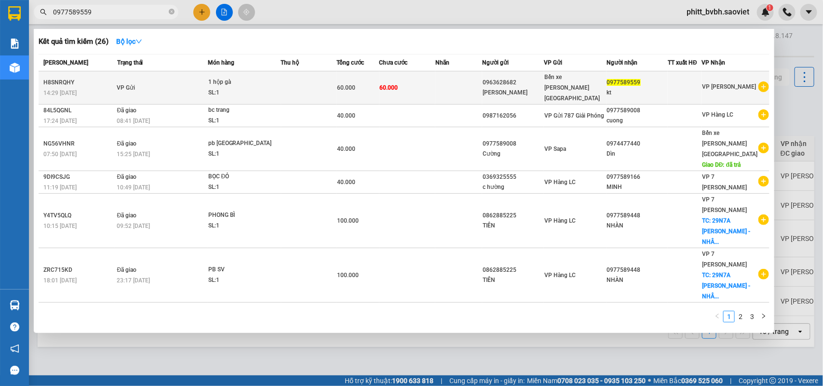
type input "0977589559"
click at [282, 81] on td at bounding box center [309, 87] width 56 height 33
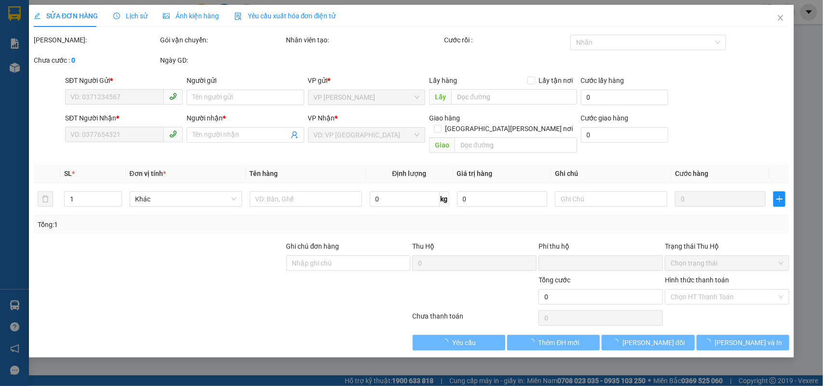
type input "0963628682"
type input "[PERSON_NAME]"
type input "0977589559"
type input "kt"
type input "0"
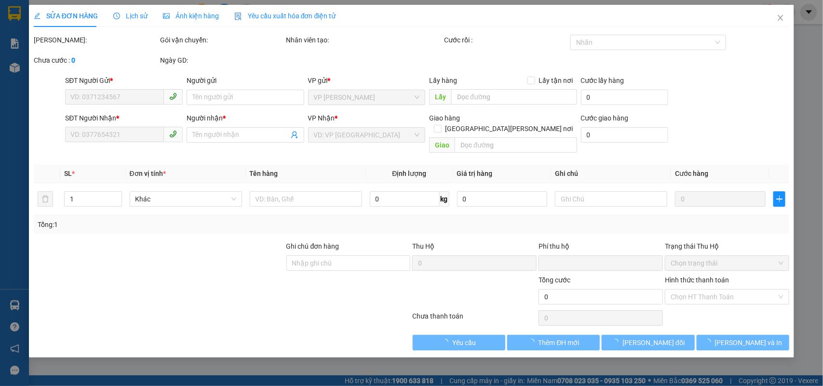
type input "60.000"
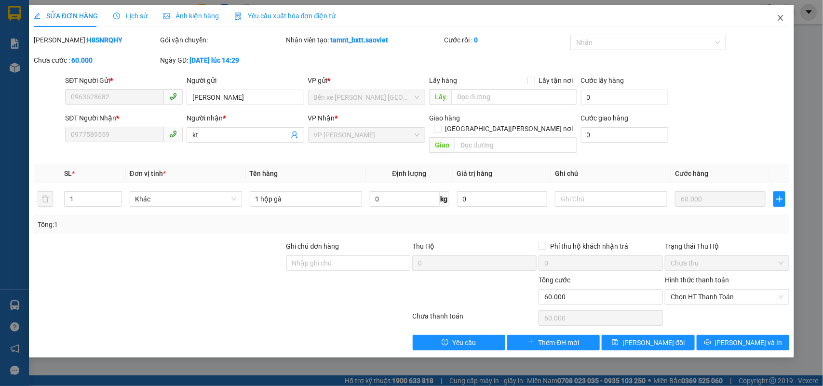
click at [779, 20] on icon "close" at bounding box center [780, 18] width 5 height 6
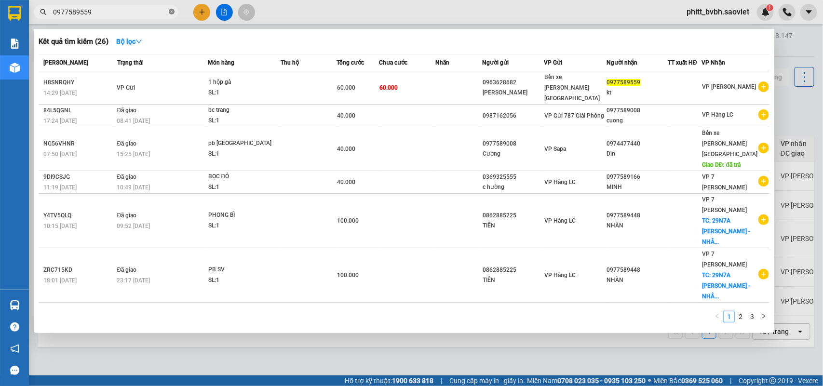
click at [172, 10] on icon "close-circle" at bounding box center [172, 12] width 6 height 6
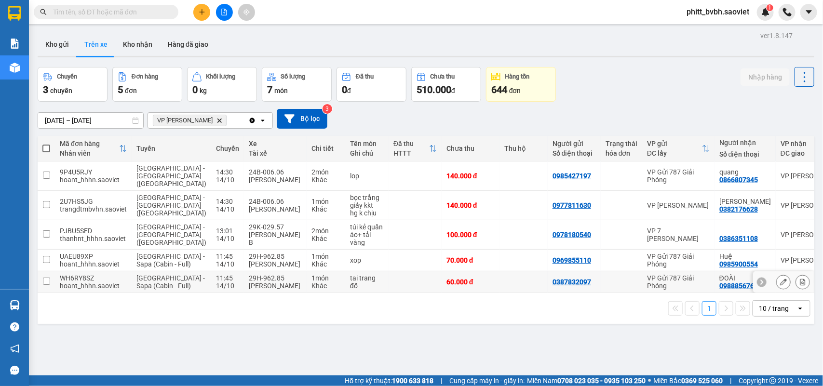
click at [388, 293] on td at bounding box center [414, 282] width 53 height 22
checkbox input "true"
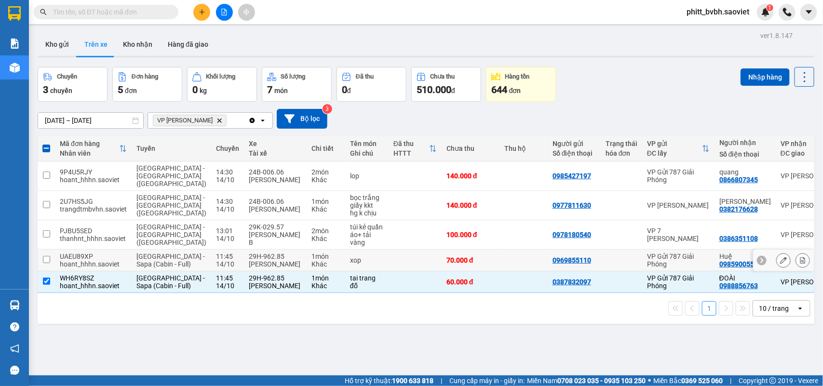
click at [388, 265] on td at bounding box center [414, 261] width 53 height 22
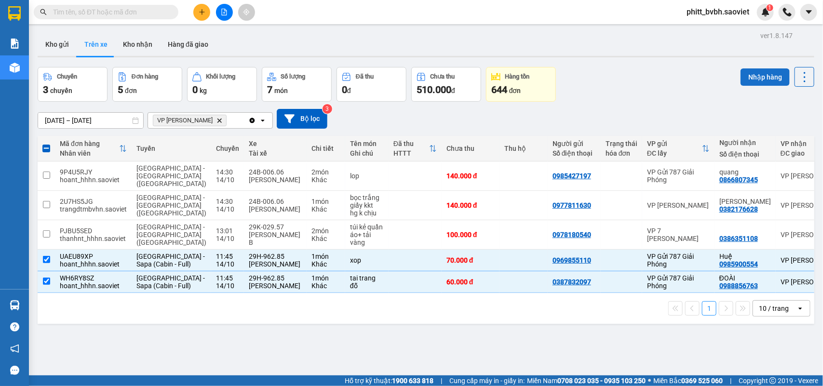
click at [764, 73] on button "Nhập hàng" at bounding box center [764, 76] width 49 height 17
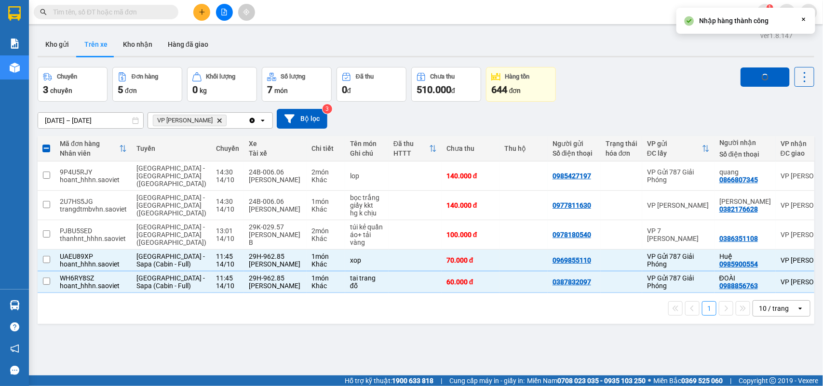
checkbox input "false"
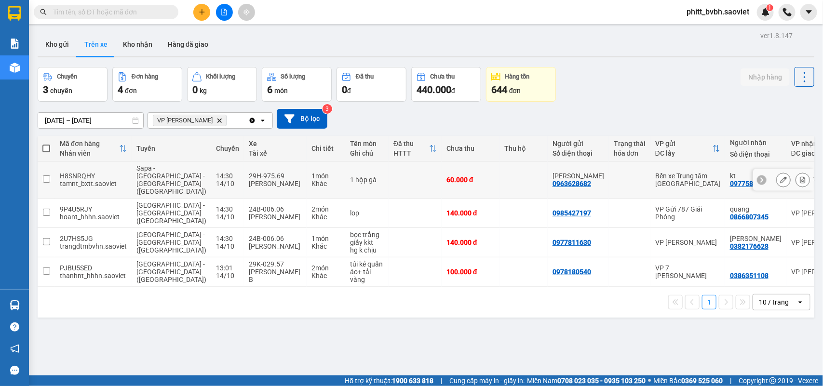
click at [350, 176] on div "1 hộp gà" at bounding box center [367, 180] width 34 height 8
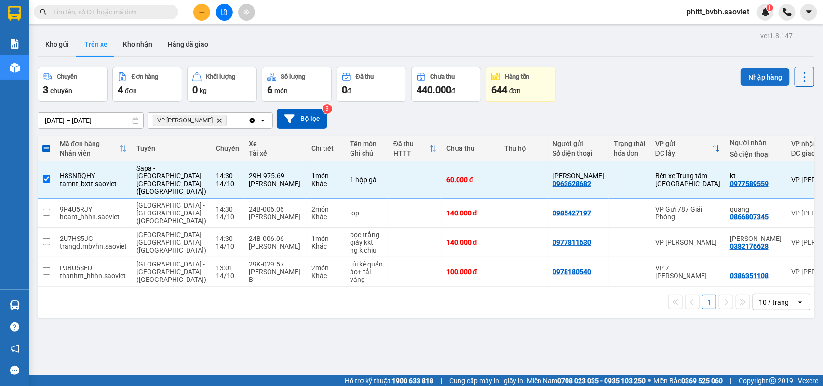
click at [751, 78] on button "Nhập hàng" at bounding box center [764, 76] width 49 height 17
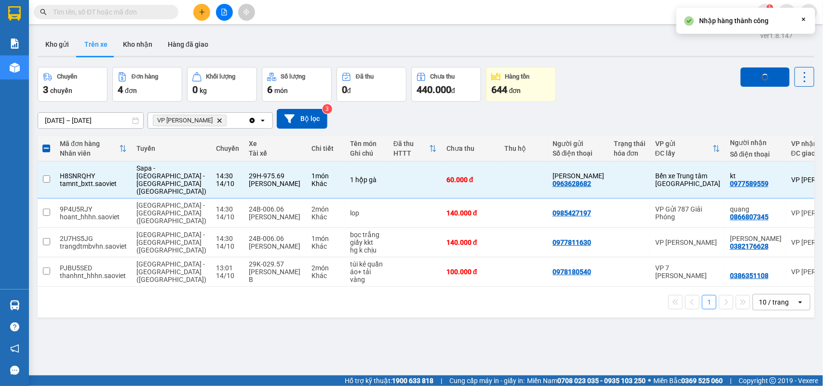
checkbox input "false"
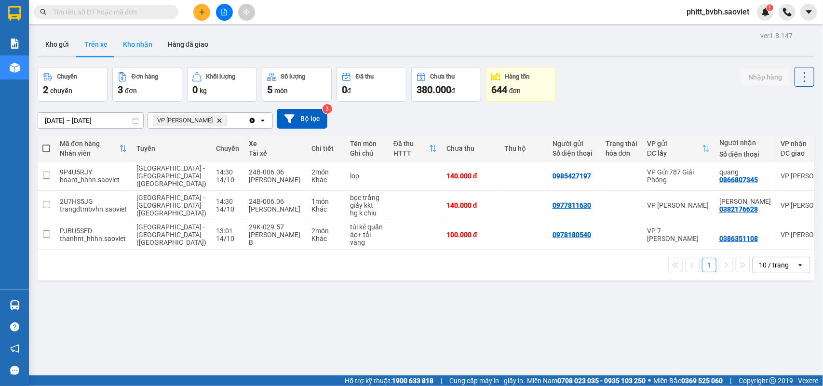
click at [133, 42] on button "Kho nhận" at bounding box center [137, 44] width 45 height 23
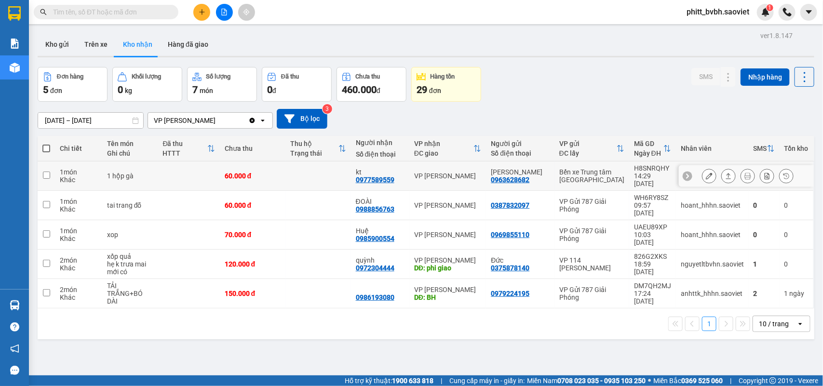
click at [642, 181] on div "14:29 [DATE]" at bounding box center [652, 179] width 37 height 15
checkbox input "true"
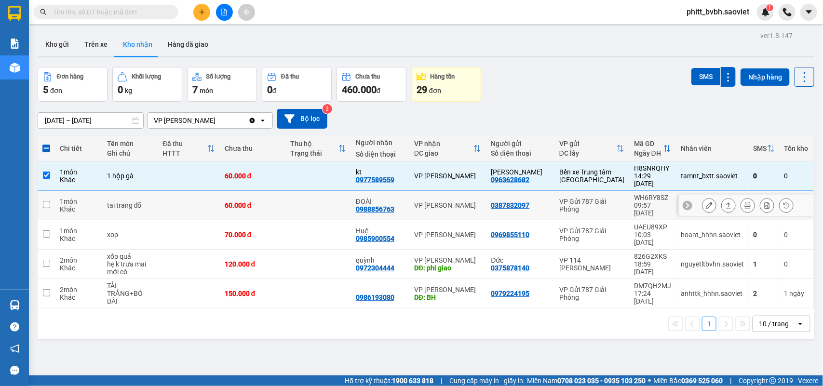
click at [275, 195] on td "60.000 đ" at bounding box center [253, 205] width 66 height 29
checkbox input "true"
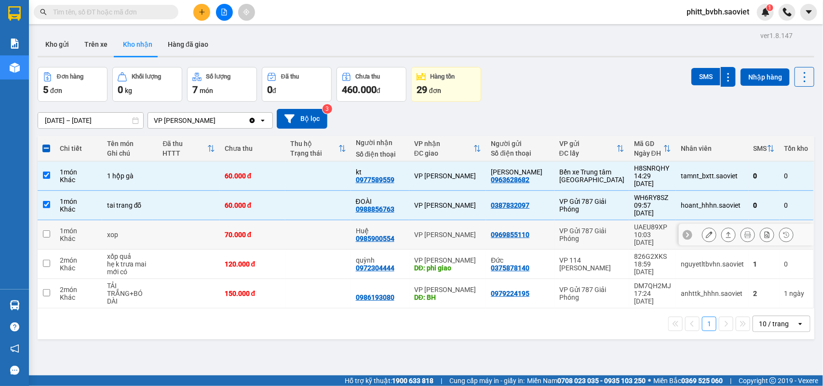
click at [257, 220] on td "70.000 đ" at bounding box center [253, 234] width 66 height 29
checkbox input "true"
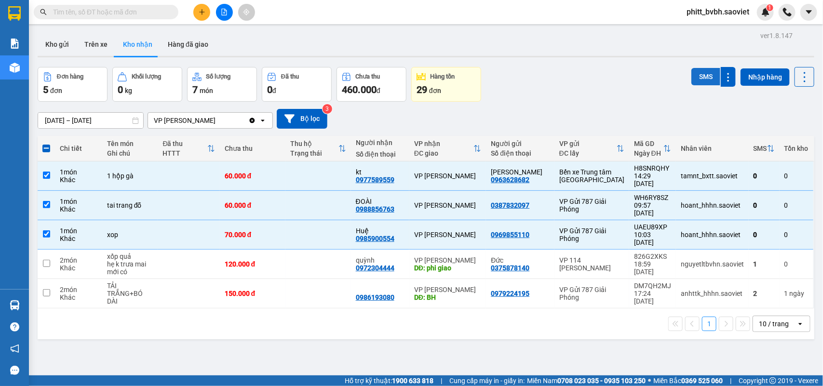
click at [694, 73] on button "SMS" at bounding box center [705, 76] width 29 height 17
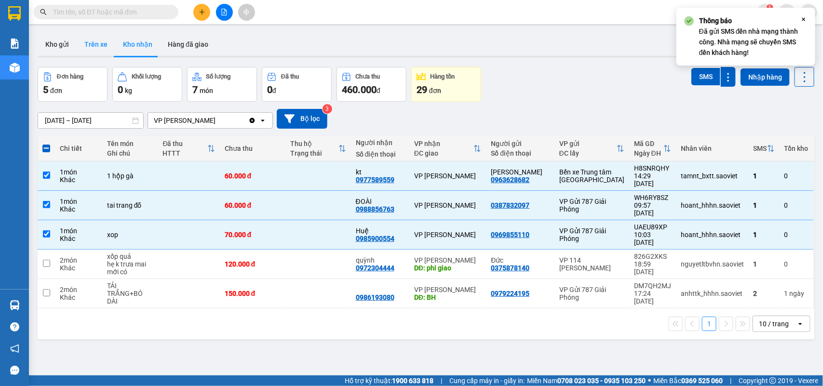
click at [95, 44] on button "Trên xe" at bounding box center [96, 44] width 39 height 23
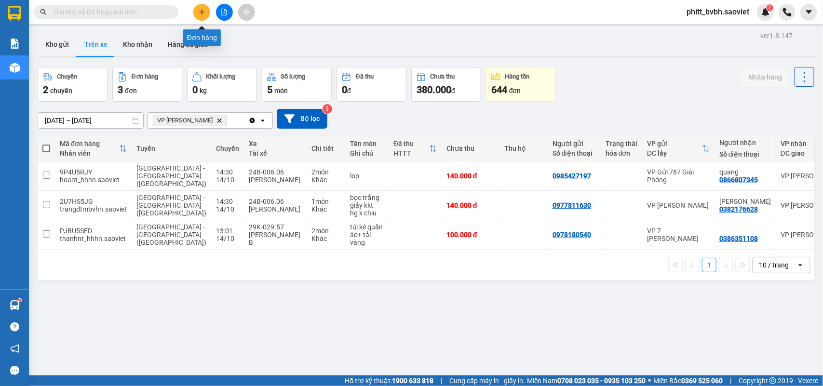
click at [196, 10] on button at bounding box center [201, 12] width 17 height 17
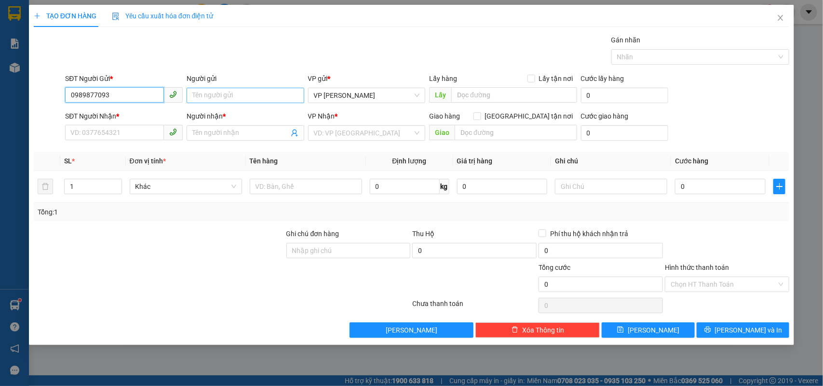
type input "0989877093"
click at [210, 92] on input "Người gửi" at bounding box center [245, 95] width 118 height 15
type input "kt"
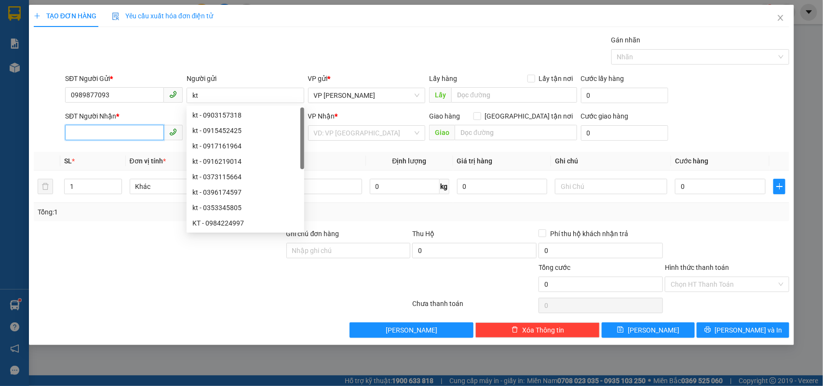
click at [124, 135] on input "SĐT Người Nhận *" at bounding box center [114, 132] width 99 height 15
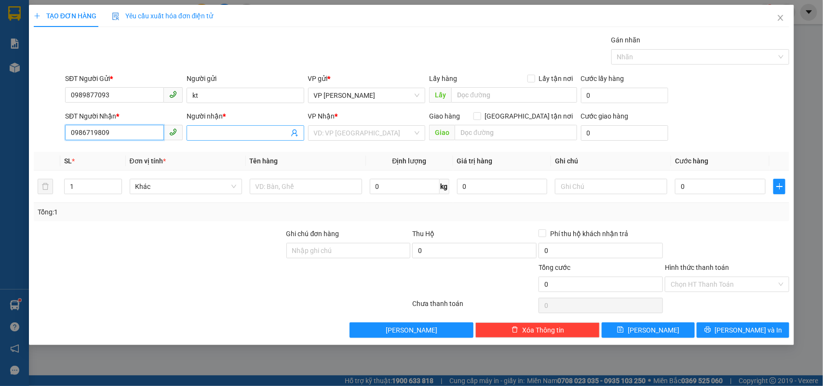
type input "0986719809"
click at [239, 138] on input "Người nhận *" at bounding box center [240, 133] width 96 height 11
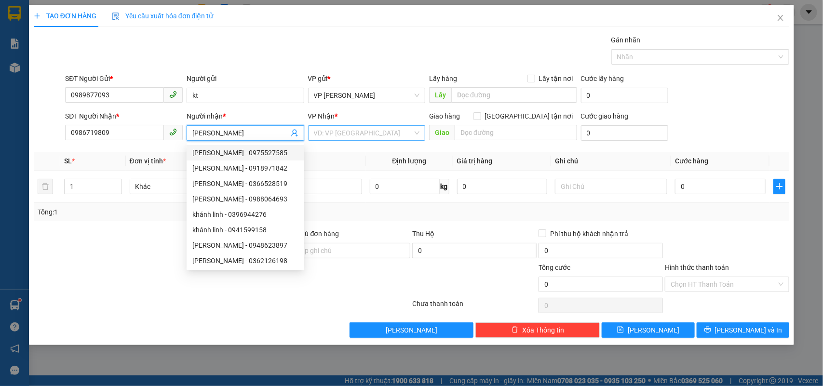
type input "[PERSON_NAME]"
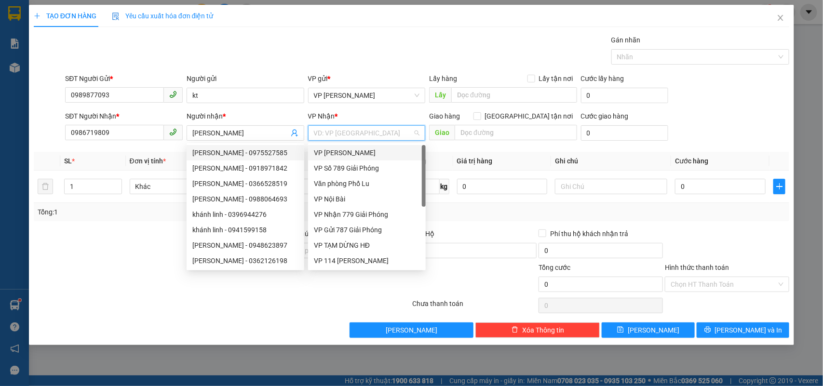
click at [359, 130] on input "search" at bounding box center [363, 133] width 99 height 14
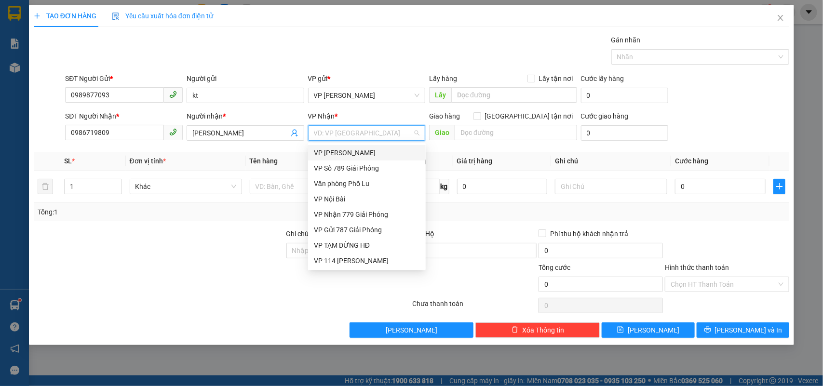
type input "7"
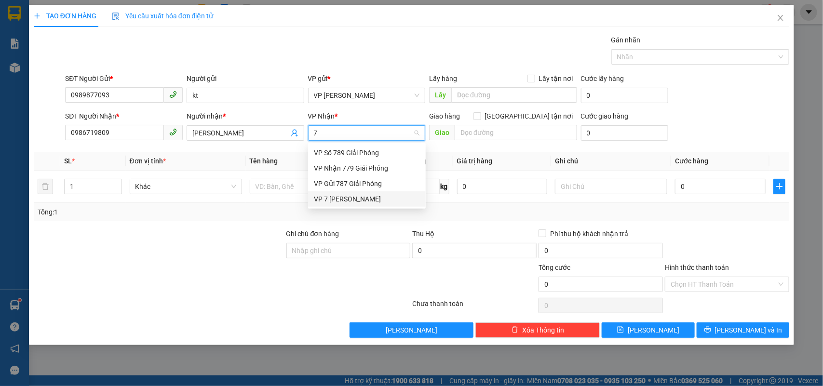
click at [329, 194] on div "VP 7 [PERSON_NAME]" at bounding box center [367, 199] width 106 height 11
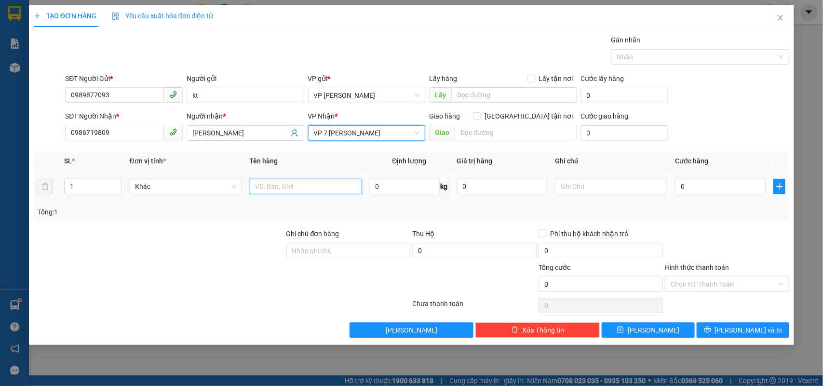
click at [317, 186] on input "text" at bounding box center [306, 186] width 112 height 15
type input "túi nilong đỏ"
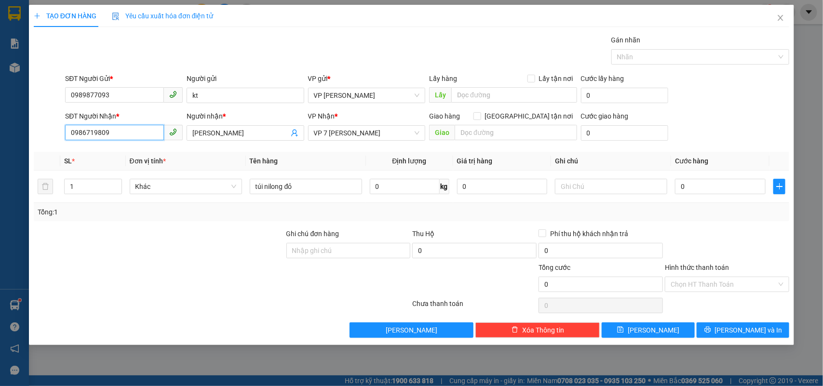
click at [126, 135] on input "0986719809" at bounding box center [114, 132] width 99 height 15
type input "0968765310"
click at [707, 191] on input "0" at bounding box center [720, 186] width 91 height 15
type input "5"
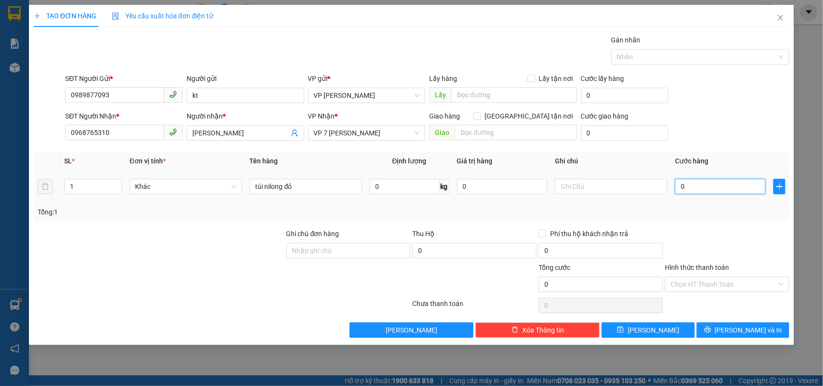
type input "5"
type input "50"
type input "500"
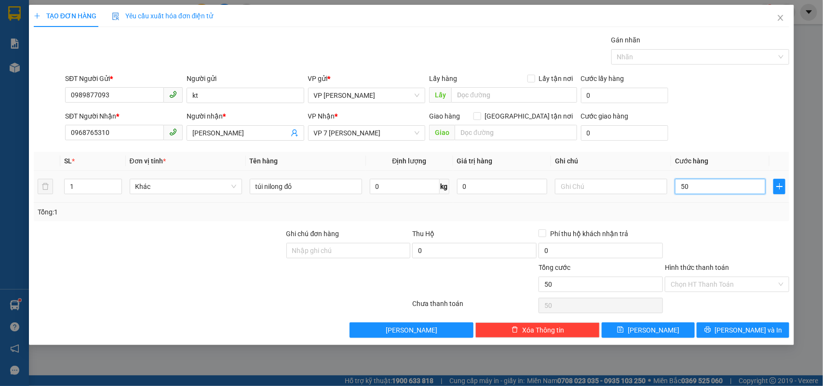
type input "500"
type input "5.000"
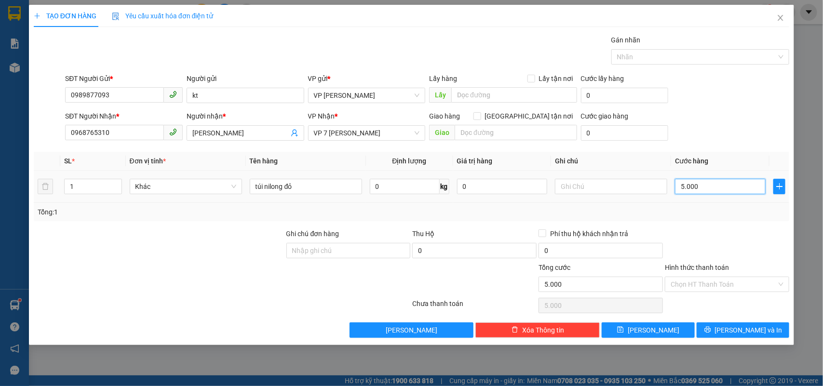
type input "50.000"
click at [706, 285] on input "Hình thức thanh toán" at bounding box center [723, 284] width 106 height 14
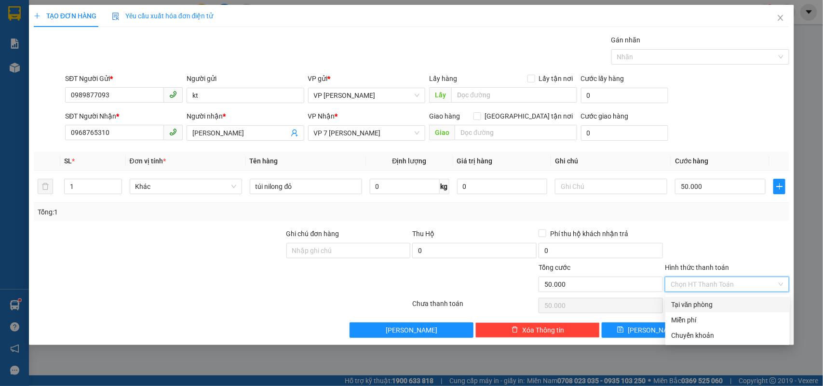
click at [700, 302] on div "Tại văn phòng" at bounding box center [727, 304] width 113 height 11
type input "0"
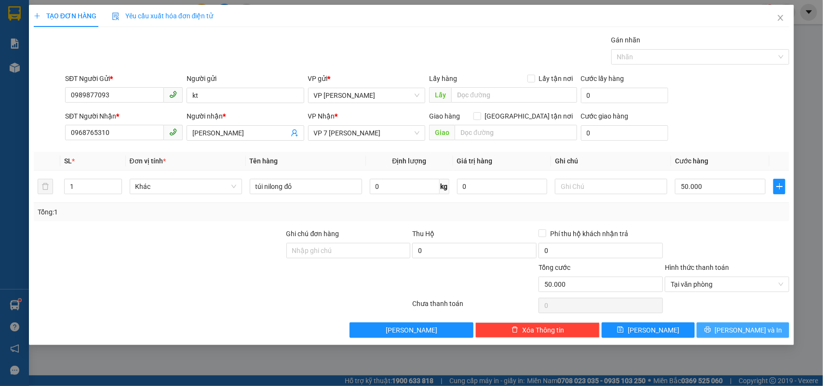
click at [753, 334] on span "[PERSON_NAME] và In" at bounding box center [748, 330] width 67 height 11
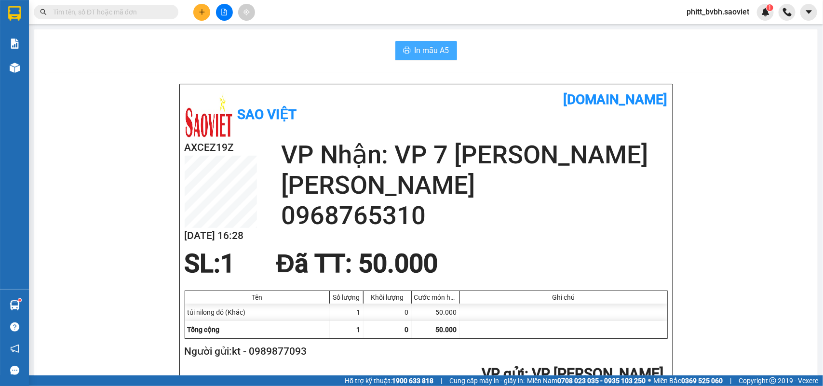
click at [429, 48] on span "In mẫu A5" at bounding box center [431, 50] width 35 height 12
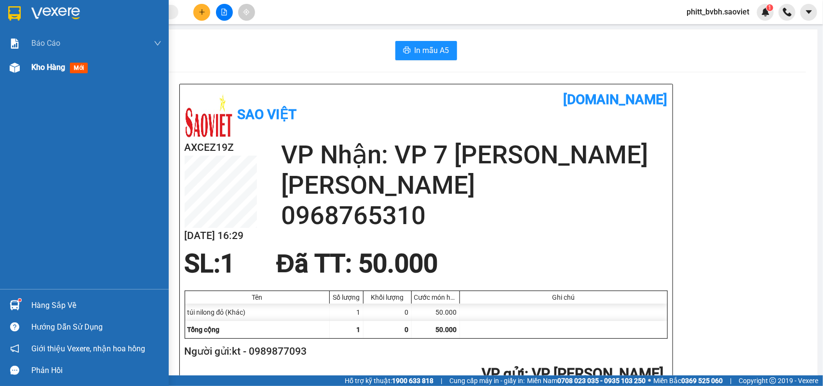
click at [38, 71] on span "Kho hàng" at bounding box center [48, 67] width 34 height 9
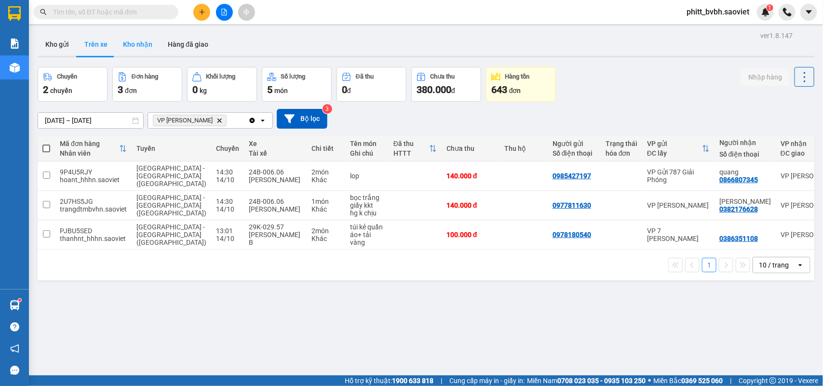
click at [133, 41] on button "Kho nhận" at bounding box center [137, 44] width 45 height 23
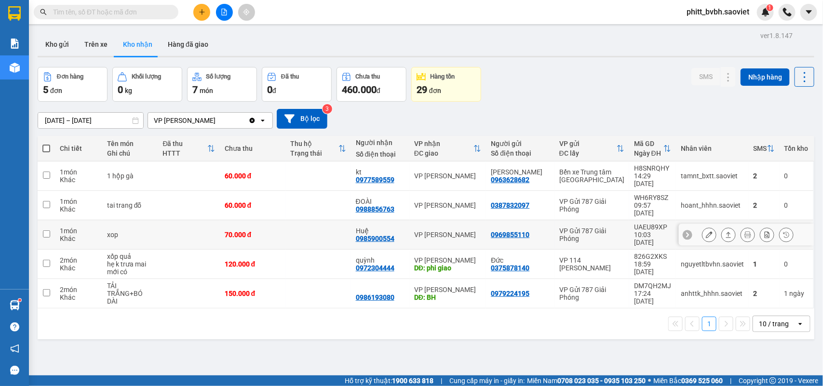
click at [350, 223] on td at bounding box center [318, 234] width 66 height 29
checkbox input "true"
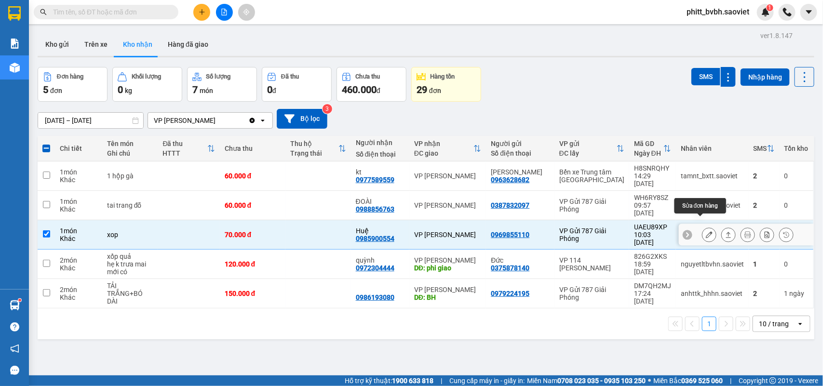
click at [705, 231] on icon at bounding box center [708, 234] width 7 height 7
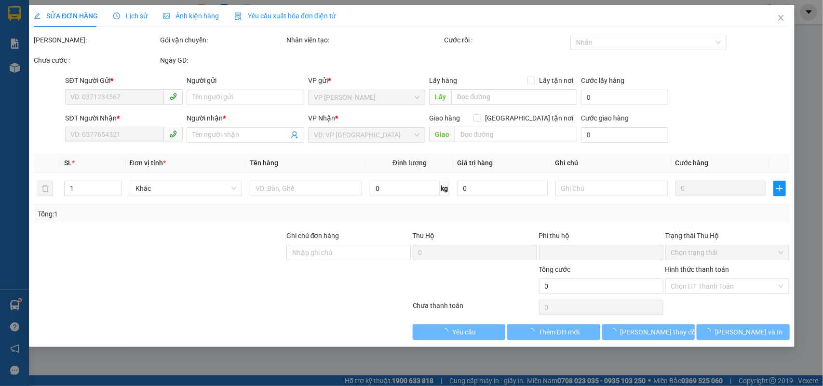
type input "0969855110"
type input "0985900554"
type input "Huệ"
type input "0"
type input "70.000"
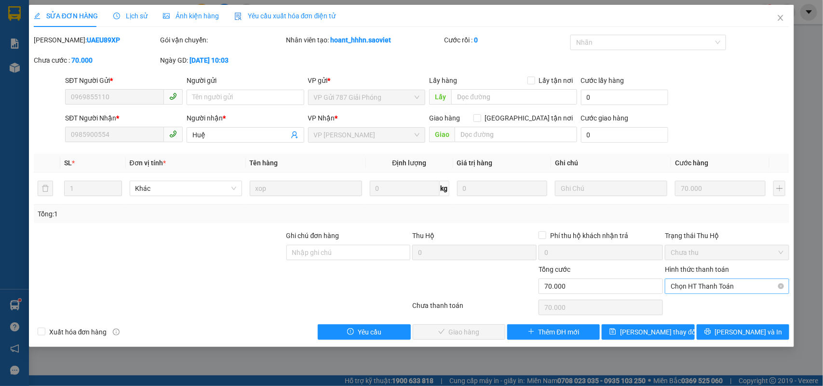
click at [707, 283] on span "Chọn HT Thanh Toán" at bounding box center [726, 286] width 113 height 14
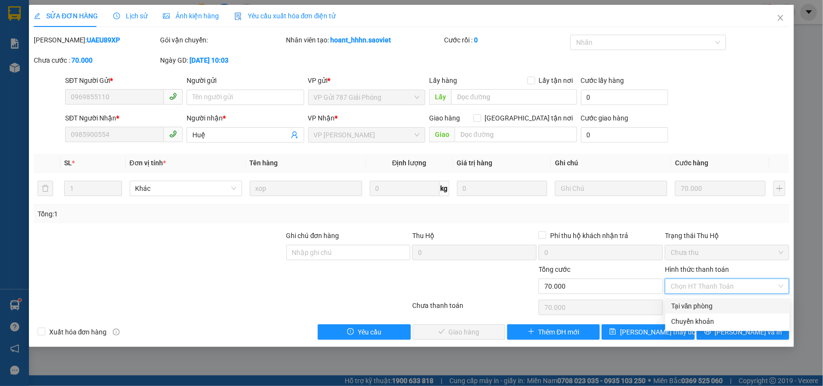
click at [715, 302] on div "Tại văn phòng" at bounding box center [727, 306] width 113 height 11
type input "0"
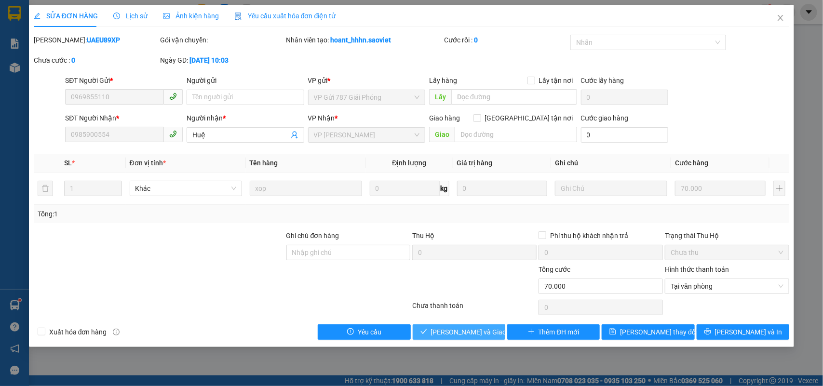
click at [455, 331] on span "[PERSON_NAME] và Giao hàng" at bounding box center [477, 332] width 93 height 11
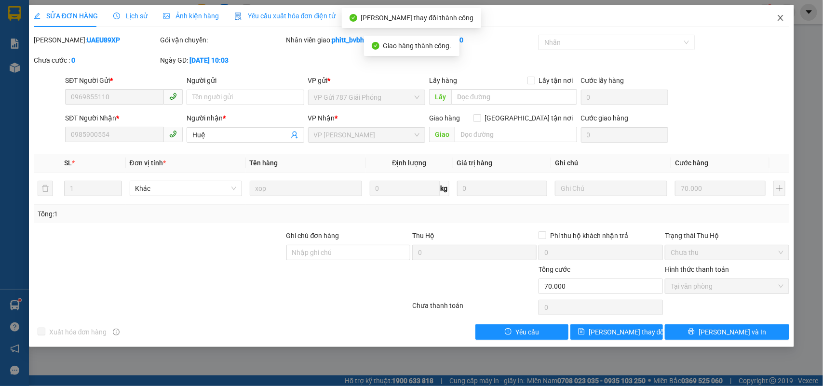
click at [779, 17] on icon "close" at bounding box center [780, 18] width 8 height 8
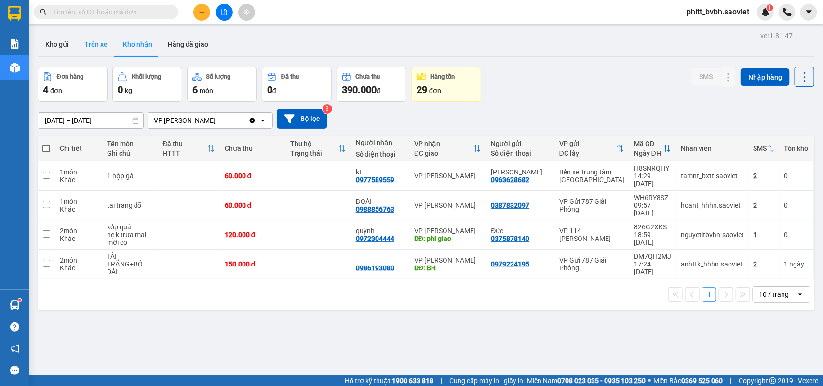
click at [100, 39] on button "Trên xe" at bounding box center [96, 44] width 39 height 23
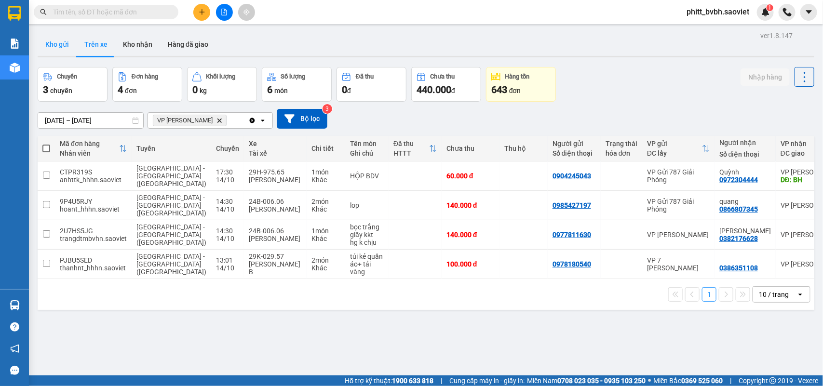
click at [66, 51] on button "Kho gửi" at bounding box center [57, 44] width 39 height 23
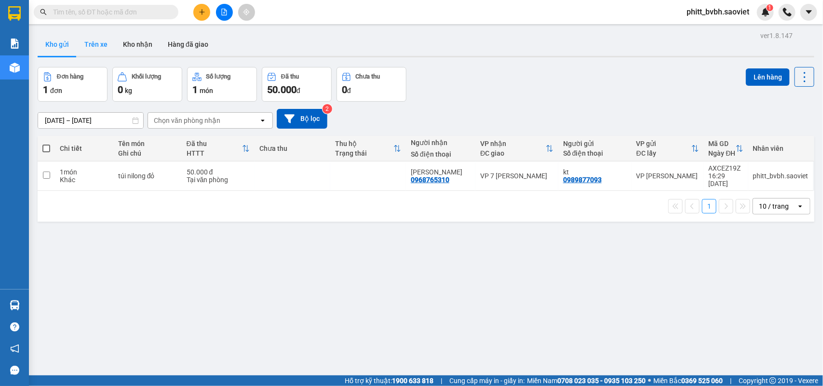
click at [95, 44] on button "Trên xe" at bounding box center [96, 44] width 39 height 23
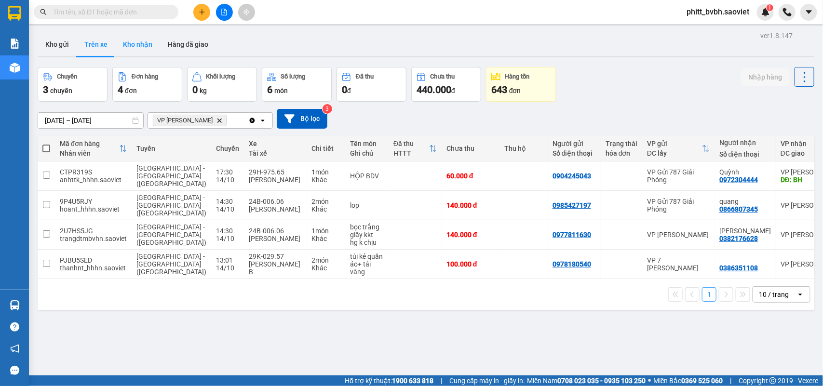
click at [136, 47] on button "Kho nhận" at bounding box center [137, 44] width 45 height 23
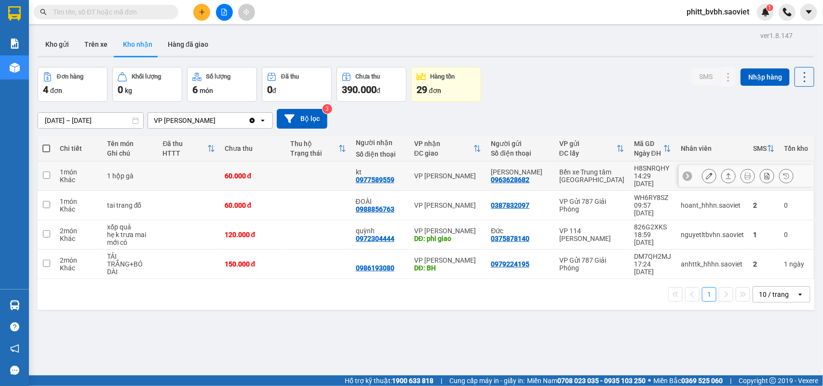
click at [331, 177] on td at bounding box center [318, 175] width 66 height 29
checkbox input "true"
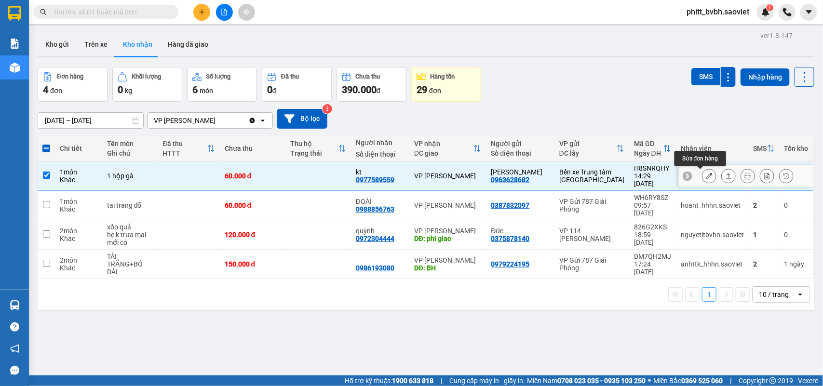
click at [705, 175] on icon at bounding box center [708, 176] width 7 height 7
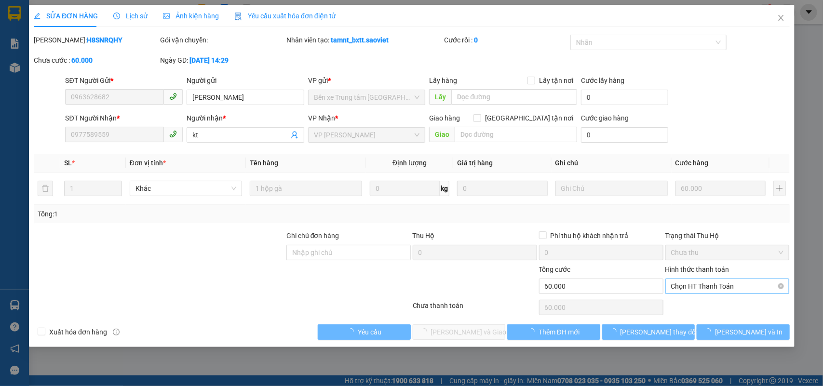
type input "0963628682"
type input "[PERSON_NAME]"
type input "0977589559"
type input "kt"
type input "0"
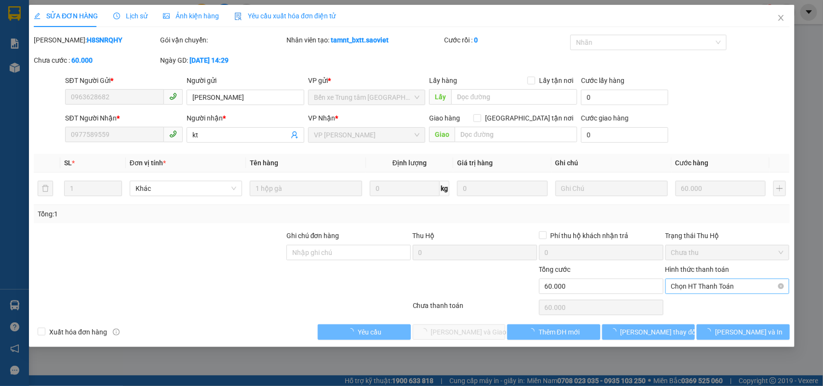
type input "60.000"
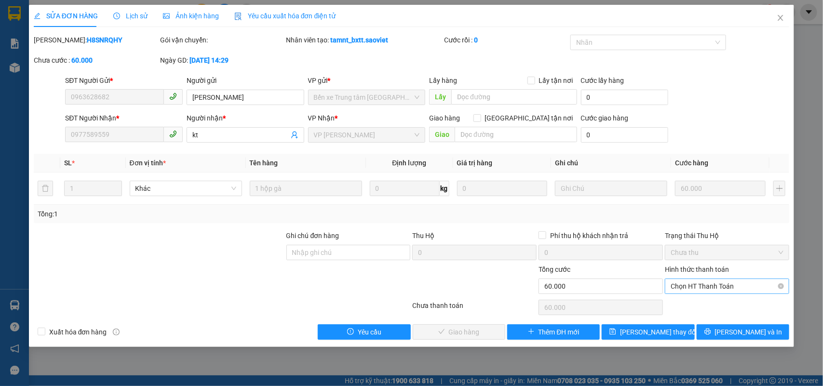
click at [710, 283] on span "Chọn HT Thanh Toán" at bounding box center [726, 286] width 113 height 14
click at [697, 317] on div "Chuyển khoản" at bounding box center [727, 321] width 113 height 11
type input "0"
click at [490, 330] on button "[PERSON_NAME] và Giao hàng" at bounding box center [458, 331] width 93 height 15
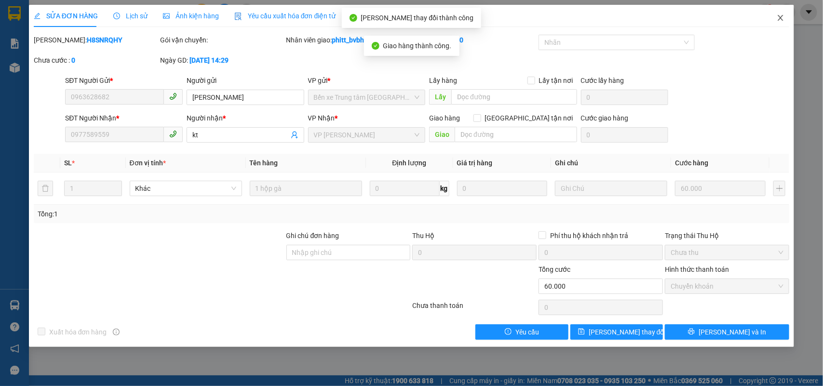
click at [776, 17] on icon "close" at bounding box center [780, 18] width 8 height 8
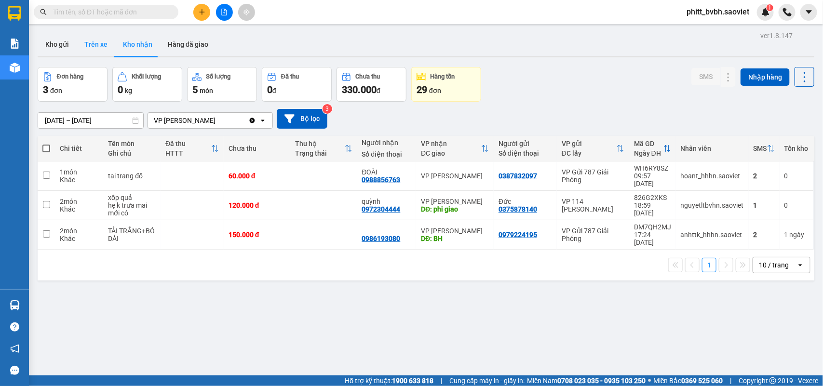
click at [93, 41] on button "Trên xe" at bounding box center [96, 44] width 39 height 23
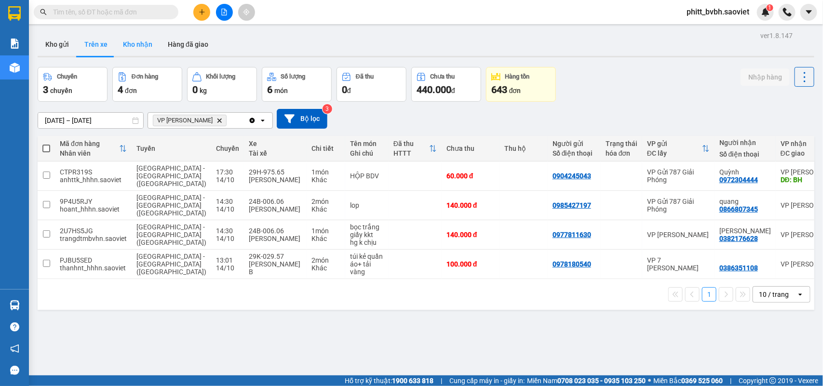
click at [133, 44] on button "Kho nhận" at bounding box center [137, 44] width 45 height 23
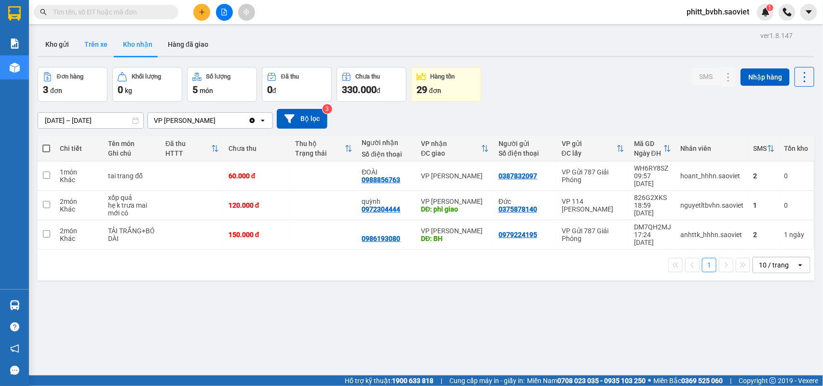
click at [95, 47] on button "Trên xe" at bounding box center [96, 44] width 39 height 23
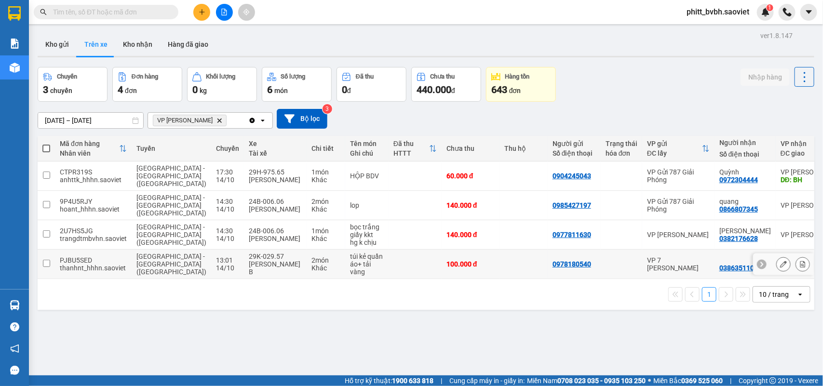
click at [266, 259] on div "29K-029.57" at bounding box center [275, 256] width 53 height 8
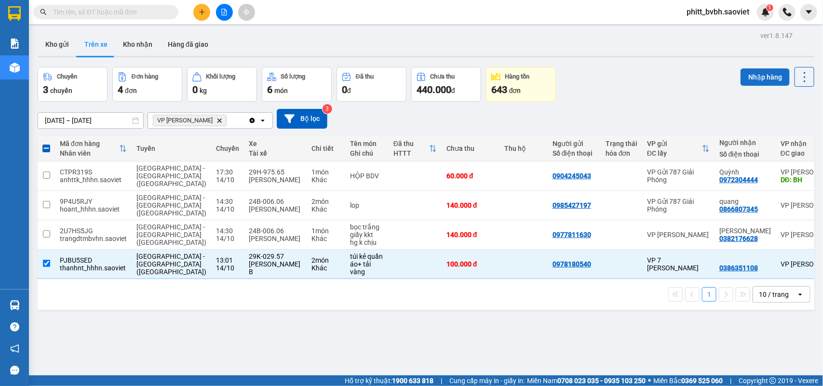
click at [752, 75] on button "Nhập hàng" at bounding box center [764, 76] width 49 height 17
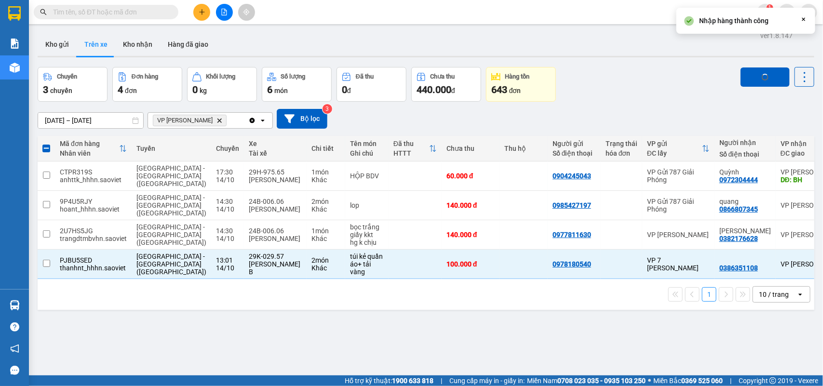
checkbox input "false"
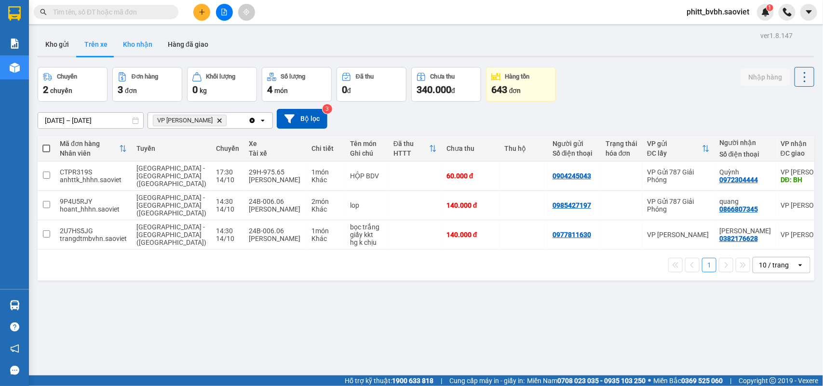
click at [136, 46] on button "Kho nhận" at bounding box center [137, 44] width 45 height 23
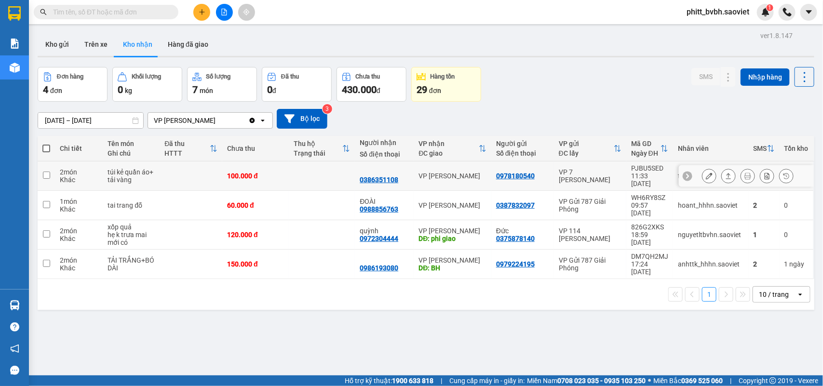
click at [268, 172] on div "100.000 đ" at bounding box center [255, 176] width 57 height 8
checkbox input "true"
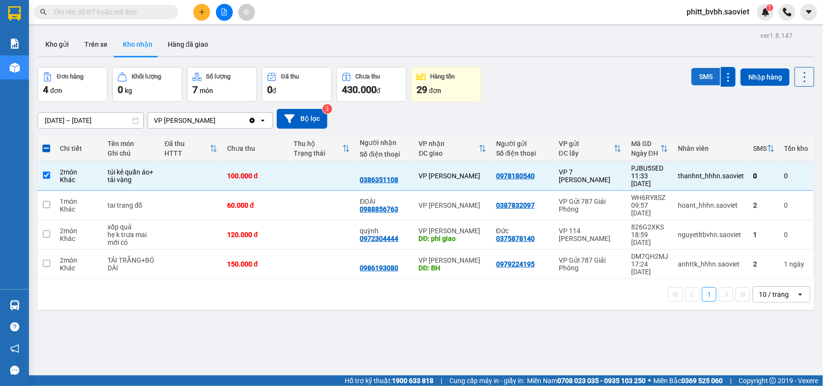
click at [693, 80] on button "SMS" at bounding box center [705, 76] width 29 height 17
click at [95, 43] on button "Trên xe" at bounding box center [96, 44] width 39 height 23
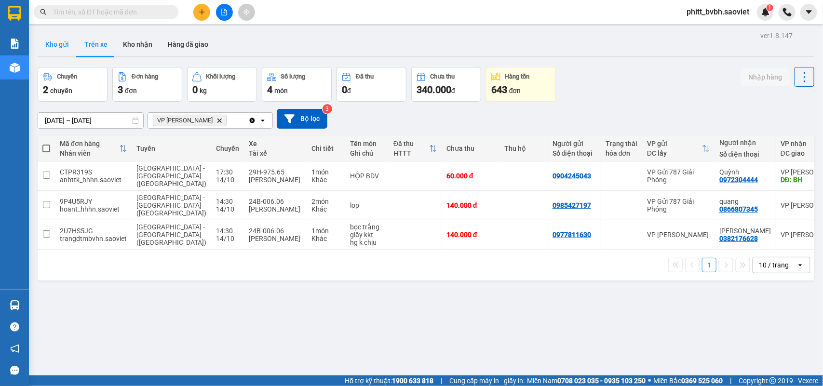
click at [64, 45] on button "Kho gửi" at bounding box center [57, 44] width 39 height 23
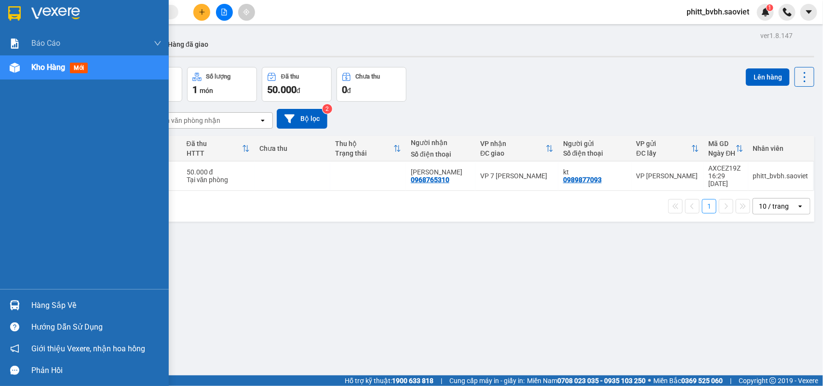
click at [13, 63] on img at bounding box center [15, 68] width 10 height 10
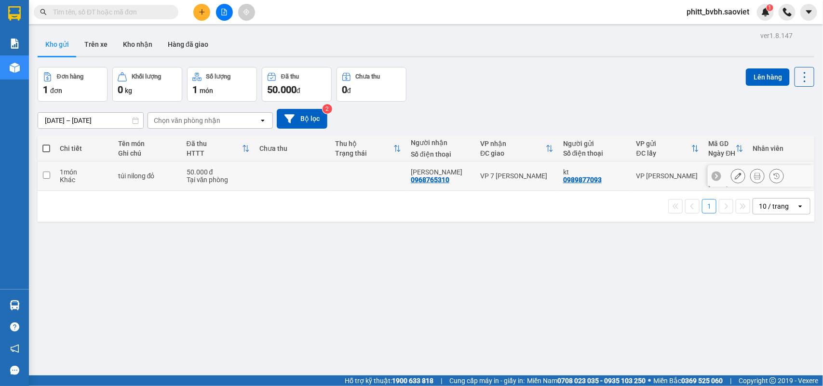
click at [183, 175] on td "50.000 đ Tại văn phòng" at bounding box center [218, 175] width 73 height 29
checkbox input "true"
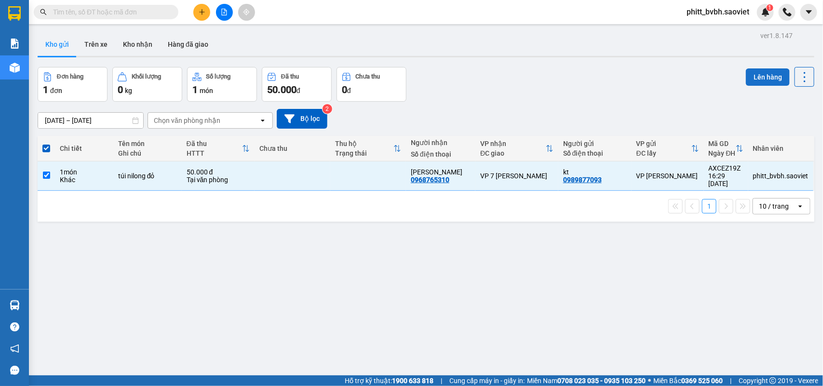
click at [745, 81] on button "Lên hàng" at bounding box center [767, 76] width 44 height 17
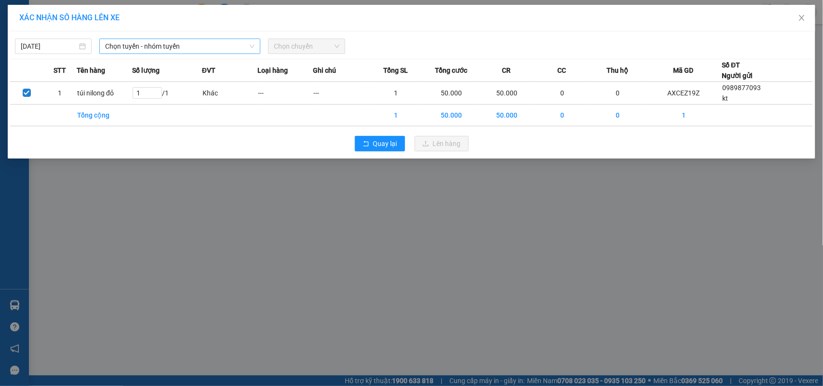
click at [193, 47] on span "Chọn tuyến - nhóm tuyến" at bounding box center [179, 46] width 149 height 14
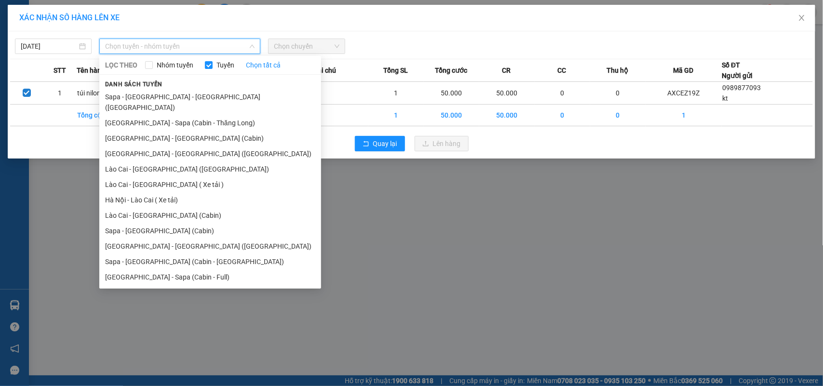
click at [179, 161] on li "Lào Cai - [GEOGRAPHIC_DATA] ([GEOGRAPHIC_DATA])" at bounding box center [210, 168] width 222 height 15
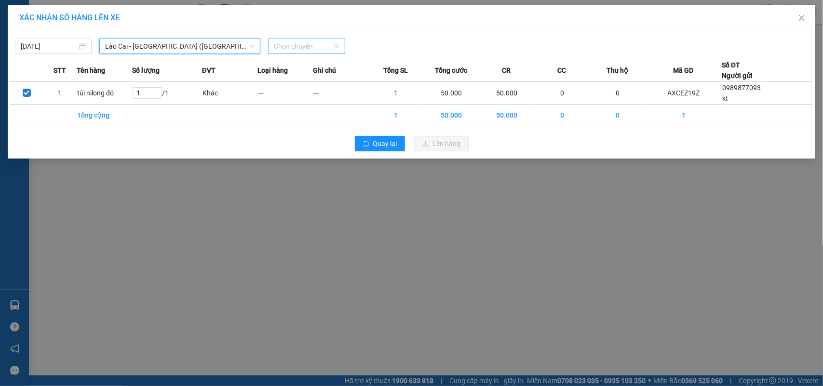
click at [304, 49] on span "Chọn chuyến" at bounding box center [306, 46] width 65 height 14
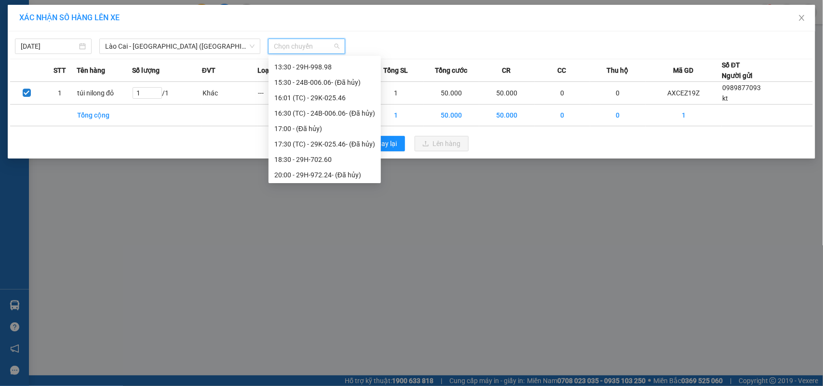
scroll to position [138, 0]
click at [325, 97] on div "16:01 (TC) - 29K-025.46" at bounding box center [324, 97] width 101 height 11
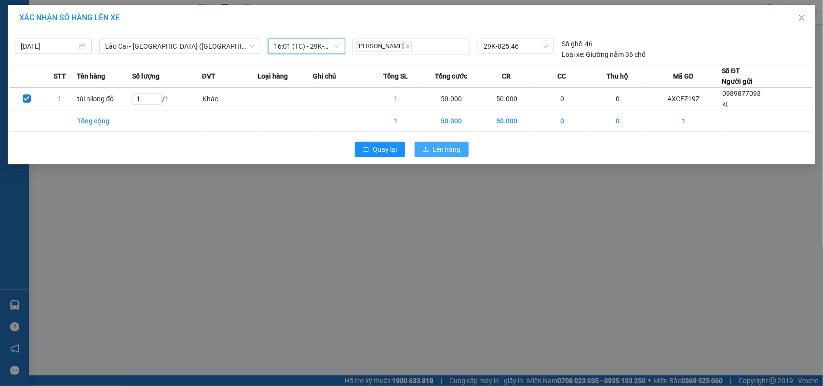
click at [452, 150] on span "Lên hàng" at bounding box center [447, 149] width 28 height 11
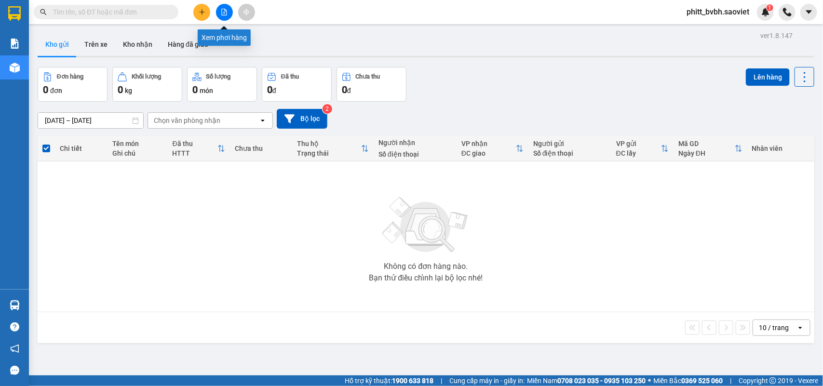
click at [229, 15] on button at bounding box center [224, 12] width 17 height 17
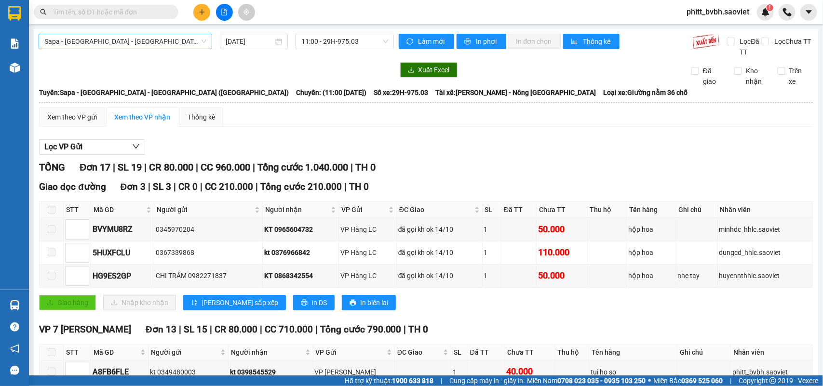
click at [148, 45] on span "Sapa - [GEOGRAPHIC_DATA] - [GEOGRAPHIC_DATA] ([GEOGRAPHIC_DATA])" at bounding box center [125, 41] width 162 height 14
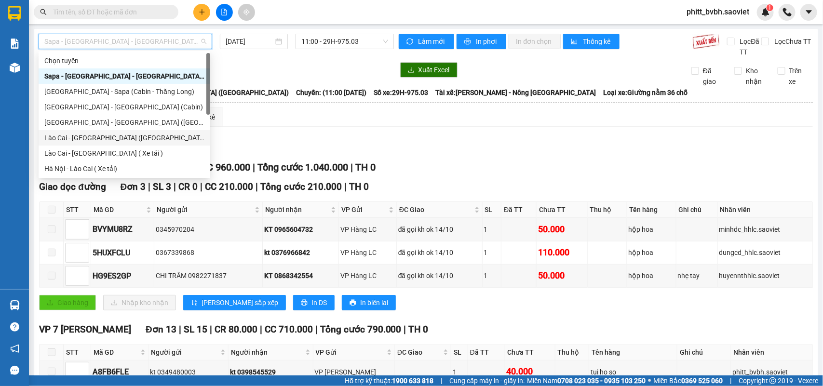
click at [104, 138] on div "Lào Cai - [GEOGRAPHIC_DATA] ([GEOGRAPHIC_DATA])" at bounding box center [124, 138] width 160 height 11
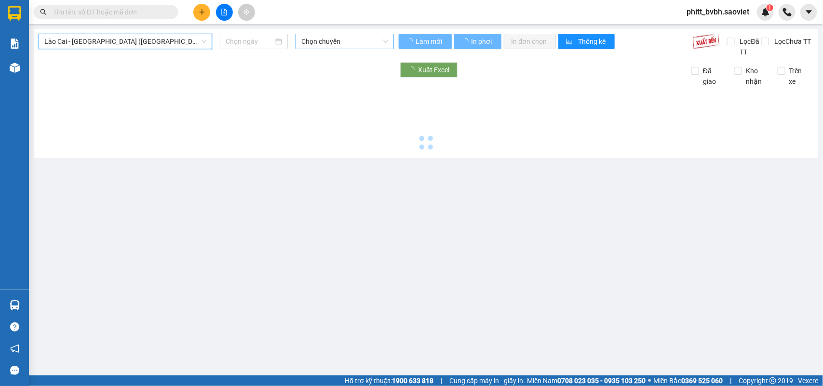
type input "[DATE]"
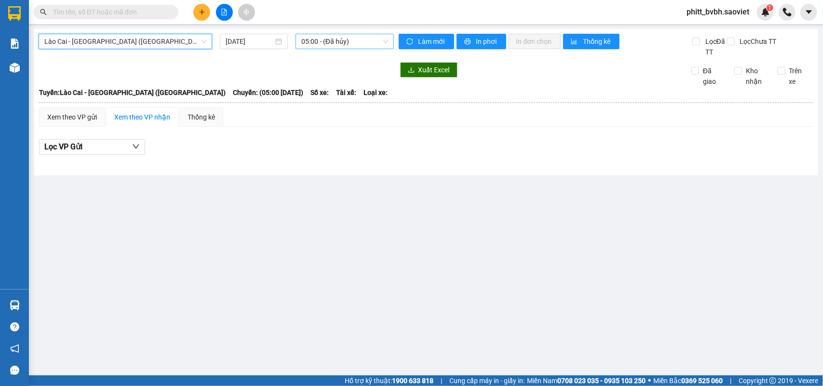
click at [341, 42] on span "05:00 - (Đã hủy)" at bounding box center [344, 41] width 86 height 14
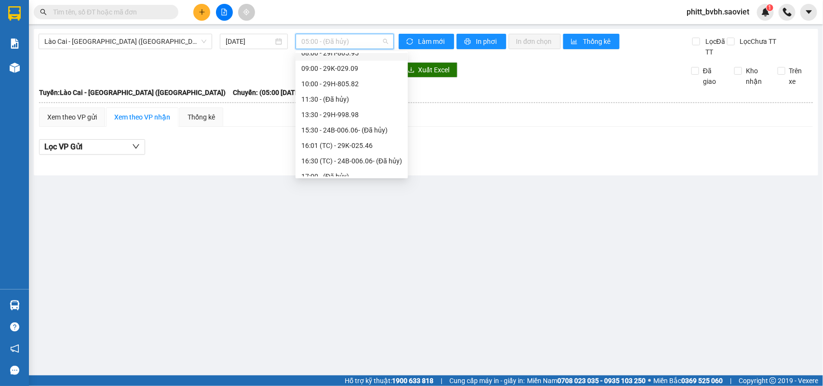
scroll to position [138, 0]
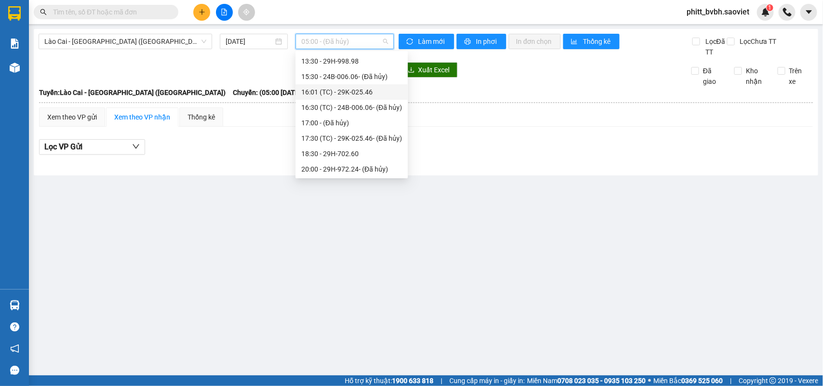
click at [371, 88] on div "16:01 (TC) - 29K-025.46" at bounding box center [351, 92] width 101 height 11
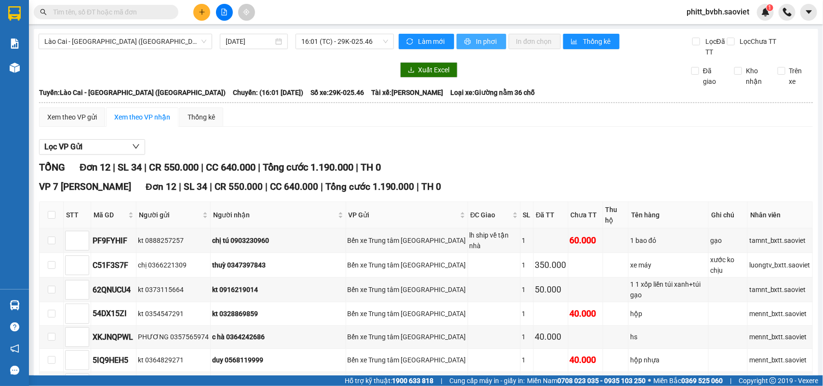
click at [490, 40] on span "In phơi" at bounding box center [487, 41] width 22 height 11
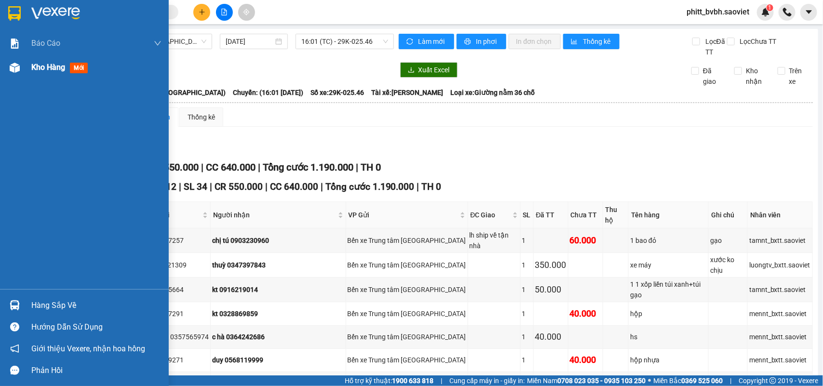
click at [48, 70] on span "Kho hàng" at bounding box center [48, 67] width 34 height 9
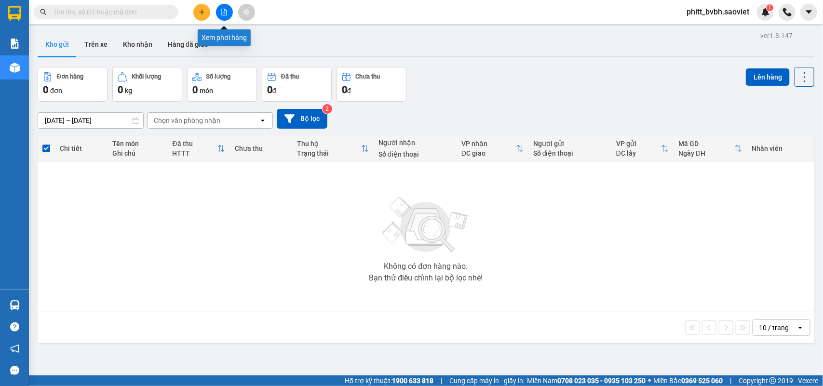
click at [220, 15] on button at bounding box center [224, 12] width 17 height 17
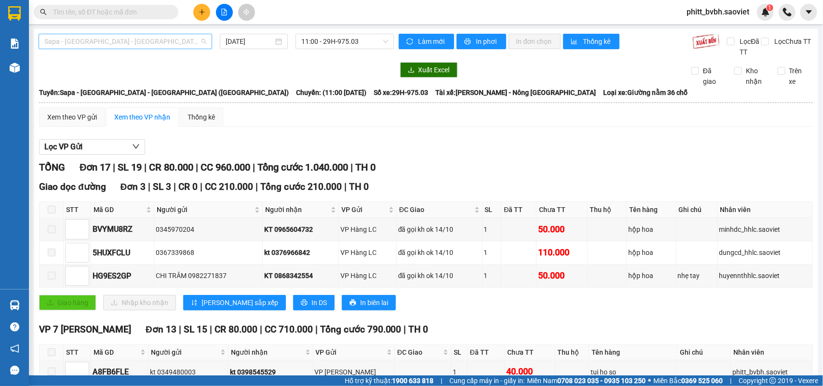
click at [126, 39] on span "Sapa - [GEOGRAPHIC_DATA] - [GEOGRAPHIC_DATA] ([GEOGRAPHIC_DATA])" at bounding box center [125, 41] width 162 height 14
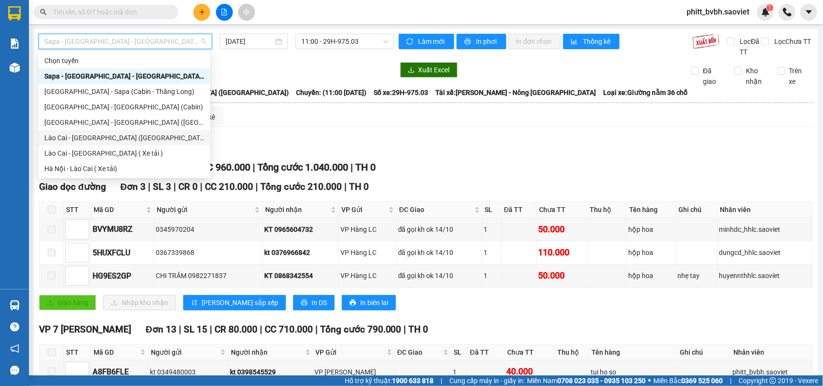
click at [99, 138] on div "Lào Cai - [GEOGRAPHIC_DATA] ([GEOGRAPHIC_DATA])" at bounding box center [124, 138] width 160 height 11
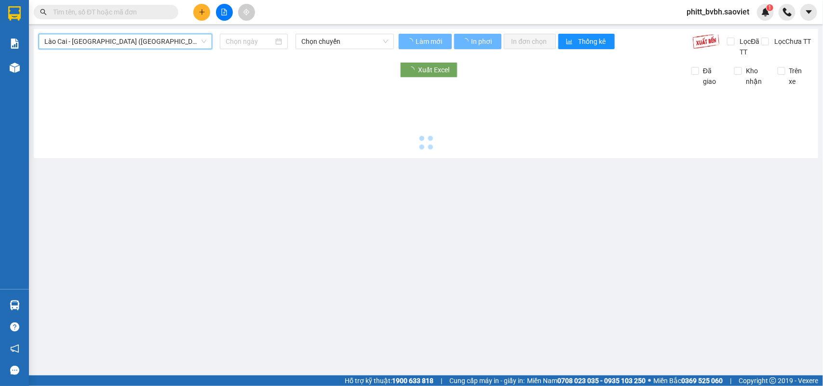
type input "[DATE]"
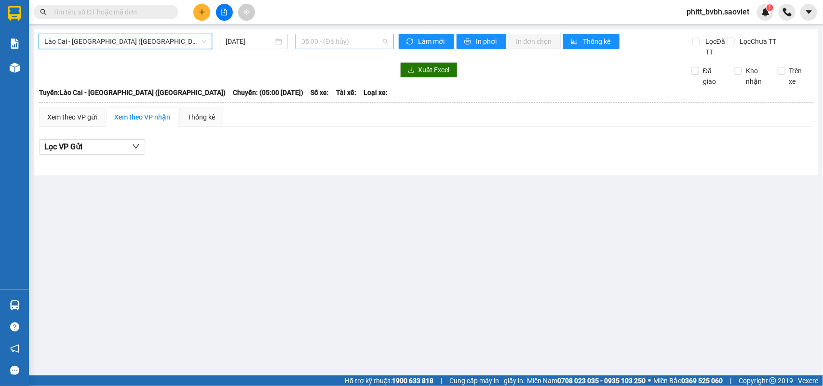
click at [332, 43] on span "05:00 - (Đã hủy)" at bounding box center [344, 41] width 86 height 14
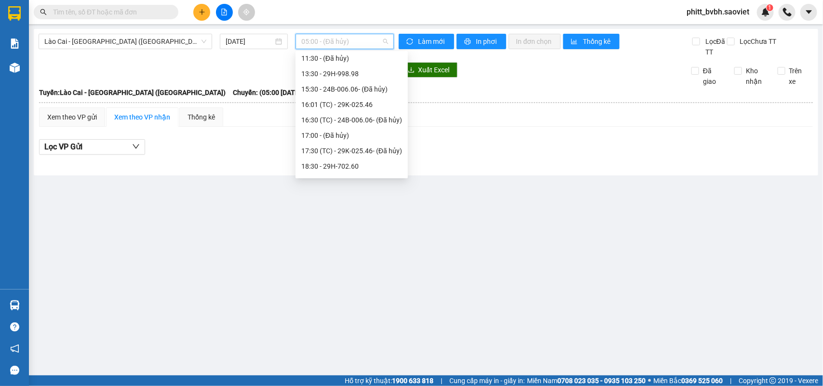
scroll to position [138, 0]
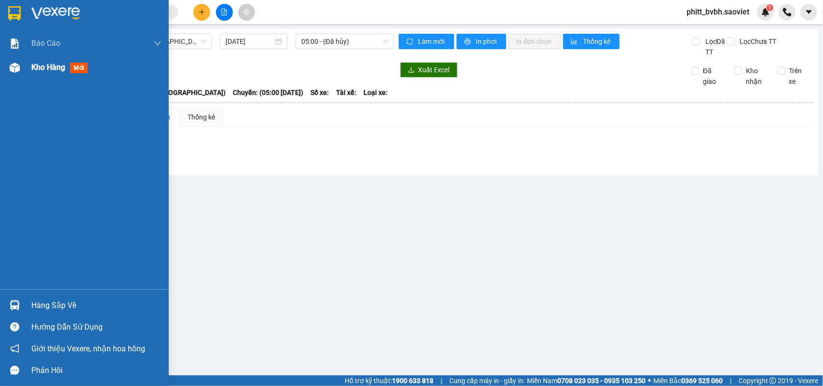
click at [51, 72] on div "Kho hàng mới" at bounding box center [61, 67] width 60 height 12
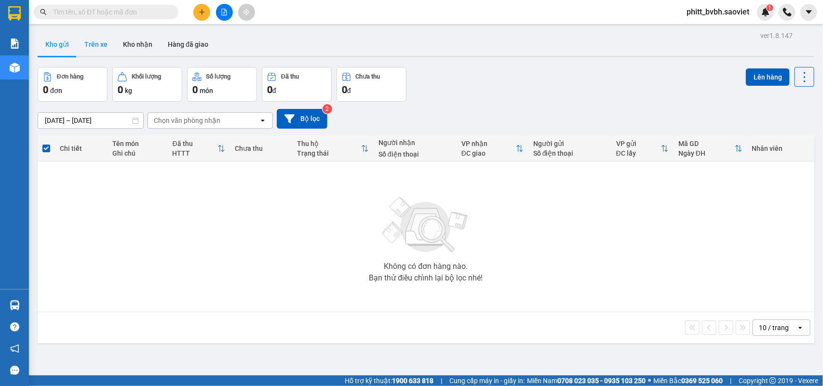
click at [104, 44] on button "Trên xe" at bounding box center [96, 44] width 39 height 23
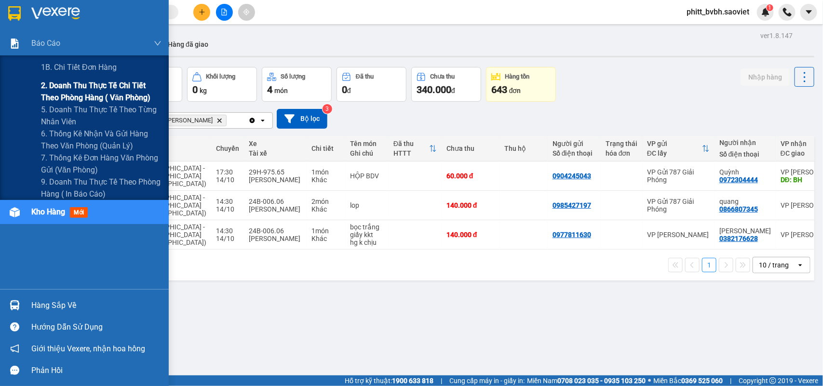
click at [58, 87] on span "2. Doanh thu thực tế chi tiết theo phòng hàng ( văn phòng)" at bounding box center [101, 92] width 120 height 24
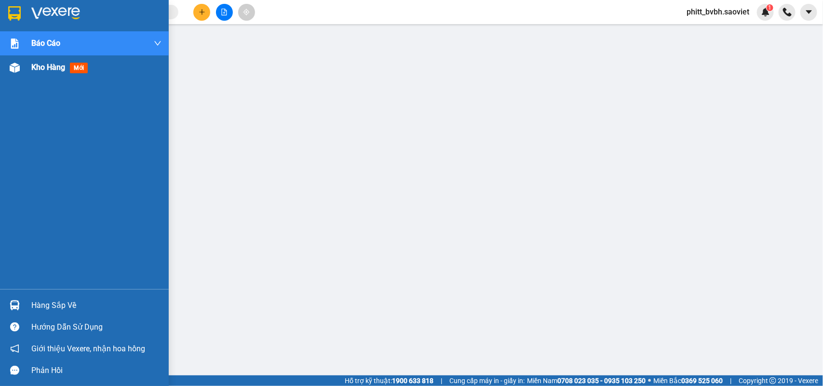
click at [46, 68] on span "Kho hàng" at bounding box center [48, 67] width 34 height 9
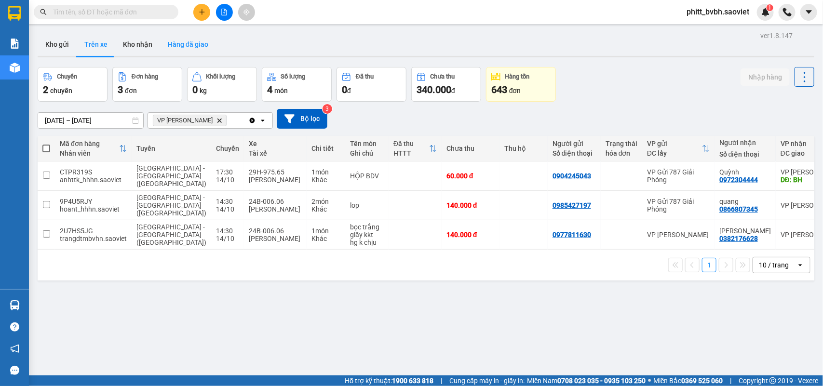
click at [160, 52] on button "Hàng đã giao" at bounding box center [188, 44] width 56 height 23
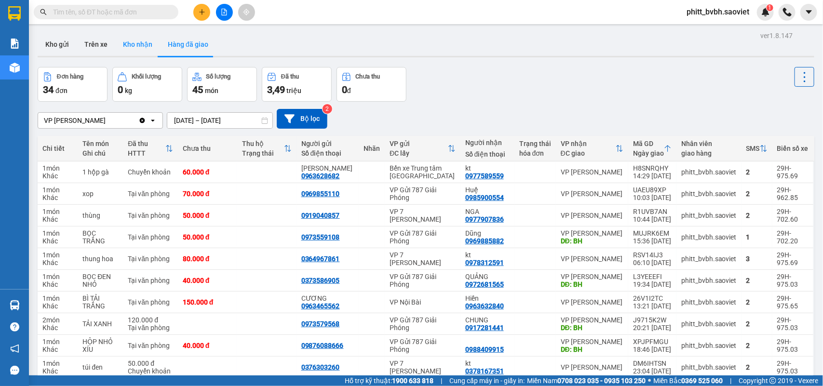
click at [142, 47] on button "Kho nhận" at bounding box center [137, 44] width 45 height 23
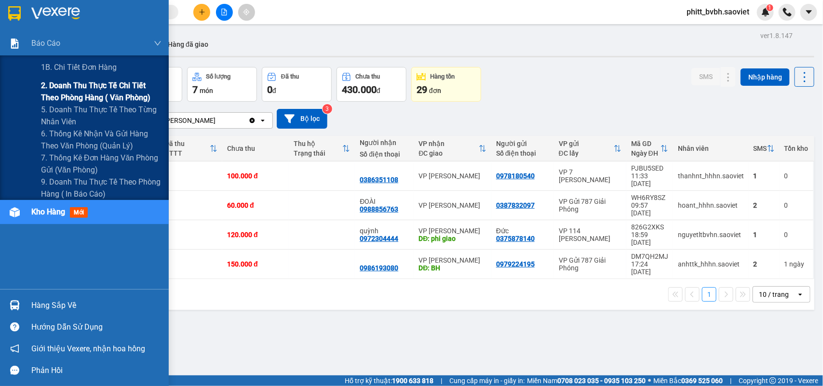
click at [50, 92] on span "2. Doanh thu thực tế chi tiết theo phòng hàng ( văn phòng)" at bounding box center [101, 92] width 120 height 24
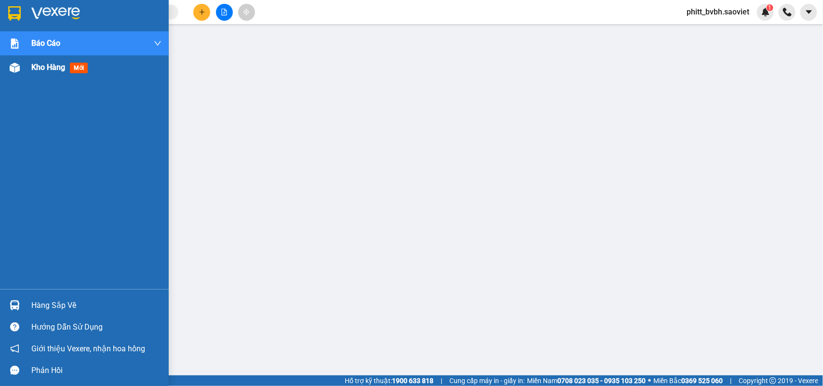
click at [47, 68] on span "Kho hàng" at bounding box center [48, 67] width 34 height 9
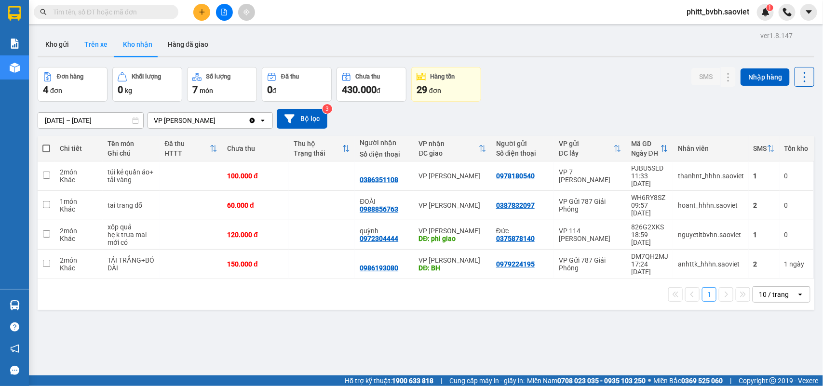
click at [97, 40] on button "Trên xe" at bounding box center [96, 44] width 39 height 23
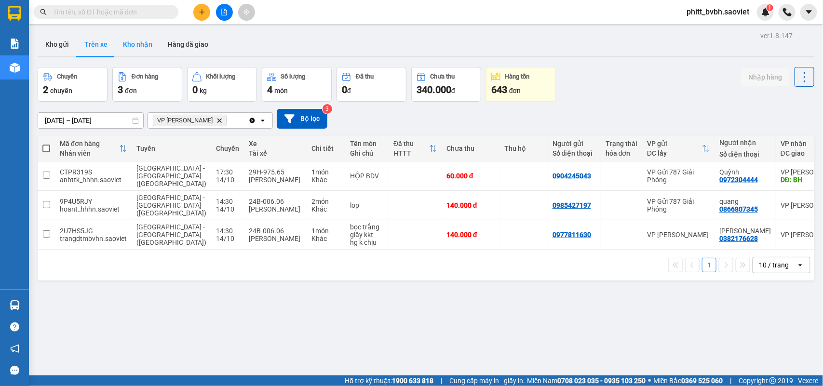
click at [138, 50] on button "Kho nhận" at bounding box center [137, 44] width 45 height 23
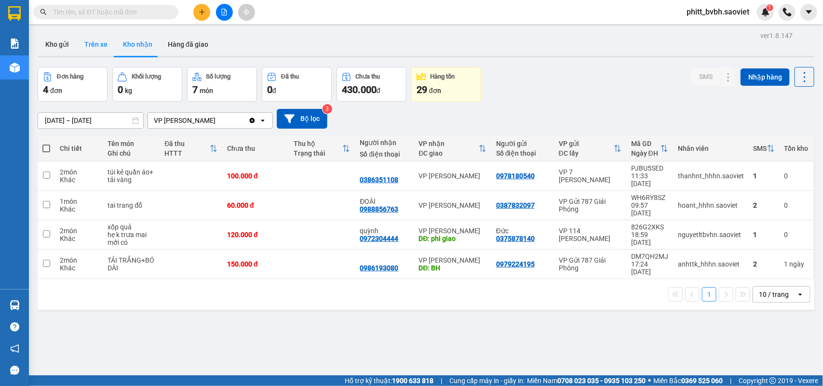
click at [101, 48] on button "Trên xe" at bounding box center [96, 44] width 39 height 23
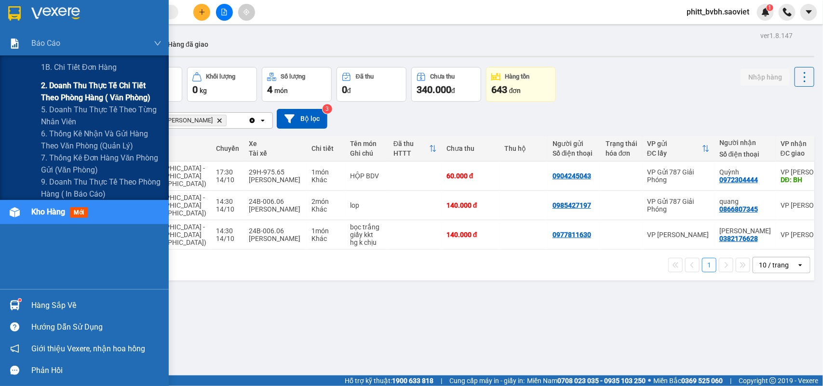
click at [71, 85] on span "2. Doanh thu thực tế chi tiết theo phòng hàng ( văn phòng)" at bounding box center [101, 92] width 120 height 24
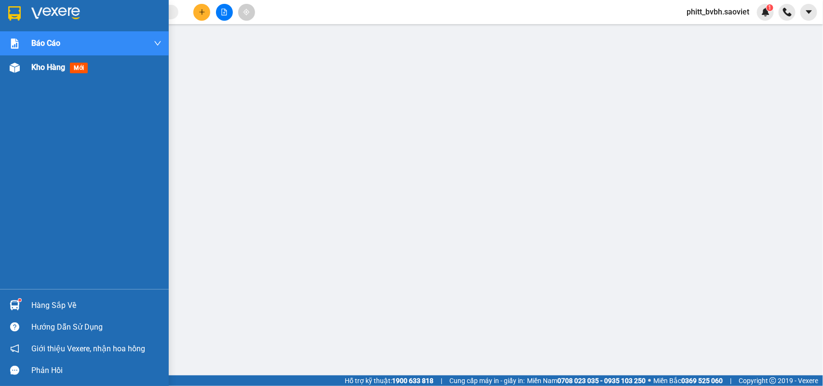
click at [16, 67] on img at bounding box center [15, 68] width 10 height 10
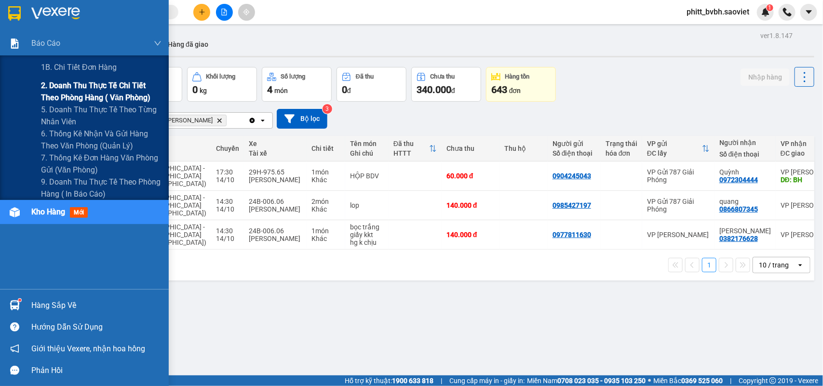
click at [93, 94] on span "2. Doanh thu thực tế chi tiết theo phòng hàng ( văn phòng)" at bounding box center [101, 92] width 120 height 24
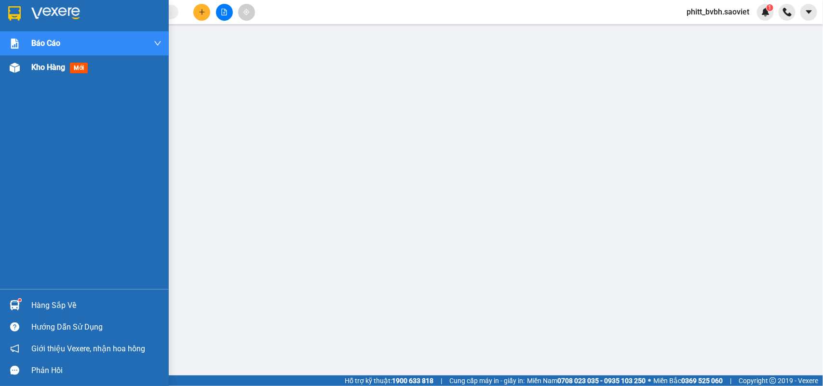
click at [35, 66] on span "Kho hàng" at bounding box center [48, 67] width 34 height 9
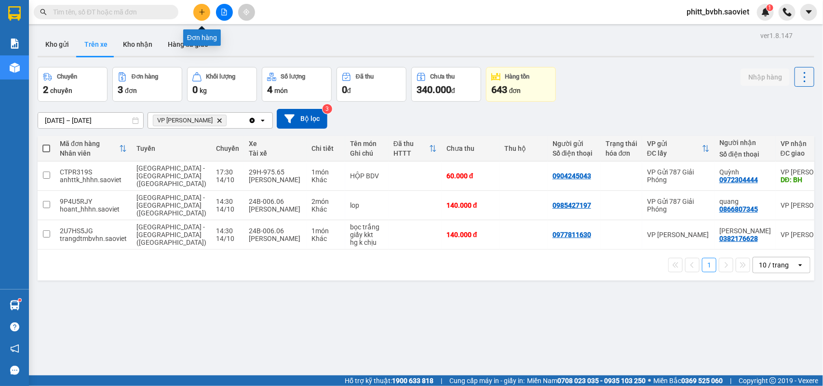
click at [205, 13] on button at bounding box center [201, 12] width 17 height 17
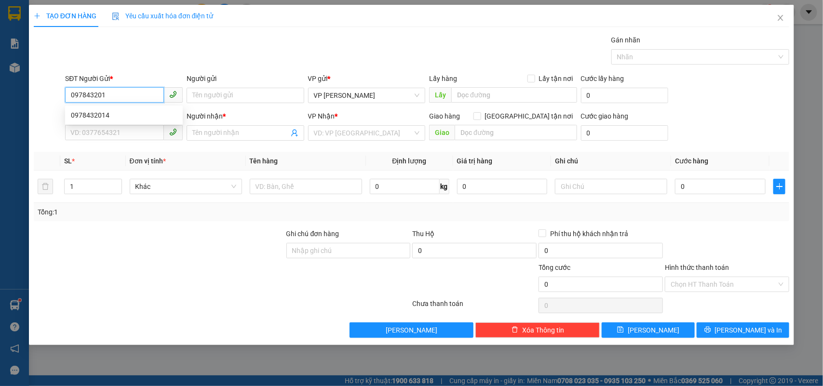
type input "0978432014"
click at [145, 109] on div "0978432014" at bounding box center [124, 114] width 118 height 15
type input "0979996683"
type input "c phương"
type input "0978432014"
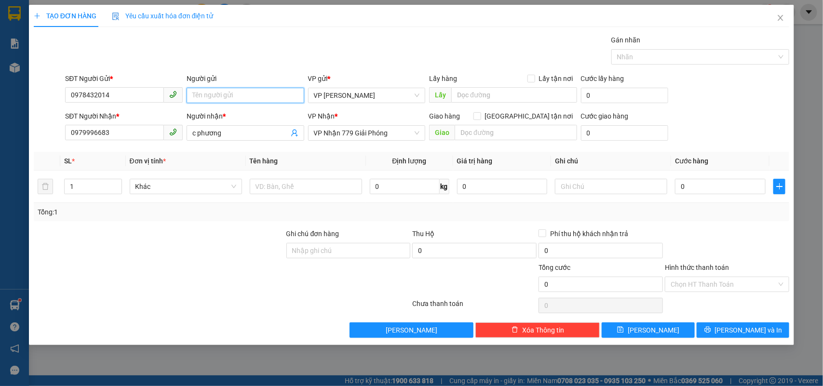
click at [217, 98] on input "Người gửi" at bounding box center [245, 95] width 118 height 15
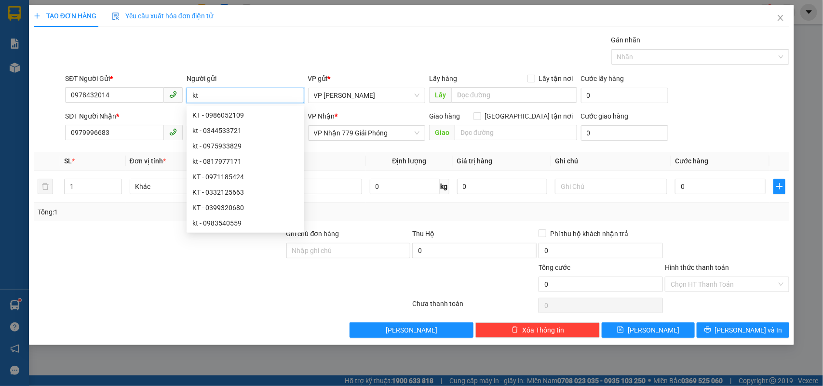
type input "kt"
click at [402, 52] on div "Gán nhãn Nhãn" at bounding box center [427, 52] width 728 height 34
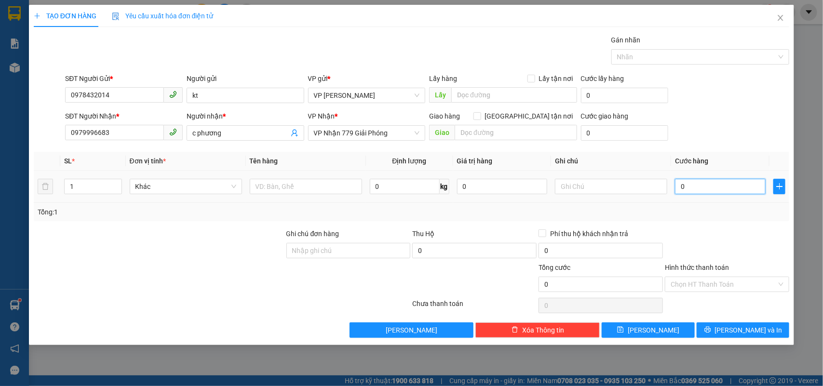
click at [700, 187] on input "0" at bounding box center [720, 186] width 91 height 15
type input "1"
type input "0"
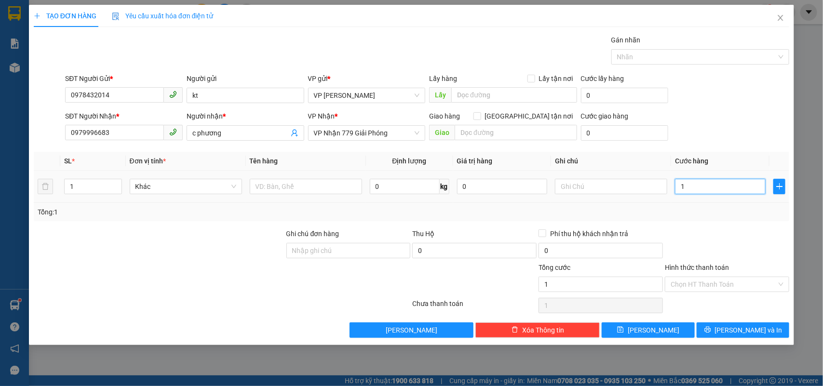
type input "0"
type input "04"
type input "4"
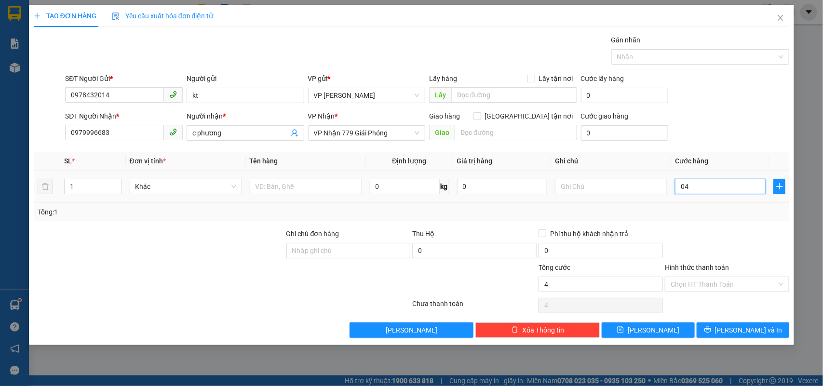
type input "045"
type input "45"
type input "0.450"
type input "450"
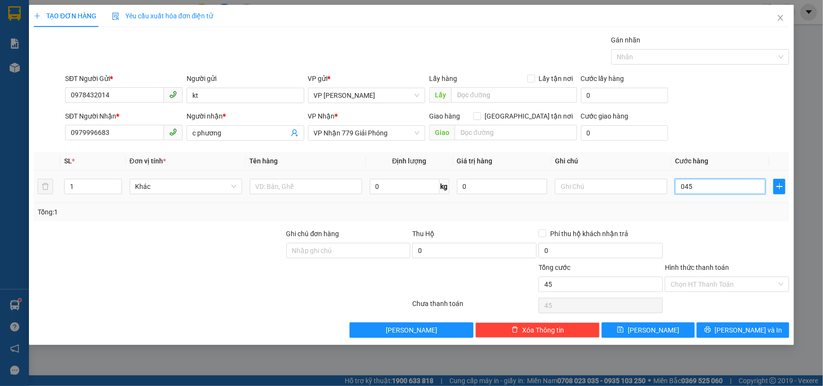
type input "450"
type input "04.500"
type input "4.500"
type input "0.450"
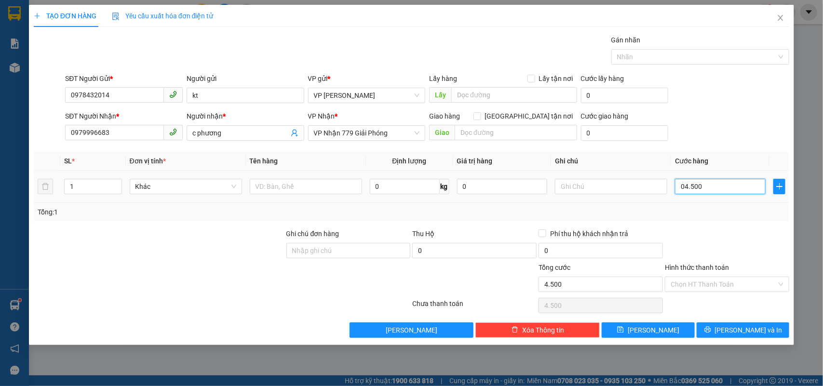
type input "450"
type input "0"
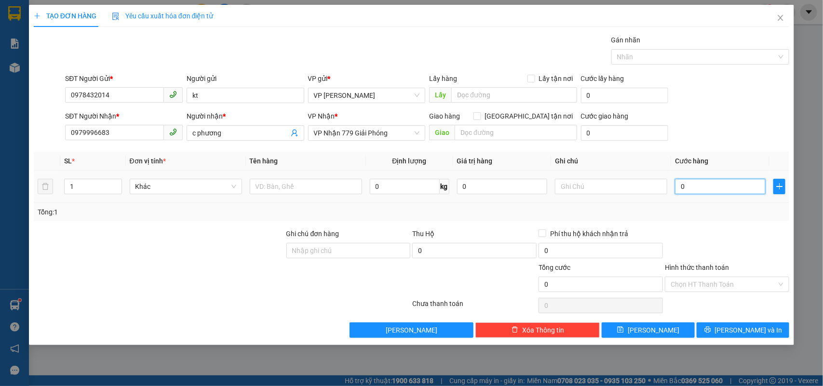
type input "40"
type input "450"
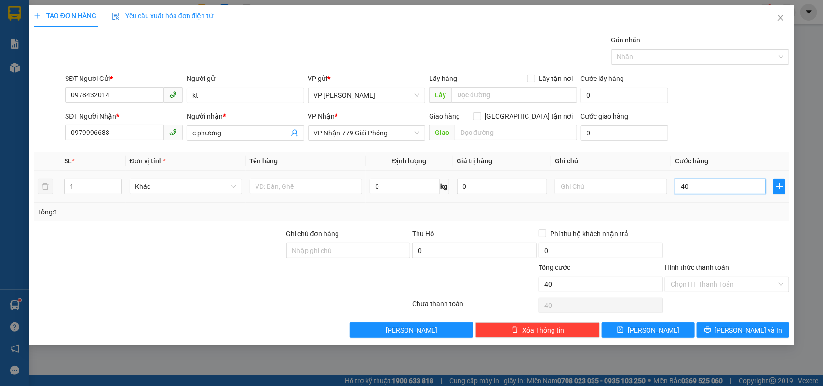
type input "450"
type input "4.500"
type input "45.000"
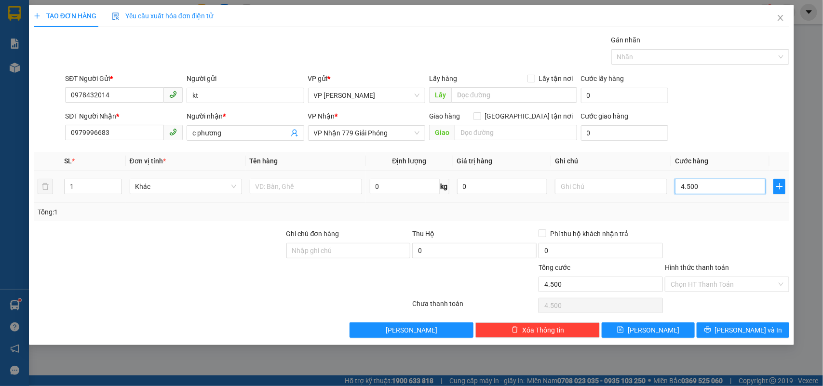
type input "45.000"
type input "450.000"
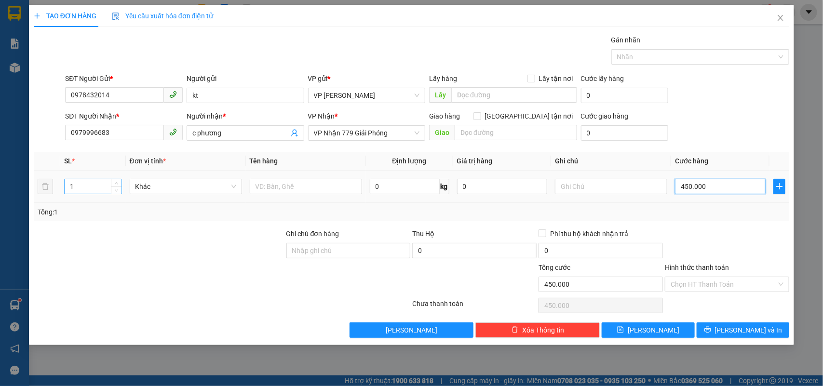
type input "450.000"
click at [90, 189] on input "1" at bounding box center [93, 186] width 57 height 14
click at [112, 185] on span "Increase Value" at bounding box center [116, 183] width 11 height 9
type input "3"
click at [112, 185] on span "Increase Value" at bounding box center [116, 183] width 11 height 9
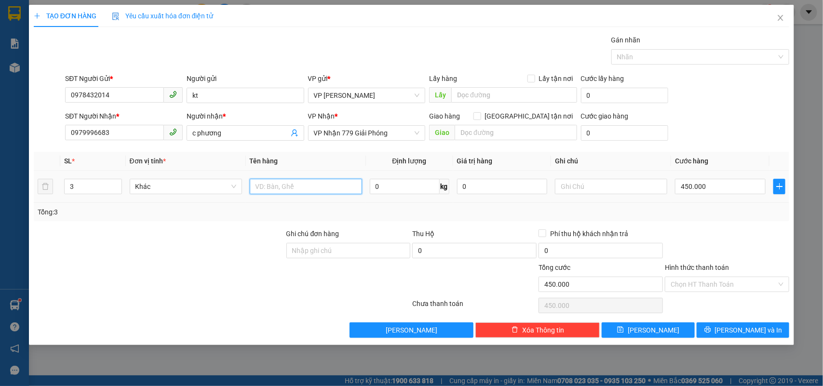
click at [314, 186] on input "text" at bounding box center [306, 186] width 112 height 15
drag, startPoint x: 282, startPoint y: 186, endPoint x: 300, endPoint y: 207, distance: 27.7
click at [283, 189] on input "Tải Măng Vàng" at bounding box center [306, 186] width 112 height 15
click at [326, 191] on input "Tải Vàng" at bounding box center [306, 186] width 112 height 15
type input "Tải Vàng"
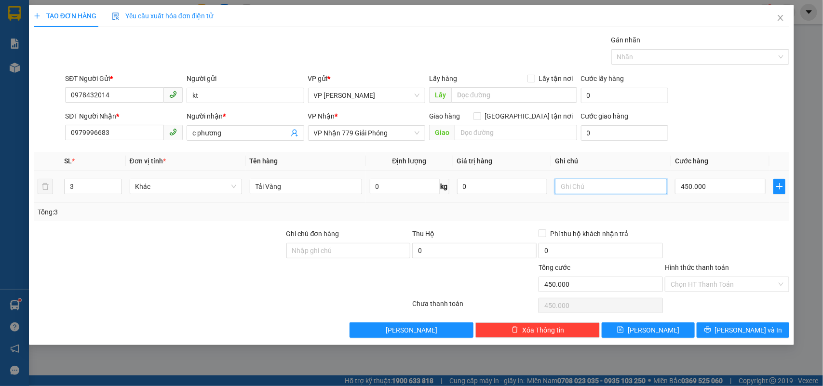
click at [621, 185] on input "text" at bounding box center [611, 186] width 112 height 15
click at [711, 329] on icon "printer" at bounding box center [707, 329] width 7 height 7
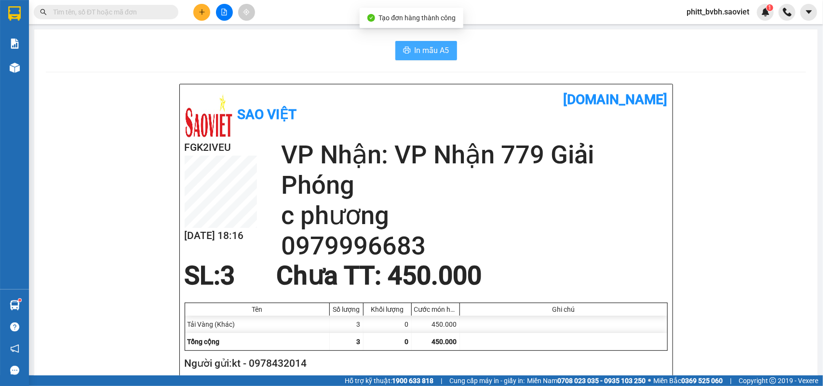
drag, startPoint x: 415, startPoint y: 46, endPoint x: 426, endPoint y: 45, distance: 11.6
click at [415, 46] on span "In mẫu A5" at bounding box center [431, 50] width 35 height 12
click at [423, 52] on span "In mẫu A5" at bounding box center [431, 50] width 35 height 12
click at [226, 13] on icon "file-add" at bounding box center [224, 12] width 5 height 7
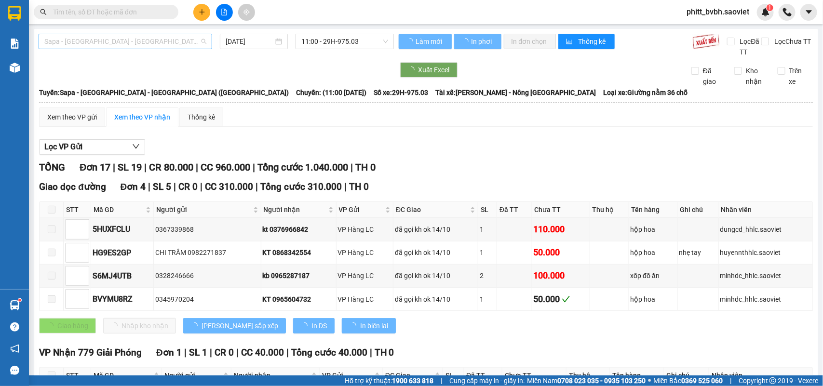
click at [140, 42] on span "Sapa - [GEOGRAPHIC_DATA] - [GEOGRAPHIC_DATA] ([GEOGRAPHIC_DATA])" at bounding box center [125, 41] width 162 height 14
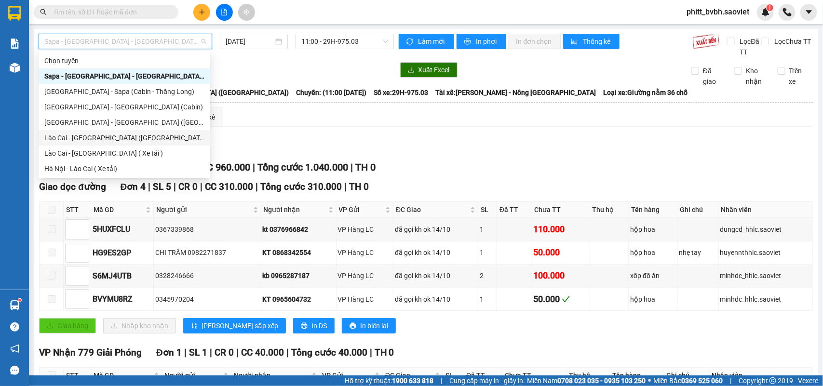
scroll to position [77, 0]
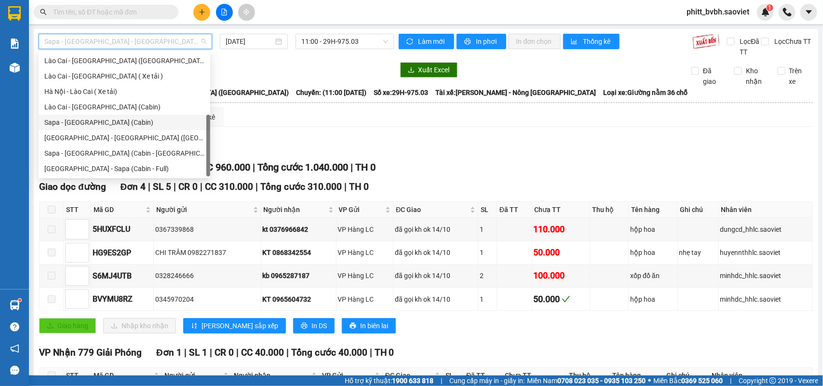
click at [88, 117] on div "Sapa - [GEOGRAPHIC_DATA] (Cabin)" at bounding box center [124, 122] width 160 height 11
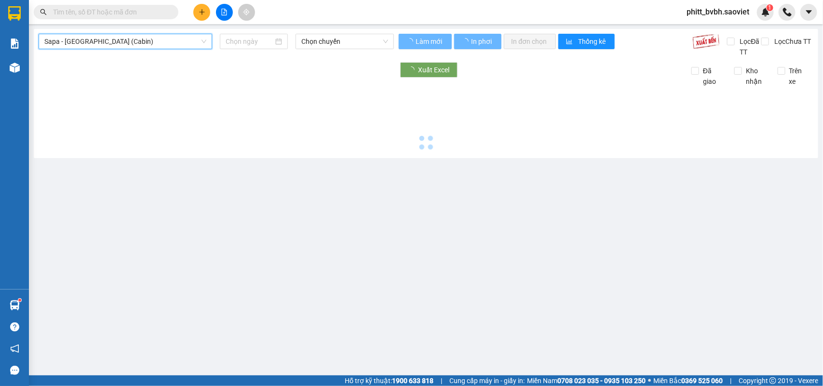
type input "[DATE]"
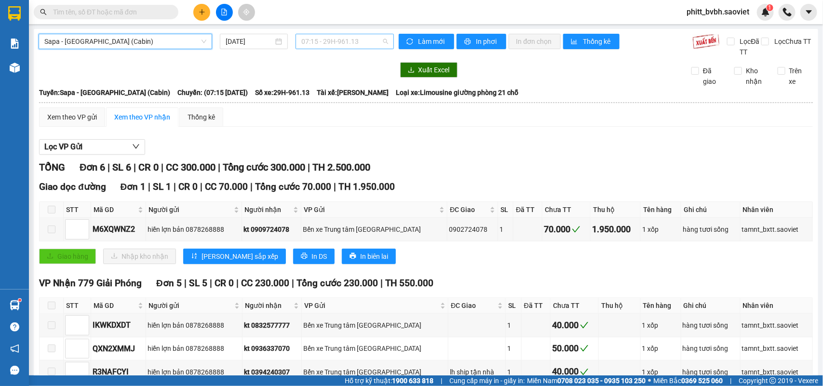
click at [327, 41] on span "07:15 - 29H-961.13" at bounding box center [344, 41] width 86 height 14
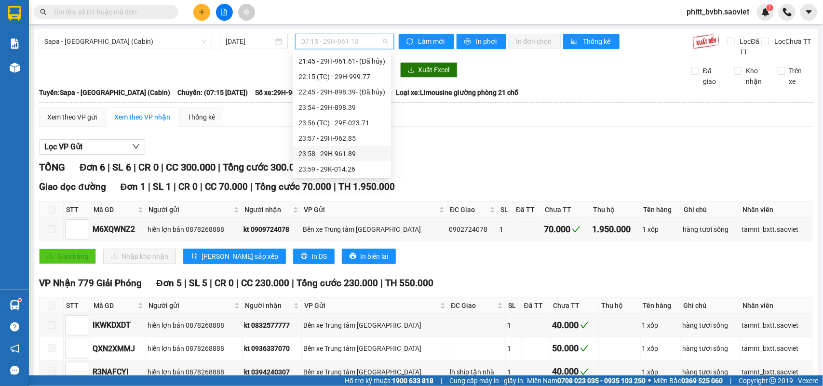
scroll to position [294, 0]
click at [343, 58] on div "17:45 (TC) - 29F-031.83" at bounding box center [341, 59] width 87 height 11
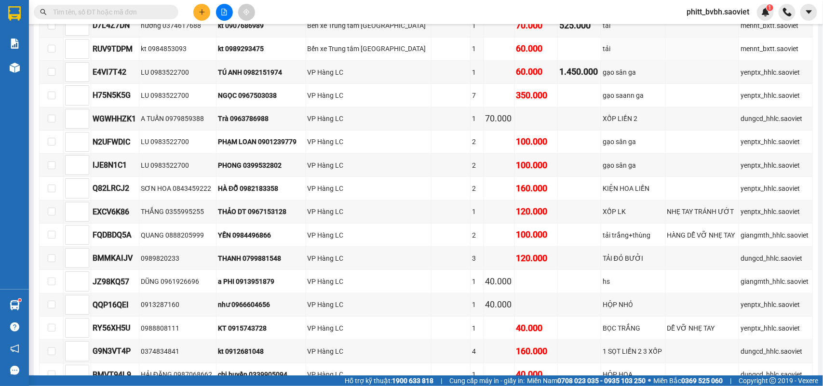
scroll to position [301, 0]
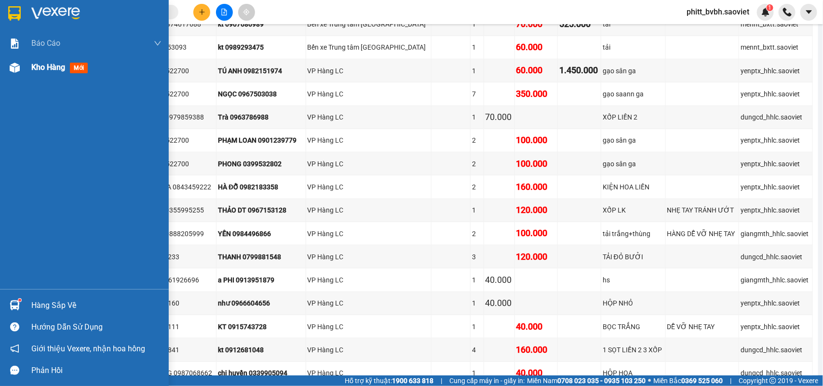
click at [32, 72] on div "Kho hàng mới" at bounding box center [61, 67] width 60 height 12
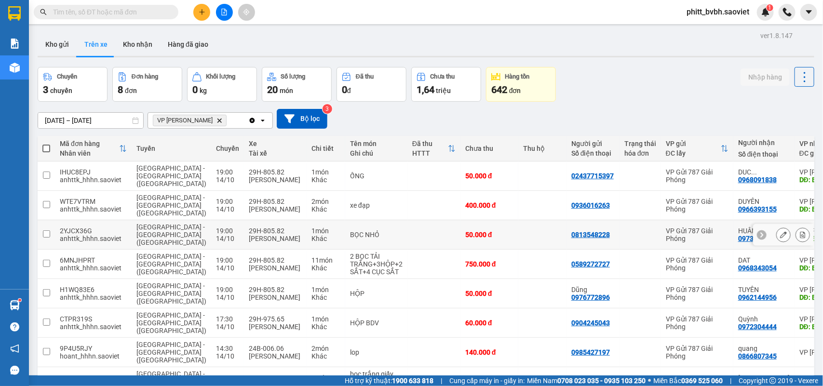
scroll to position [44, 0]
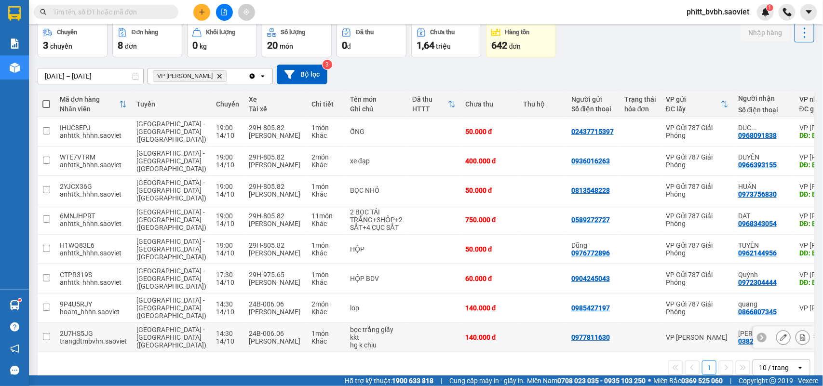
click at [272, 323] on td "24B-006.06 [PERSON_NAME]" at bounding box center [275, 337] width 63 height 29
checkbox input "true"
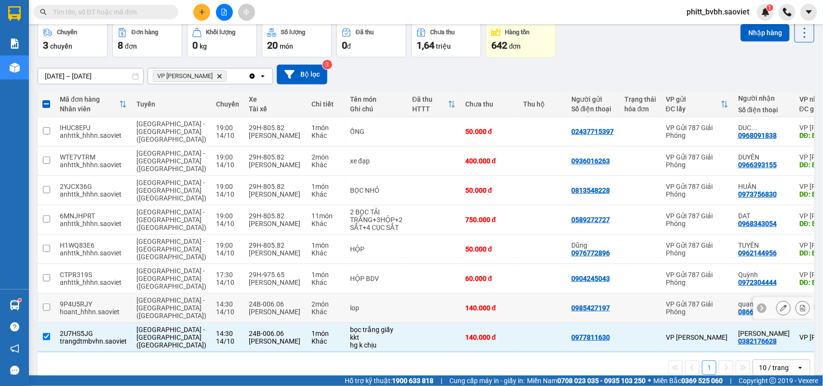
click at [311, 308] on div "Khác" at bounding box center [325, 312] width 29 height 8
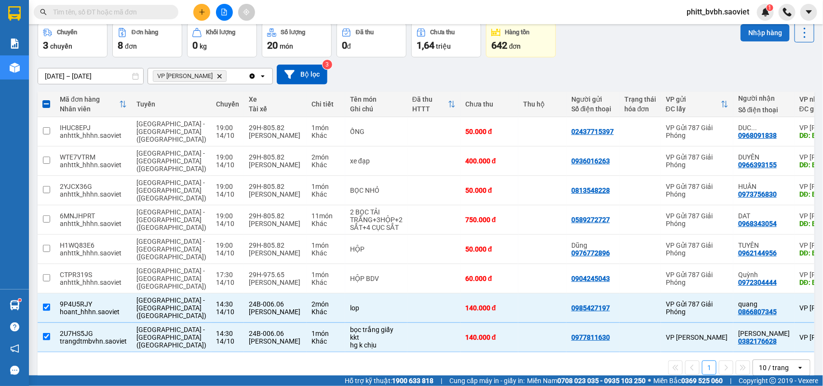
click at [759, 37] on button "Nhập hàng" at bounding box center [764, 32] width 49 height 17
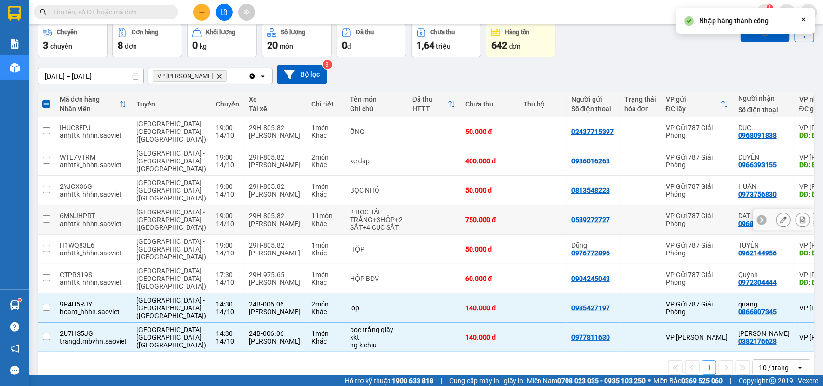
checkbox input "false"
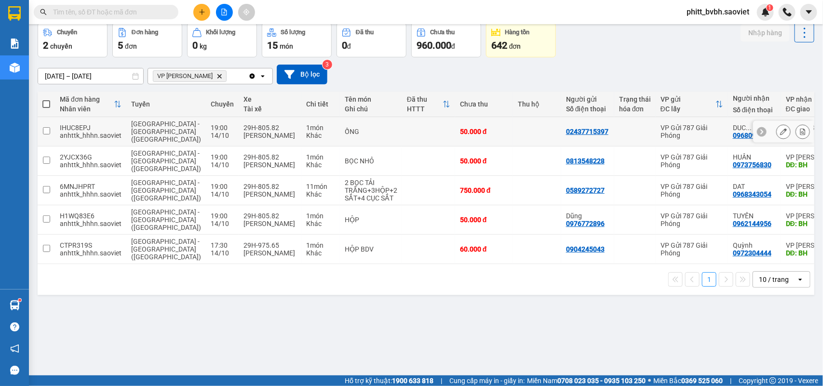
scroll to position [0, 0]
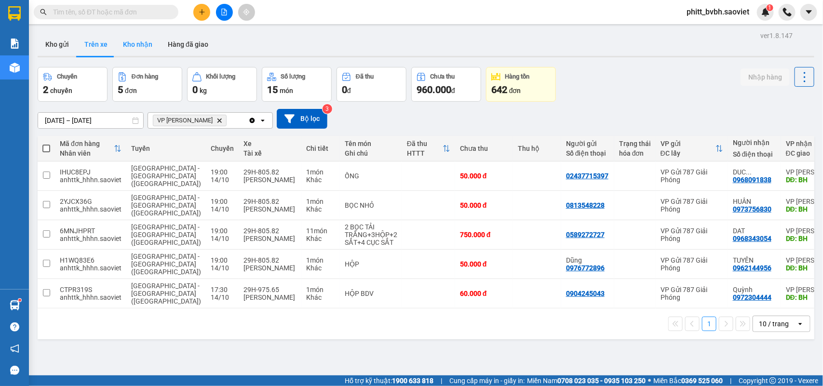
click at [131, 42] on button "Kho nhận" at bounding box center [137, 44] width 45 height 23
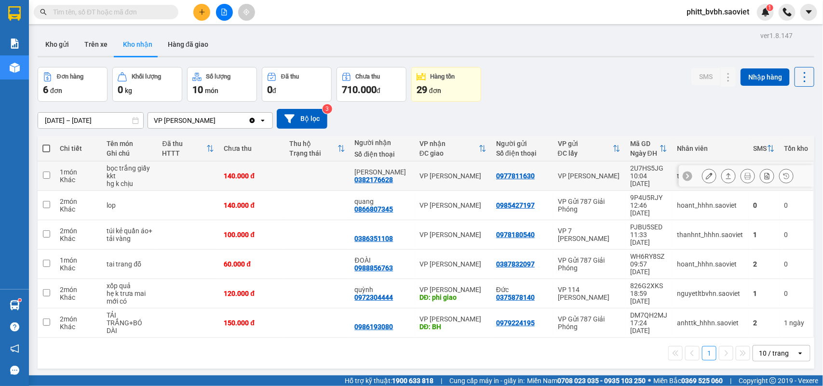
drag, startPoint x: 235, startPoint y: 174, endPoint x: 244, endPoint y: 177, distance: 9.6
click at [239, 175] on div "140.000 đ" at bounding box center [252, 176] width 56 height 8
checkbox input "true"
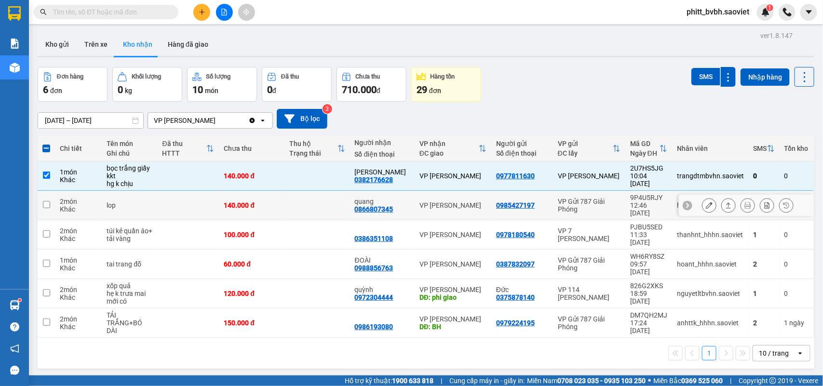
click at [242, 206] on td "140.000 đ" at bounding box center [252, 205] width 66 height 29
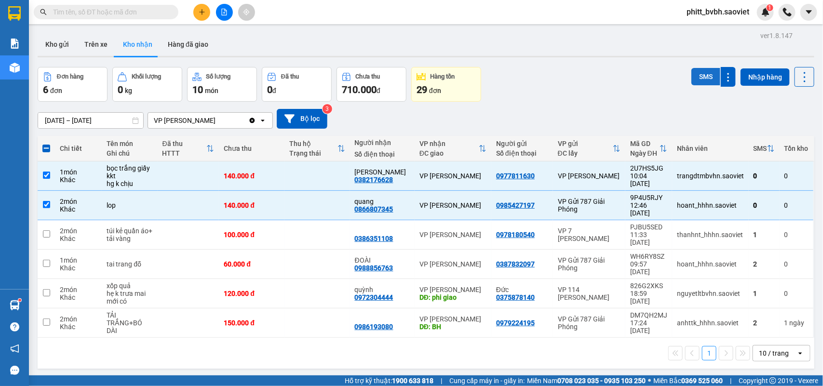
click at [699, 78] on button "SMS" at bounding box center [705, 76] width 29 height 17
drag, startPoint x: 187, startPoint y: 206, endPoint x: 187, endPoint y: 196, distance: 10.1
click at [187, 205] on td at bounding box center [189, 205] width 62 height 29
checkbox input "false"
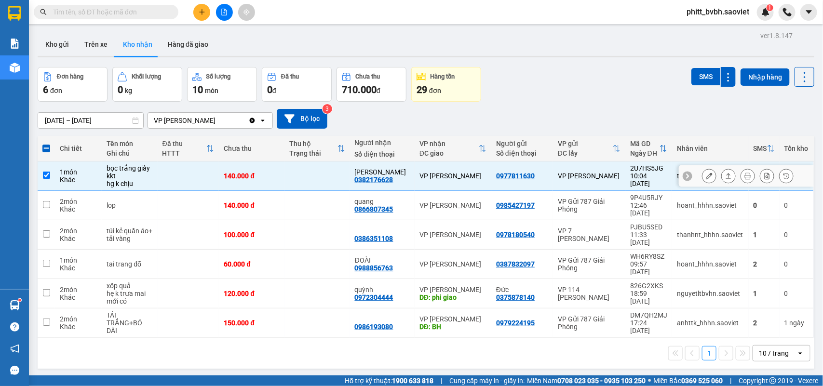
click at [187, 169] on td at bounding box center [189, 175] width 62 height 29
checkbox input "false"
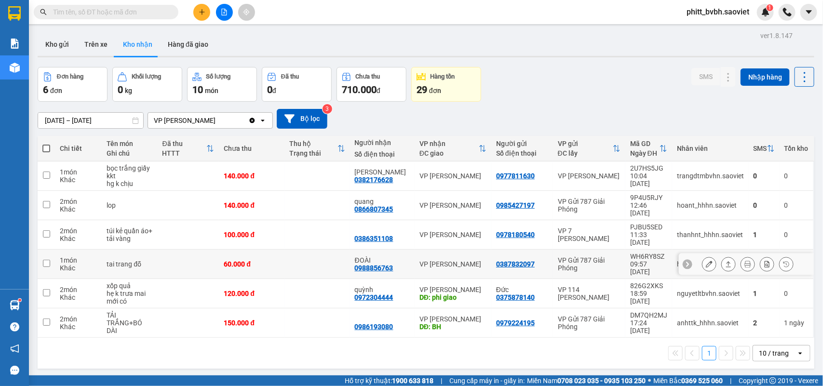
click at [193, 250] on td at bounding box center [189, 264] width 62 height 29
checkbox input "true"
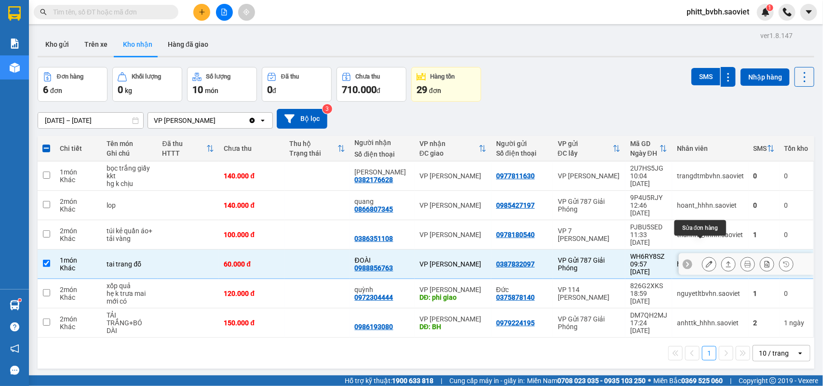
click at [705, 261] on icon at bounding box center [708, 264] width 7 height 7
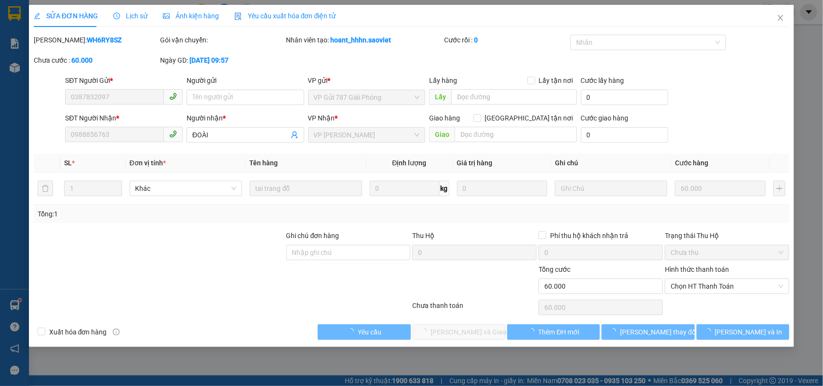
type input "0387832097"
type input "0988856763"
type input "ĐOÀI"
type input "0"
type input "60.000"
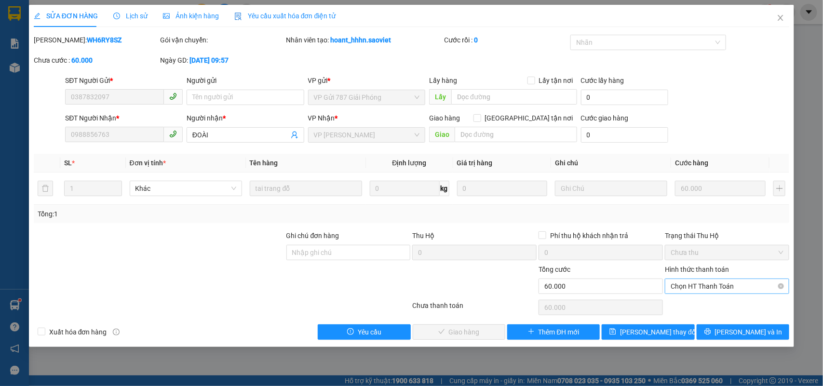
click at [724, 287] on span "Chọn HT Thanh Toán" at bounding box center [726, 286] width 113 height 14
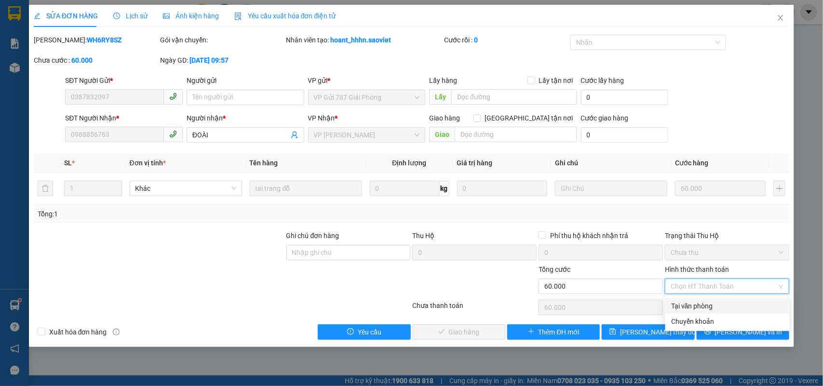
click at [691, 305] on div "Tại văn phòng" at bounding box center [727, 306] width 113 height 11
type input "0"
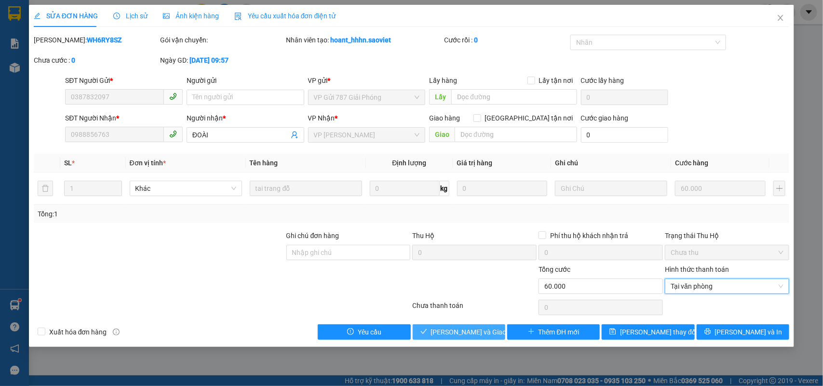
click at [469, 333] on span "[PERSON_NAME] và Giao hàng" at bounding box center [477, 332] width 93 height 11
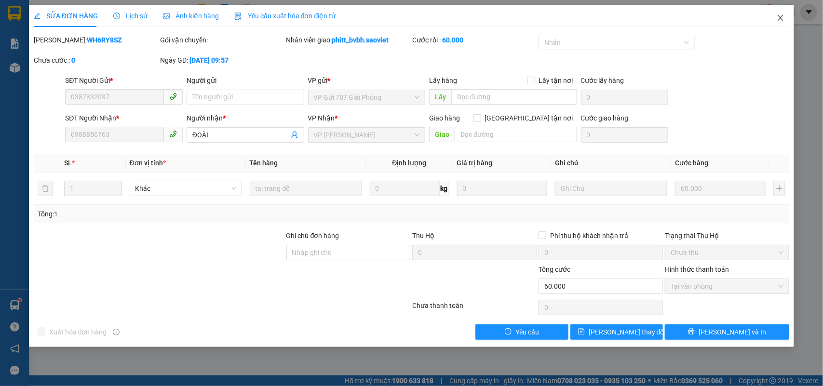
click at [782, 17] on icon "close" at bounding box center [780, 18] width 8 height 8
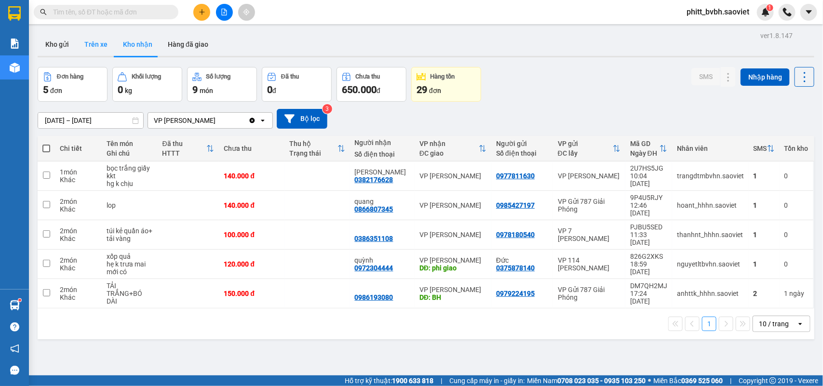
click at [87, 49] on button "Trên xe" at bounding box center [96, 44] width 39 height 23
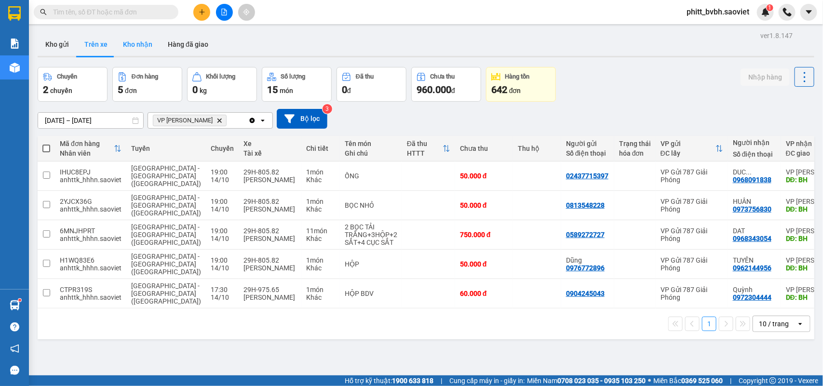
click at [133, 42] on button "Kho nhận" at bounding box center [137, 44] width 45 height 23
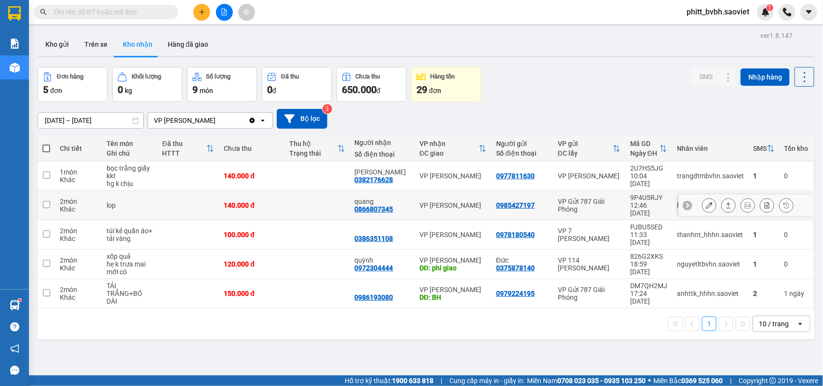
click at [269, 203] on div "140.000 đ" at bounding box center [252, 205] width 56 height 8
checkbox input "true"
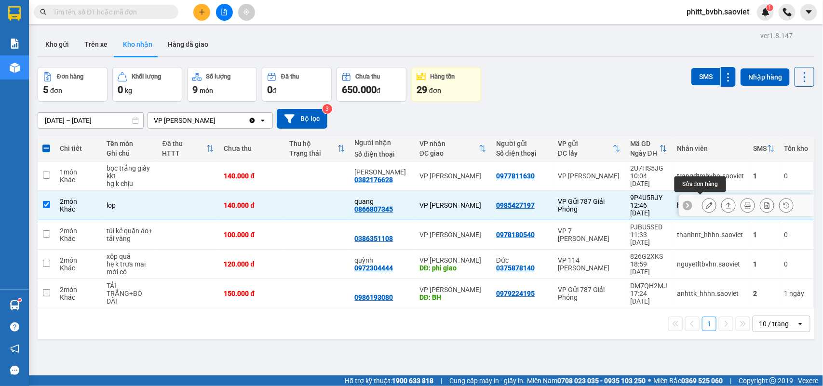
click at [704, 200] on button at bounding box center [708, 205] width 13 height 17
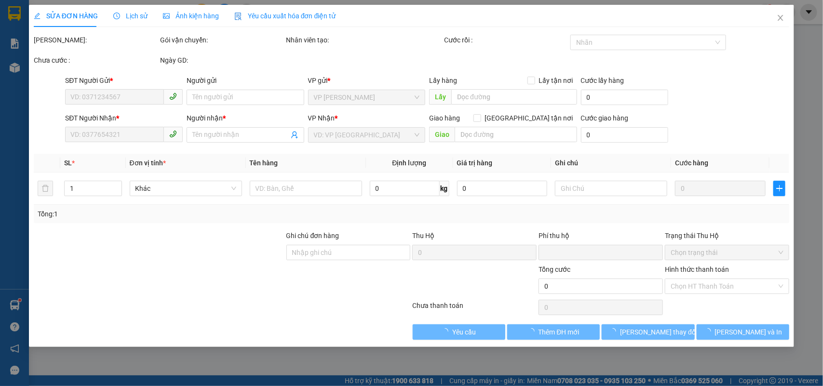
type input "0985427197"
type input "0866807345"
type input "quang"
type input "0"
type input "140.000"
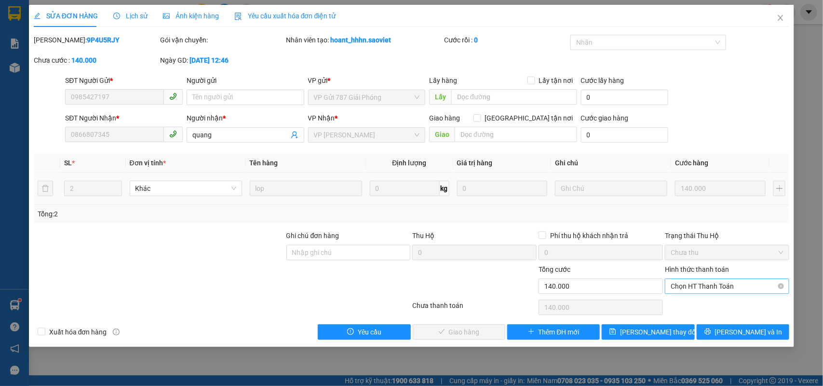
click at [688, 283] on span "Chọn HT Thanh Toán" at bounding box center [726, 286] width 113 height 14
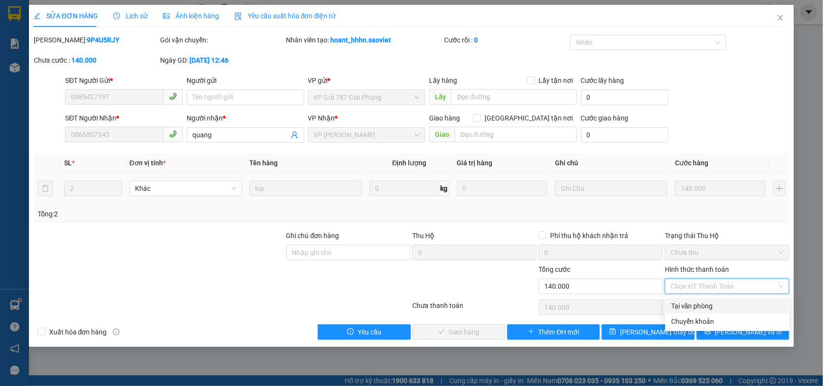
click at [688, 303] on div "Tại văn phòng" at bounding box center [727, 306] width 113 height 11
type input "0"
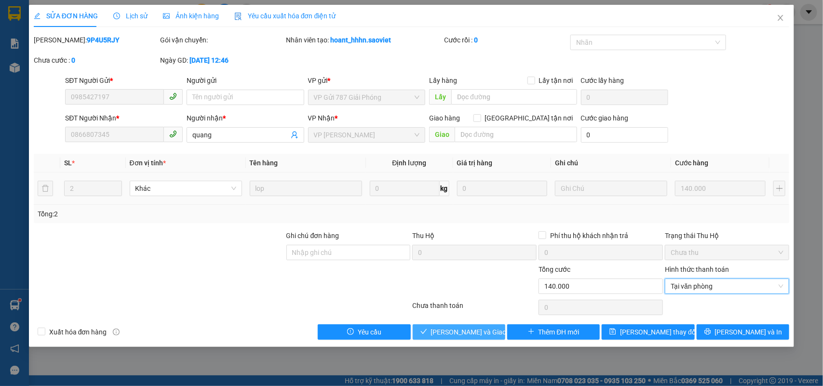
click at [488, 329] on span "[PERSON_NAME] và Giao hàng" at bounding box center [477, 332] width 93 height 11
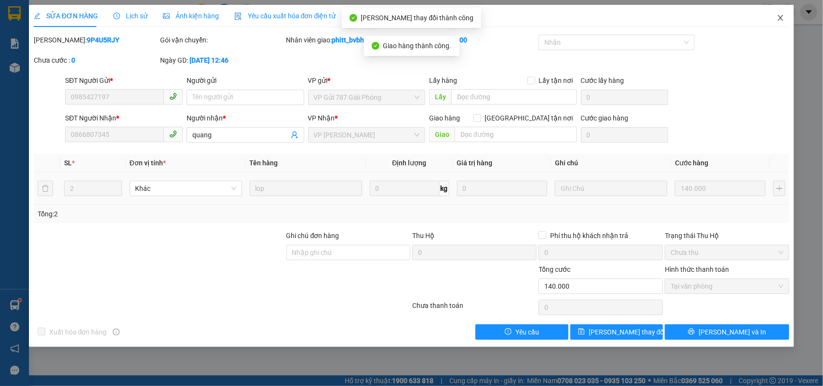
click at [775, 20] on span "Close" at bounding box center [780, 18] width 27 height 27
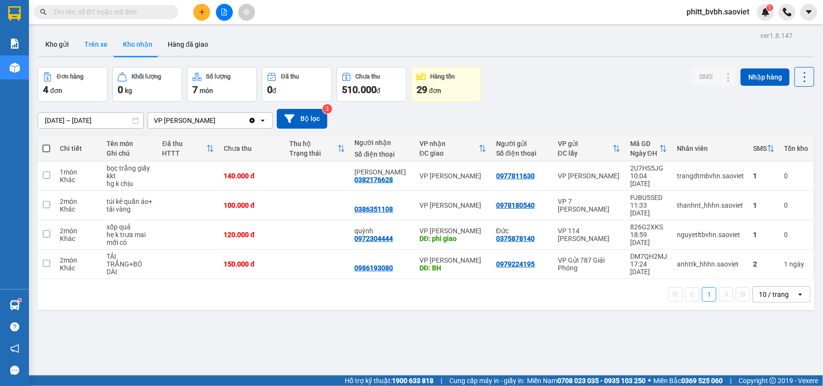
click at [96, 48] on button "Trên xe" at bounding box center [96, 44] width 39 height 23
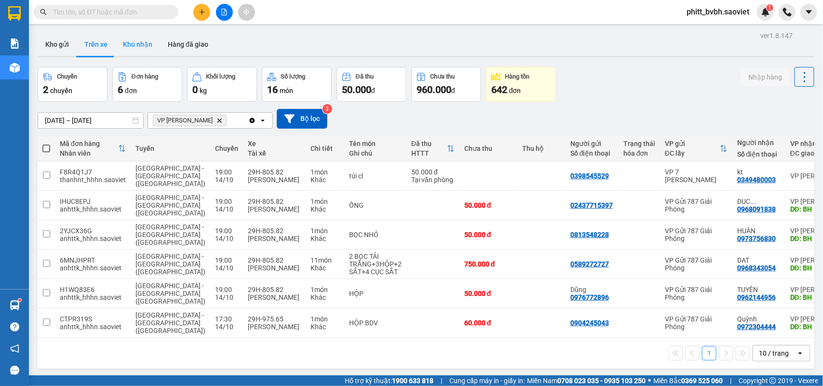
click at [120, 40] on button "Kho nhận" at bounding box center [137, 44] width 45 height 23
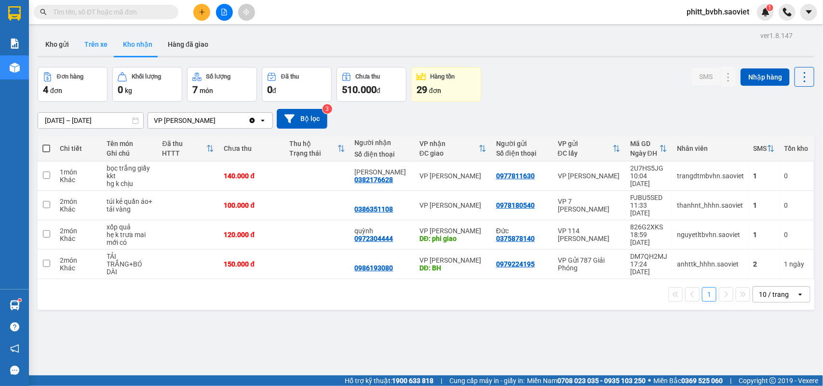
click at [107, 41] on button "Trên xe" at bounding box center [96, 44] width 39 height 23
